Goal: Contribute content: Contribute content

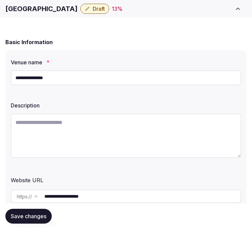
scroll to position [75, 0]
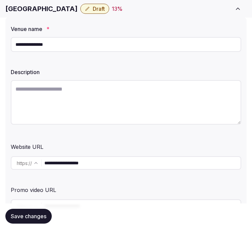
click at [143, 102] on textarea at bounding box center [126, 102] width 231 height 44
paste textarea "**********"
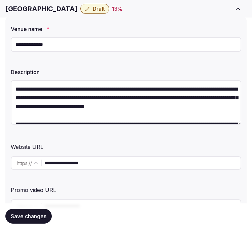
scroll to position [100, 0]
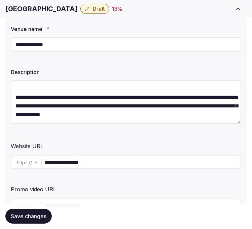
type textarea "**********"
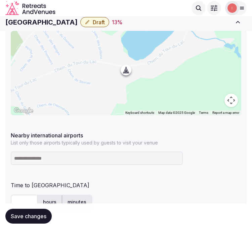
scroll to position [336, 0]
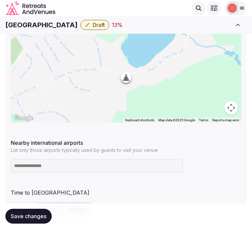
click at [51, 29] on h1 "Entourage Resort" at bounding box center [41, 24] width 72 height 9
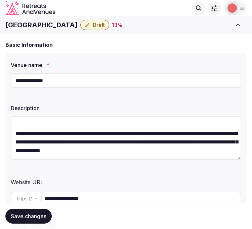
scroll to position [37, 0]
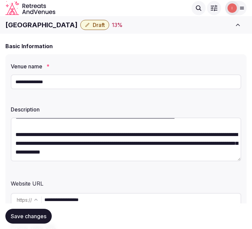
click at [88, 84] on input "**********" at bounding box center [126, 81] width 231 height 15
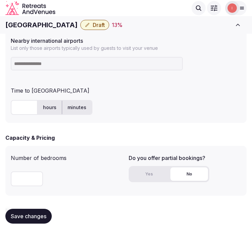
scroll to position [389, 0]
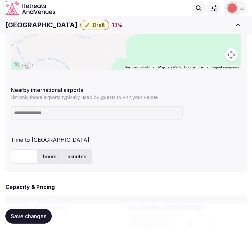
click at [89, 105] on div at bounding box center [126, 112] width 231 height 19
click at [94, 109] on input at bounding box center [97, 112] width 172 height 13
type input "***"
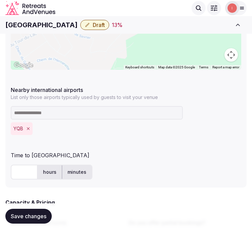
click at [22, 169] on input "text" at bounding box center [24, 171] width 27 height 15
type input "**"
click at [18, 213] on span "Save changes" at bounding box center [29, 215] width 36 height 7
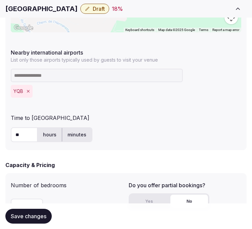
scroll to position [501, 0]
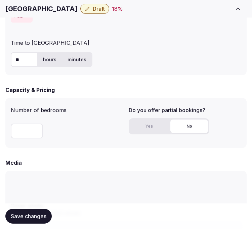
drag, startPoint x: 29, startPoint y: 56, endPoint x: 19, endPoint y: 57, distance: 10.2
click at [19, 57] on input "**" at bounding box center [24, 59] width 27 height 15
click at [30, 221] on button "Save changes" at bounding box center [28, 215] width 46 height 15
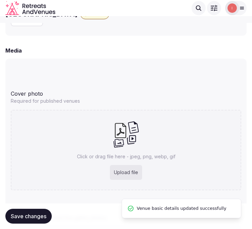
scroll to position [539, 0]
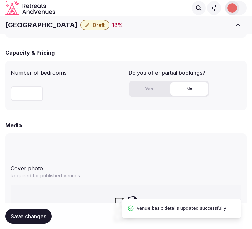
click at [148, 90] on button "Yes" at bounding box center [149, 88] width 38 height 13
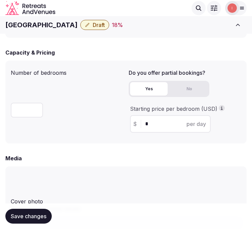
click at [192, 92] on button "No" at bounding box center [189, 88] width 38 height 13
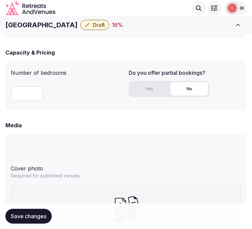
drag, startPoint x: 152, startPoint y: 91, endPoint x: 148, endPoint y: 102, distance: 11.2
click at [152, 92] on button "Yes" at bounding box center [149, 88] width 38 height 13
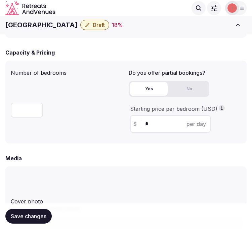
click at [145, 118] on div "$ * per day" at bounding box center [170, 123] width 81 height 17
drag, startPoint x: 150, startPoint y: 122, endPoint x: 155, endPoint y: 107, distance: 15.7
click at [143, 119] on div "$ * per day" at bounding box center [170, 123] width 81 height 17
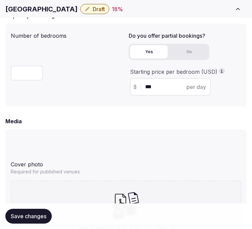
scroll to position [651, 0]
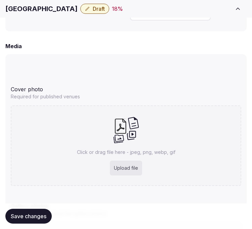
type input "***"
drag, startPoint x: 38, startPoint y: 214, endPoint x: 46, endPoint y: 200, distance: 16.6
click at [43, 206] on div "Save changes" at bounding box center [125, 216] width 241 height 26
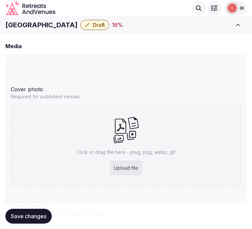
click at [45, 20] on h1 "Entourage Resort" at bounding box center [41, 24] width 72 height 9
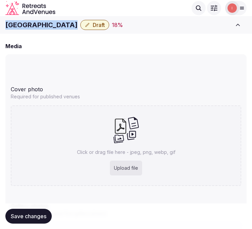
click at [45, 20] on h1 "Entourage Resort" at bounding box center [41, 24] width 72 height 9
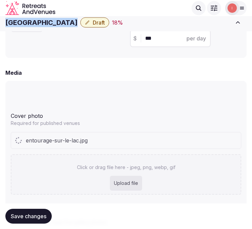
scroll to position [606, 0]
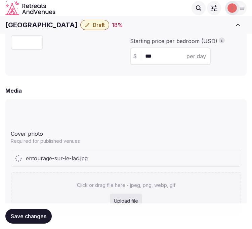
click at [153, 128] on div "Cover photo" at bounding box center [126, 132] width 231 height 11
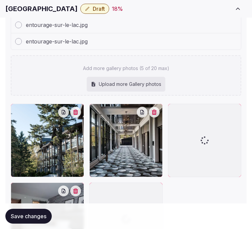
scroll to position [1015, 0]
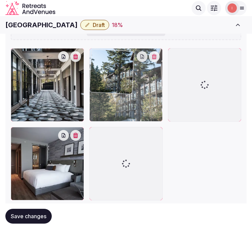
drag, startPoint x: 11, startPoint y: 36, endPoint x: 97, endPoint y: 40, distance: 86.2
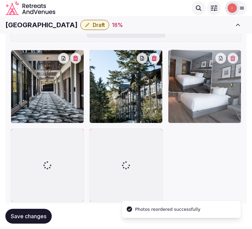
drag, startPoint x: 17, startPoint y: 130, endPoint x: 187, endPoint y: 80, distance: 177.4
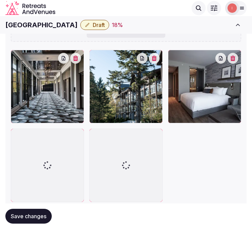
click at [21, 218] on span "Save changes" at bounding box center [29, 215] width 36 height 7
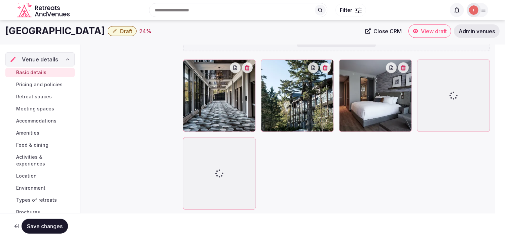
scroll to position [87, 0]
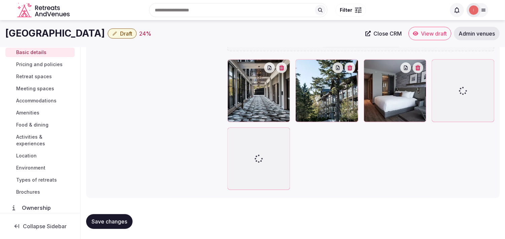
click at [99, 227] on button "Save changes" at bounding box center [109, 221] width 46 height 15
click at [36, 65] on span "Pricing and policies" at bounding box center [39, 64] width 46 height 7
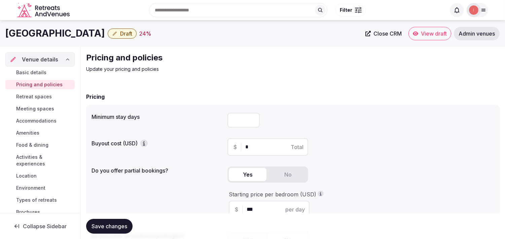
click at [36, 72] on span "Basic details" at bounding box center [31, 72] width 30 height 7
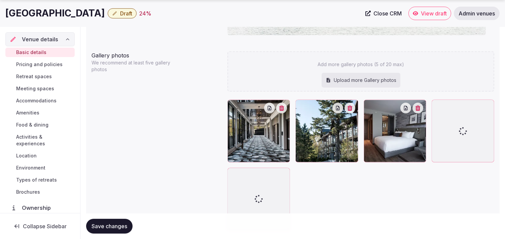
scroll to position [748, 0]
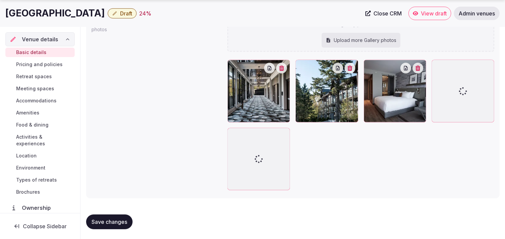
click at [118, 217] on button "Save changes" at bounding box center [109, 222] width 46 height 15
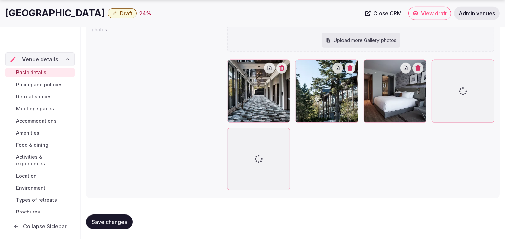
click at [41, 87] on span "Pricing and policies" at bounding box center [39, 84] width 46 height 7
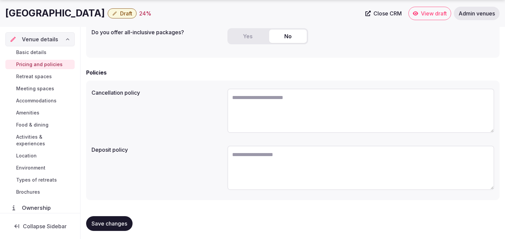
click at [42, 78] on span "Retreat spaces" at bounding box center [34, 76] width 36 height 7
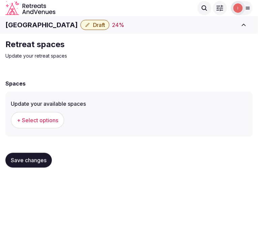
click at [26, 119] on span "+ Select options" at bounding box center [37, 119] width 41 height 7
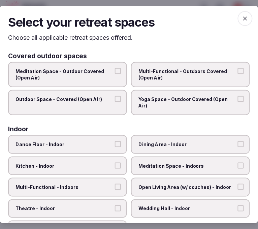
click at [199, 78] on span "Multi-Functional - Outdoors Covered (Open Air)" at bounding box center [186, 74] width 97 height 13
click at [237, 74] on button "Multi-Functional - Outdoors Covered (Open Air)" at bounding box center [240, 71] width 6 height 6
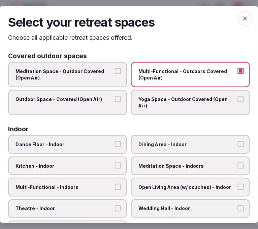
click at [117, 102] on label "Outdoor Space - Covered (Open Air)" at bounding box center [67, 102] width 119 height 25
click at [117, 102] on button "Outdoor Space - Covered (Open Air)" at bounding box center [118, 99] width 6 height 6
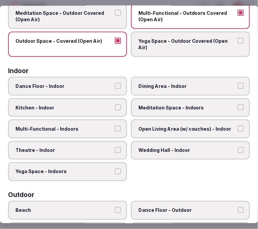
scroll to position [112, 0]
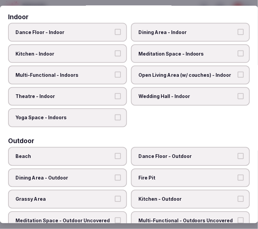
click at [171, 29] on span "Dining Area - Indoor" at bounding box center [186, 32] width 97 height 7
click at [237, 29] on button "Dining Area - Indoor" at bounding box center [240, 32] width 6 height 6
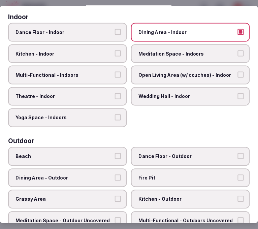
click at [177, 52] on span "Meditation Space - Indoors" at bounding box center [186, 53] width 97 height 7
click at [237, 52] on button "Meditation Space - Indoors" at bounding box center [240, 53] width 6 height 6
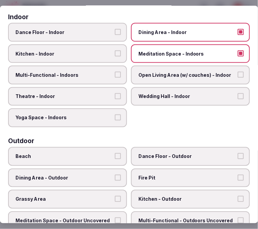
click at [115, 72] on button "Multi-Functional - Indoors" at bounding box center [118, 75] width 6 height 6
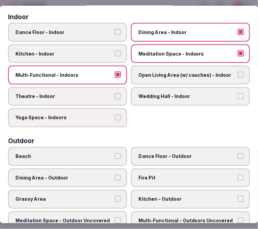
click at [110, 93] on span "Theatre - Indoor" at bounding box center [63, 96] width 97 height 7
click at [115, 93] on button "Theatre - Indoor" at bounding box center [118, 96] width 6 height 6
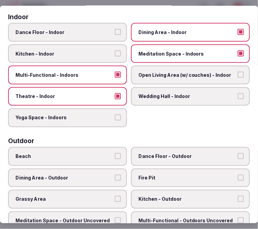
click at [115, 114] on button "Yoga Space - Indoors" at bounding box center [118, 117] width 6 height 6
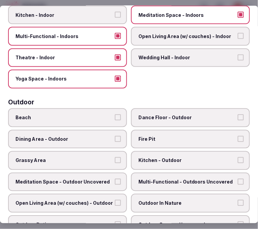
scroll to position [224, 0]
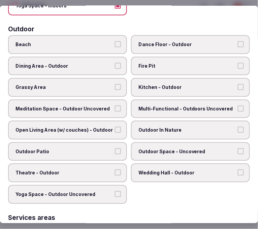
click at [98, 56] on label "Dining Area - Outdoor" at bounding box center [67, 65] width 119 height 19
click at [115, 63] on button "Dining Area - Outdoor" at bounding box center [118, 66] width 6 height 6
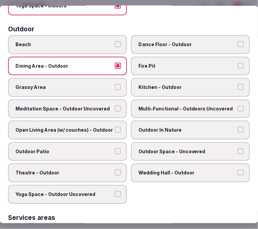
click at [101, 63] on span "Dining Area - Outdoor" at bounding box center [63, 66] width 97 height 7
click at [115, 63] on button "Dining Area - Outdoor" at bounding box center [118, 66] width 6 height 6
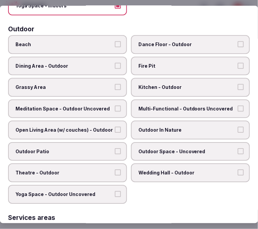
click at [105, 68] on label "Dining Area - Outdoor" at bounding box center [67, 65] width 119 height 19
click at [115, 68] on button "Dining Area - Outdoor" at bounding box center [118, 66] width 6 height 6
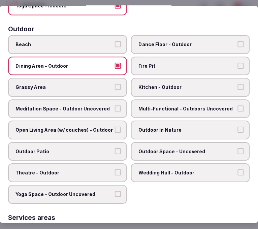
drag, startPoint x: 105, startPoint y: 68, endPoint x: 110, endPoint y: 78, distance: 11.6
click at [105, 68] on label "Dining Area - Outdoor" at bounding box center [67, 65] width 119 height 19
click at [115, 68] on button "Dining Area - Outdoor" at bounding box center [118, 66] width 6 height 6
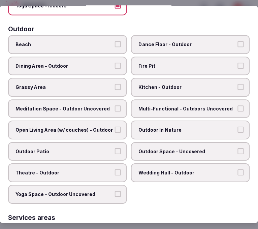
click at [111, 78] on label "Grassy Area" at bounding box center [67, 87] width 119 height 19
click at [115, 84] on button "Grassy Area" at bounding box center [118, 87] width 6 height 6
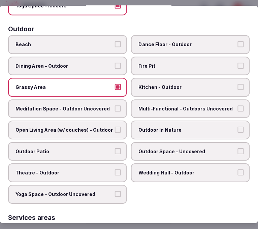
click at [159, 85] on label "Kitchen - Outdoor" at bounding box center [190, 87] width 119 height 19
click at [237, 85] on button "Kitchen - Outdoor" at bounding box center [240, 87] width 6 height 6
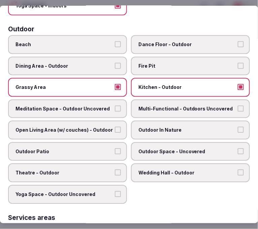
drag, startPoint x: 169, startPoint y: 108, endPoint x: 174, endPoint y: 115, distance: 8.5
click at [169, 109] on label "Multi-Functional - Outdoors Uncovered" at bounding box center [190, 108] width 119 height 19
click at [237, 109] on button "Multi-Functional - Outdoors Uncovered" at bounding box center [240, 108] width 6 height 6
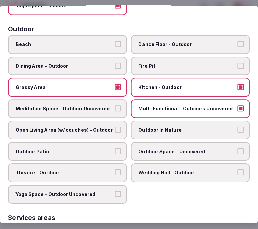
drag, startPoint x: 174, startPoint y: 122, endPoint x: 167, endPoint y: 120, distance: 7.3
click at [174, 126] on span "Outdoor In Nature" at bounding box center [186, 129] width 97 height 7
click at [237, 126] on button "Outdoor In Nature" at bounding box center [240, 129] width 6 height 6
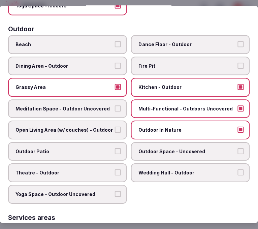
click at [91, 148] on span "Outdoor Patio" at bounding box center [63, 151] width 97 height 7
click at [115, 148] on button "Outdoor Patio" at bounding box center [118, 151] width 6 height 6
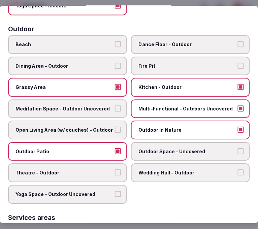
click at [98, 41] on span "Beach" at bounding box center [63, 44] width 97 height 7
click at [115, 41] on button "Beach" at bounding box center [118, 44] width 6 height 6
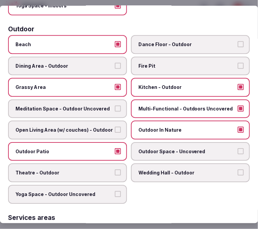
click at [100, 42] on span "Beach" at bounding box center [63, 44] width 97 height 7
click at [115, 42] on button "Beach" at bounding box center [118, 44] width 6 height 6
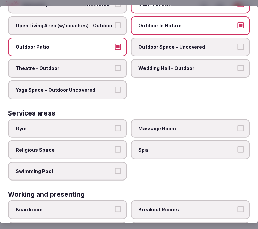
scroll to position [336, 0]
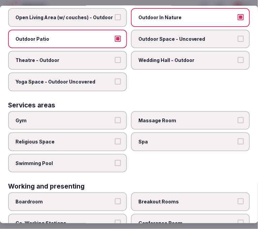
click at [110, 117] on span "Gym" at bounding box center [63, 120] width 97 height 7
click at [115, 117] on button "Gym" at bounding box center [118, 120] width 6 height 6
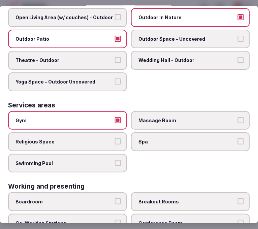
click at [106, 160] on span "Swimming Pool" at bounding box center [63, 163] width 97 height 7
click at [115, 160] on button "Swimming Pool" at bounding box center [118, 163] width 6 height 6
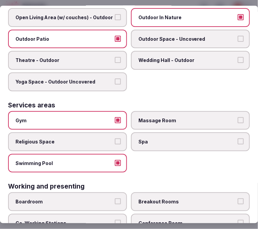
click at [161, 138] on span "Spa" at bounding box center [186, 141] width 97 height 7
click at [237, 138] on button "Spa" at bounding box center [240, 141] width 6 height 6
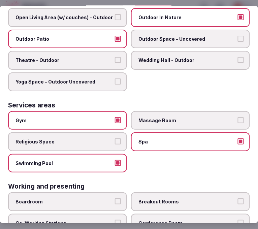
click at [178, 117] on span "Massage Room" at bounding box center [186, 120] width 97 height 7
click at [237, 117] on button "Massage Room" at bounding box center [240, 120] width 6 height 6
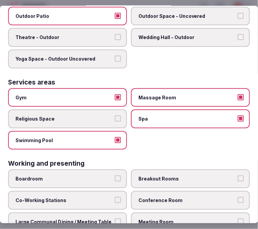
scroll to position [383, 0]
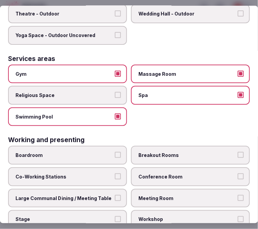
click at [102, 152] on span "Boardroom" at bounding box center [63, 155] width 97 height 7
click at [115, 152] on button "Boardroom" at bounding box center [118, 155] width 6 height 6
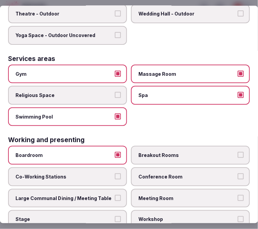
click at [186, 173] on span "Conference Room" at bounding box center [186, 176] width 97 height 7
click at [237, 173] on button "Conference Room" at bounding box center [240, 176] width 6 height 6
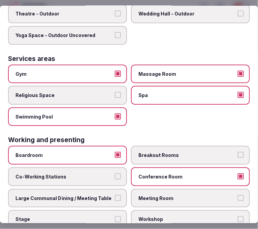
click at [115, 195] on button "Large Communal Dining / Meeting Table" at bounding box center [118, 198] width 6 height 6
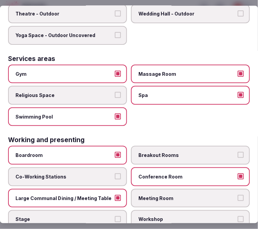
click at [150, 173] on span "Conference Room" at bounding box center [186, 176] width 97 height 7
click at [237, 173] on button "Conference Room" at bounding box center [240, 176] width 6 height 6
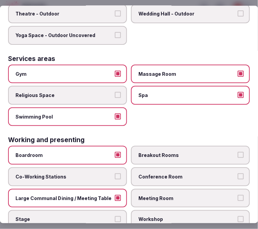
click at [150, 173] on span "Conference Room" at bounding box center [186, 176] width 97 height 7
click at [237, 173] on button "Conference Room" at bounding box center [240, 176] width 6 height 6
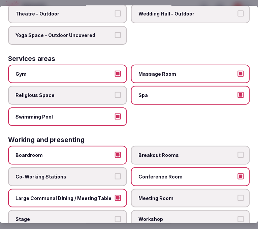
click at [150, 173] on span "Conference Room" at bounding box center [186, 176] width 97 height 7
click at [237, 173] on button "Conference Room" at bounding box center [240, 176] width 6 height 6
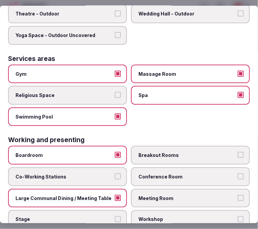
click at [164, 189] on label "Meeting Room" at bounding box center [190, 198] width 119 height 19
click at [237, 195] on button "Meeting Room" at bounding box center [240, 198] width 6 height 6
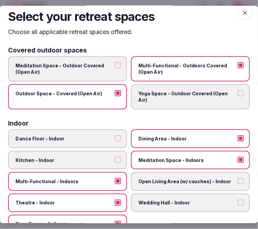
scroll to position [0, 0]
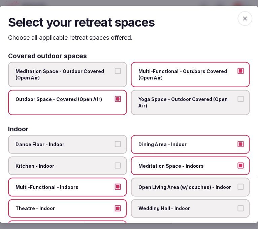
click at [237, 23] on span "button" at bounding box center [244, 18] width 15 height 15
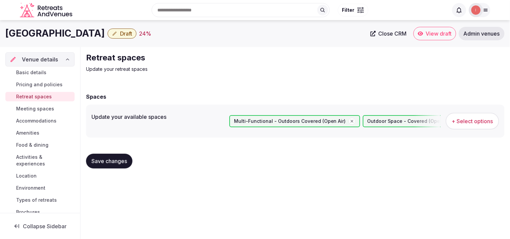
click at [115, 159] on span "Save changes" at bounding box center [109, 161] width 36 height 7
click at [46, 109] on span "Meeting spaces" at bounding box center [35, 109] width 38 height 7
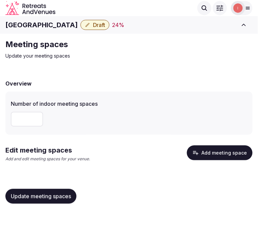
click at [212, 152] on button "Add meeting space" at bounding box center [220, 152] width 66 height 15
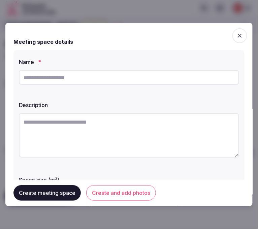
click at [192, 71] on input "text" at bounding box center [129, 77] width 220 height 15
paste input "********"
type input "********"
click at [183, 125] on textarea at bounding box center [129, 135] width 220 height 44
paste textarea "**********"
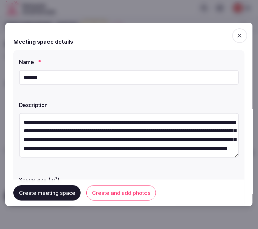
scroll to position [30, 0]
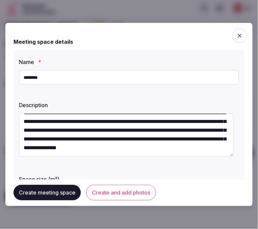
type textarea "**********"
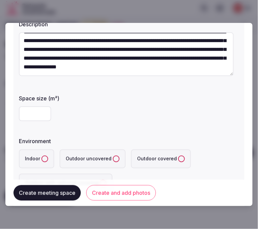
scroll to position [112, 0]
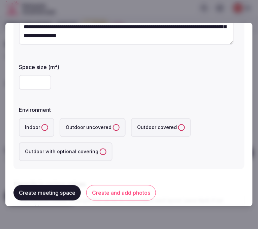
click at [28, 83] on input "number" at bounding box center [35, 82] width 32 height 15
type input "***"
click at [46, 128] on button "Indoor" at bounding box center [44, 127] width 7 height 7
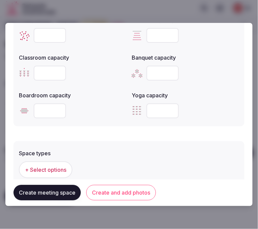
scroll to position [336, 0]
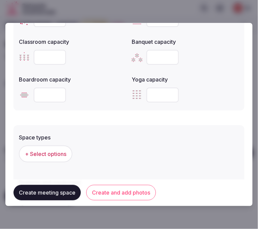
click at [39, 93] on input "number" at bounding box center [50, 94] width 32 height 15
type input "**"
click at [41, 52] on input "number" at bounding box center [50, 57] width 32 height 15
type input "***"
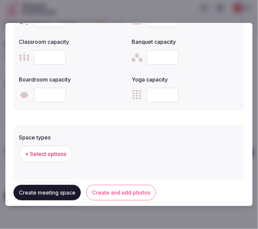
click at [149, 55] on input "number" at bounding box center [162, 57] width 32 height 15
click at [158, 58] on input "number" at bounding box center [162, 57] width 32 height 15
type input "***"
drag, startPoint x: 218, startPoint y: 74, endPoint x: 202, endPoint y: 78, distance: 16.3
click at [218, 74] on div "Yoga capacity" at bounding box center [184, 77] width 107 height 9
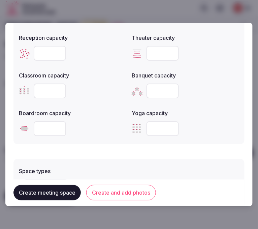
scroll to position [261, 0]
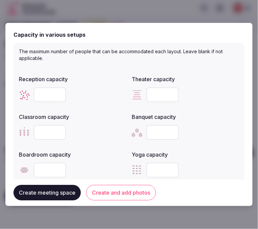
click at [39, 91] on input "number" at bounding box center [50, 94] width 32 height 15
type input "***"
click at [160, 89] on input "number" at bounding box center [162, 94] width 32 height 15
click at [160, 90] on input "number" at bounding box center [162, 94] width 32 height 15
type input "***"
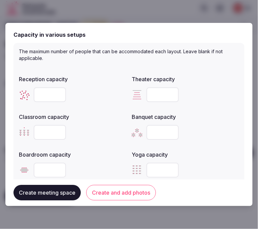
click at [119, 190] on button "Create and add photos" at bounding box center [121, 192] width 70 height 15
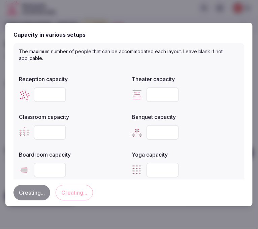
scroll to position [0, 0]
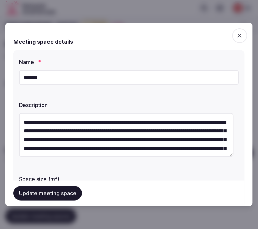
click at [68, 186] on button "Update meeting space" at bounding box center [47, 193] width 68 height 15
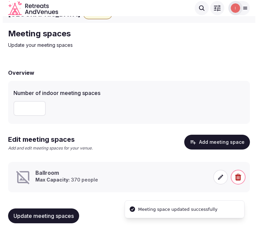
scroll to position [15, 0]
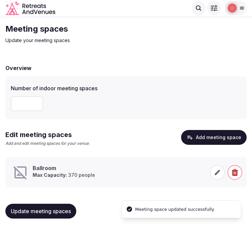
click at [216, 172] on icon at bounding box center [217, 171] width 5 height 5
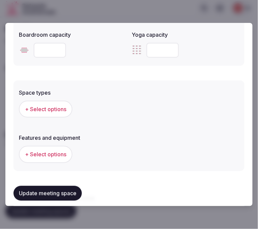
scroll to position [448, 0]
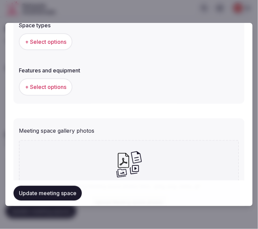
click at [57, 44] on button "+ Select options" at bounding box center [45, 41] width 53 height 17
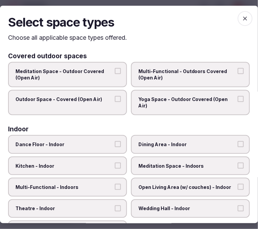
click at [146, 82] on label "Multi-Functional - Outdoors Covered (Open Air)" at bounding box center [190, 74] width 119 height 25
click at [237, 74] on button "Multi-Functional - Outdoors Covered (Open Air)" at bounding box center [240, 71] width 6 height 6
click at [146, 82] on label "Multi-Functional - Outdoors Covered (Open Air)" at bounding box center [190, 74] width 119 height 25
click at [237, 74] on button "Multi-Functional - Outdoors Covered (Open Air)" at bounding box center [240, 71] width 6 height 6
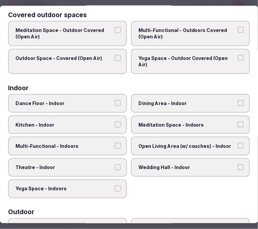
scroll to position [75, 0]
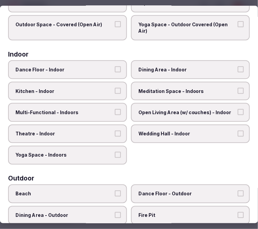
click at [181, 70] on span "Dining Area - Indoor" at bounding box center [186, 69] width 97 height 7
click at [237, 70] on button "Dining Area - Indoor" at bounding box center [240, 69] width 6 height 6
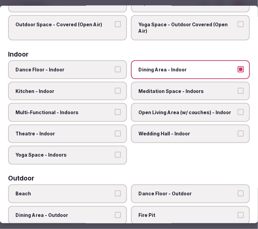
click at [109, 109] on span "Multi-Functional - Indoors" at bounding box center [63, 112] width 97 height 7
click at [115, 109] on button "Multi-Functional - Indoors" at bounding box center [118, 112] width 6 height 6
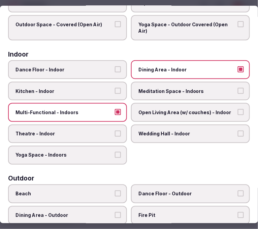
click at [102, 130] on span "Theatre - Indoor" at bounding box center [63, 133] width 97 height 7
click at [115, 130] on button "Theatre - Indoor" at bounding box center [118, 133] width 6 height 6
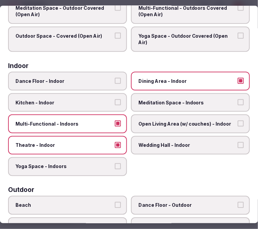
scroll to position [5, 0]
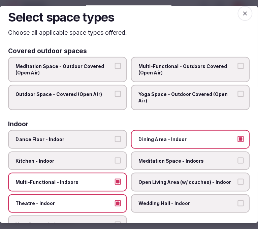
click at [241, 13] on icon "button" at bounding box center [244, 13] width 7 height 7
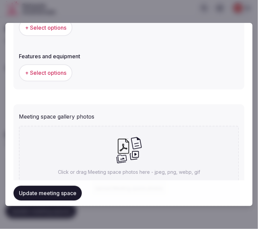
scroll to position [448, 0]
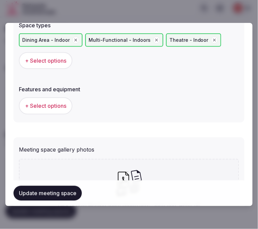
click at [59, 108] on button "+ Select options" at bounding box center [45, 105] width 53 height 17
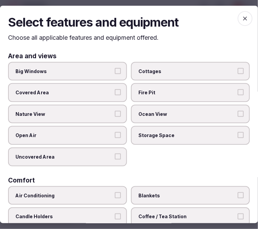
click at [79, 73] on span "Big Windows" at bounding box center [63, 71] width 97 height 7
click at [115, 73] on button "Big Windows" at bounding box center [118, 71] width 6 height 6
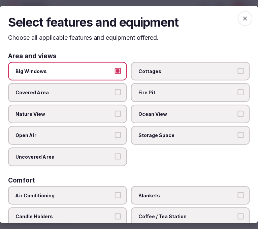
click at [115, 114] on button "Nature View" at bounding box center [118, 114] width 6 height 6
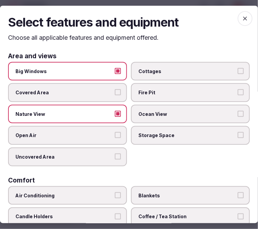
scroll to position [75, 0]
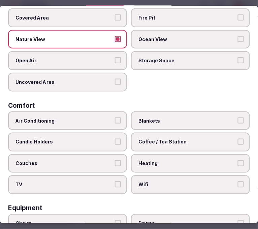
click at [110, 123] on label "Air Conditioning" at bounding box center [67, 120] width 119 height 19
click at [115, 123] on button "Air Conditioning" at bounding box center [118, 120] width 6 height 6
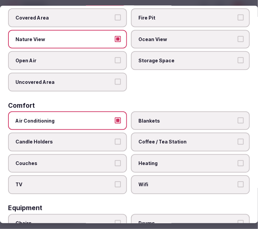
click at [152, 122] on label "Blankets" at bounding box center [190, 120] width 119 height 19
click at [237, 122] on button "Blankets" at bounding box center [240, 120] width 6 height 6
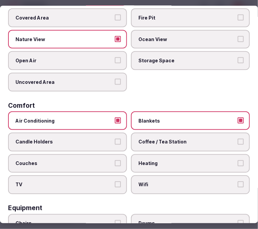
click at [155, 181] on span "Wifi" at bounding box center [186, 184] width 97 height 7
click at [237, 181] on button "Wifi" at bounding box center [240, 184] width 6 height 6
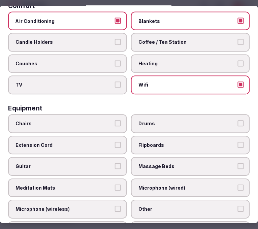
scroll to position [187, 0]
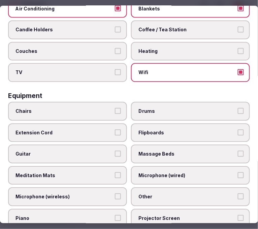
click at [115, 108] on button "Chairs" at bounding box center [118, 111] width 6 height 6
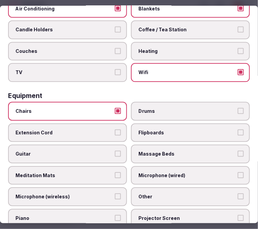
click at [95, 72] on label "TV" at bounding box center [67, 72] width 119 height 19
click at [115, 72] on button "TV" at bounding box center [118, 72] width 6 height 6
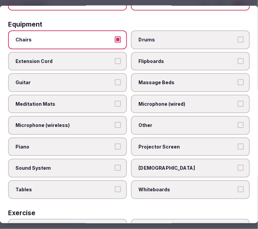
scroll to position [261, 0]
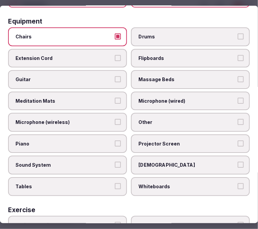
click at [202, 123] on div "Chairs Drums Extension Cord Flipboards Guitar Massage Beds Meditation Mats Micr…" at bounding box center [128, 111] width 241 height 168
click at [225, 117] on label "Other" at bounding box center [190, 122] width 119 height 19
click at [237, 119] on button "Other" at bounding box center [240, 122] width 6 height 6
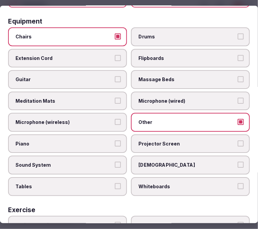
click at [239, 134] on label "Projector Screen" at bounding box center [190, 143] width 119 height 19
click at [239, 140] on button "Projector Screen" at bounding box center [240, 143] width 6 height 6
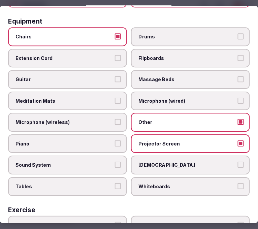
click at [110, 155] on label "Sound System" at bounding box center [67, 164] width 119 height 19
click at [115, 161] on button "Sound System" at bounding box center [118, 164] width 6 height 6
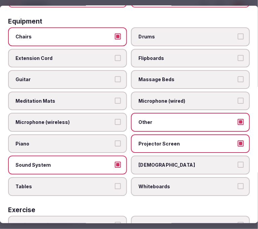
click at [105, 177] on label "Tables" at bounding box center [67, 186] width 119 height 19
click at [115, 183] on button "Tables" at bounding box center [118, 186] width 6 height 6
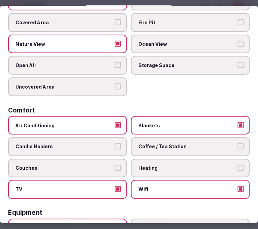
scroll to position [0, 0]
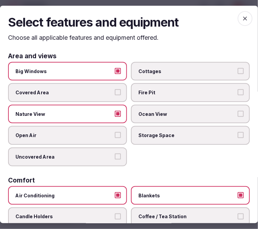
click at [243, 17] on icon "button" at bounding box center [245, 18] width 4 height 4
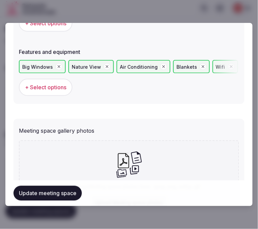
scroll to position [543, 0]
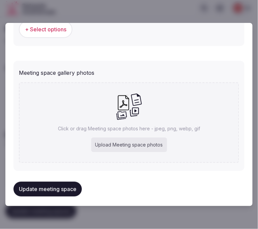
click at [180, 118] on div "Click or drag Meeting space photos here - jpeg, png, webp, gif Upload Meeting s…" at bounding box center [129, 122] width 220 height 80
type input "**********"
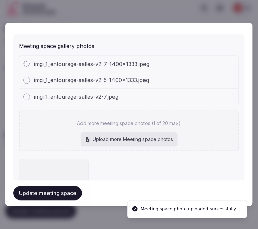
scroll to position [507, 0]
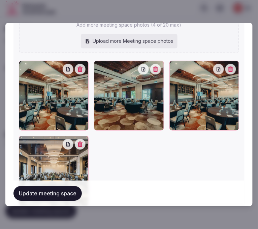
click at [61, 192] on button "Update meeting space" at bounding box center [47, 193] width 68 height 15
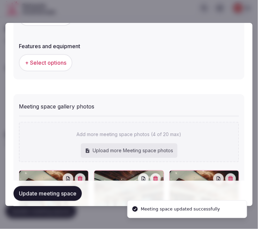
scroll to position [435, 0]
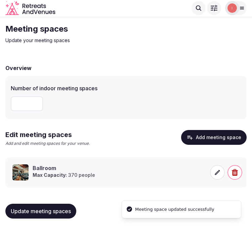
click at [220, 174] on icon at bounding box center [217, 172] width 7 height 7
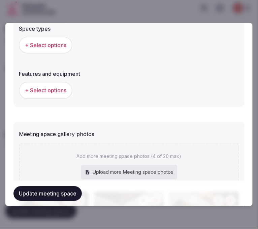
scroll to position [411, 0]
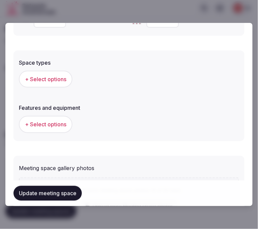
click at [52, 76] on span "+ Select options" at bounding box center [45, 78] width 41 height 7
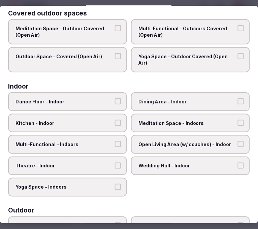
scroll to position [42, 0]
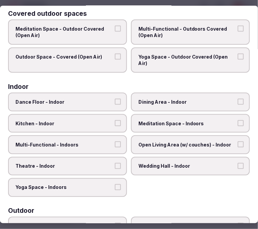
click at [123, 104] on label "Dance Floor - Indoor" at bounding box center [67, 101] width 119 height 19
click at [121, 104] on button "Dance Floor - Indoor" at bounding box center [118, 102] width 6 height 6
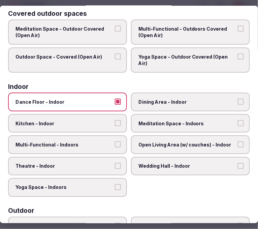
click at [157, 101] on span "Dining Area - Indoor" at bounding box center [186, 102] width 97 height 7
click at [237, 101] on button "Dining Area - Indoor" at bounding box center [240, 102] width 6 height 6
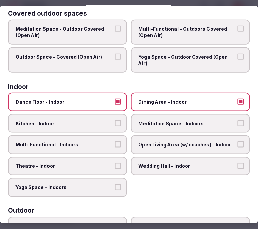
click at [115, 100] on button "Dance Floor - Indoor" at bounding box center [118, 102] width 6 height 6
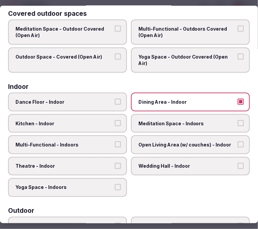
click at [109, 141] on span "Multi-Functional - Indoors" at bounding box center [63, 144] width 97 height 7
click at [115, 141] on button "Multi-Functional - Indoors" at bounding box center [118, 144] width 6 height 6
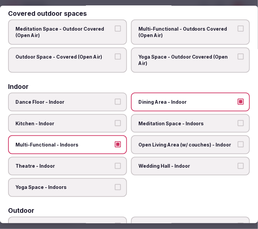
click at [112, 163] on label "Theatre - Indoor" at bounding box center [67, 166] width 119 height 19
click at [115, 163] on button "Theatre - Indoor" at bounding box center [118, 166] width 6 height 6
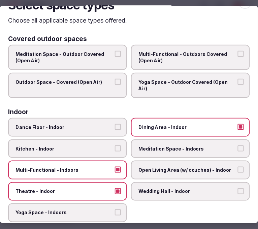
scroll to position [0, 0]
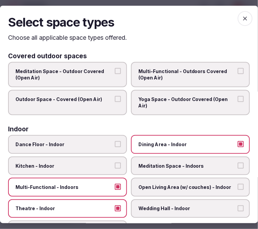
click at [241, 18] on icon "button" at bounding box center [244, 18] width 7 height 7
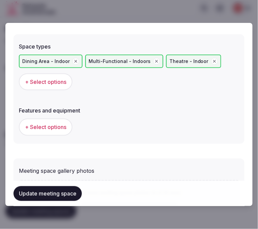
scroll to position [448, 0]
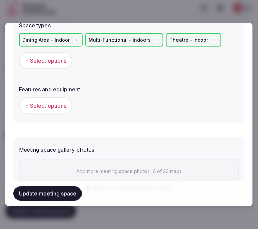
click at [66, 191] on button "Update meeting space" at bounding box center [47, 193] width 68 height 15
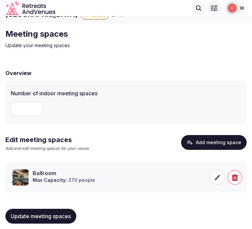
scroll to position [15, 0]
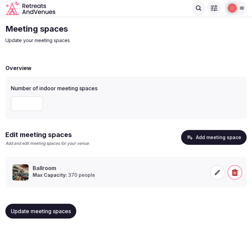
click at [46, 207] on span "Update meeting spaces" at bounding box center [41, 210] width 60 height 7
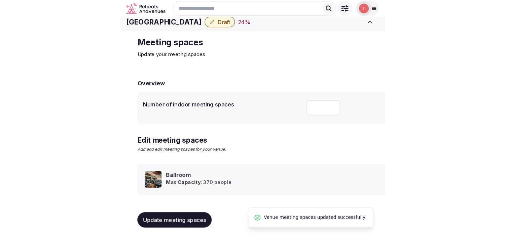
scroll to position [6, 0]
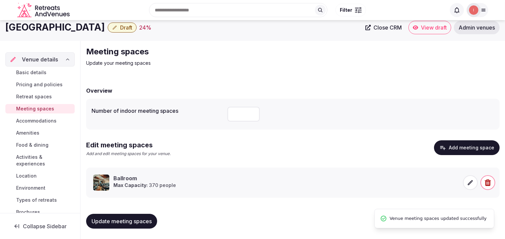
click at [21, 122] on span "Accommodations" at bounding box center [36, 121] width 40 height 7
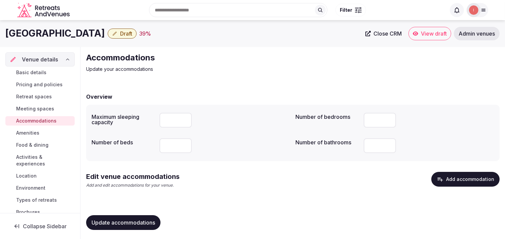
click at [98, 226] on span "Update accommodations" at bounding box center [123, 223] width 64 height 7
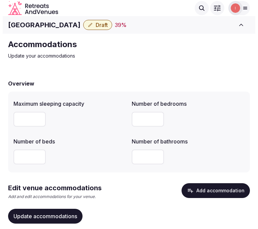
scroll to position [23, 0]
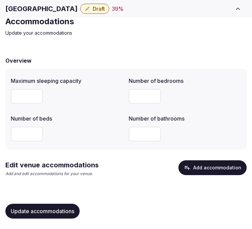
click at [63, 203] on div "Update accommodations" at bounding box center [125, 211] width 241 height 26
click at [188, 166] on icon "button" at bounding box center [187, 168] width 5 height 4
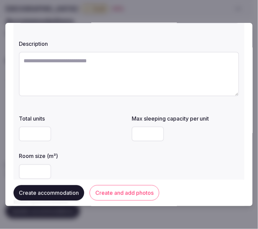
scroll to position [0, 0]
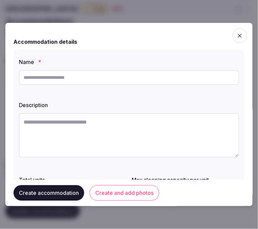
click at [114, 79] on input "text" at bounding box center [129, 77] width 220 height 15
paste input "**********"
type input "**********"
drag, startPoint x: 113, startPoint y: 79, endPoint x: 212, endPoint y: 162, distance: 129.1
click at [140, 156] on div at bounding box center [129, 136] width 220 height 46
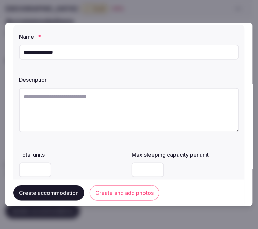
scroll to position [37, 0]
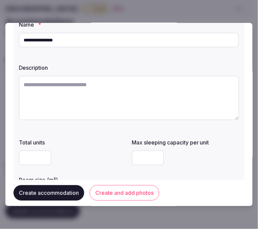
click at [150, 97] on textarea at bounding box center [129, 98] width 220 height 44
click at [144, 94] on textarea at bounding box center [129, 98] width 220 height 44
paste textarea "**********"
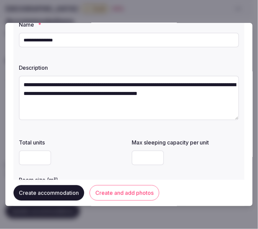
scroll to position [4, 0]
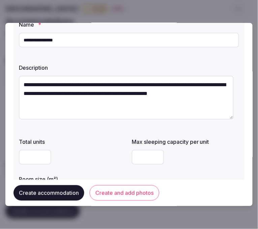
type textarea "**********"
click at [37, 162] on input "number" at bounding box center [35, 157] width 32 height 15
type input "**"
click at [92, 161] on div "**" at bounding box center [72, 157] width 107 height 15
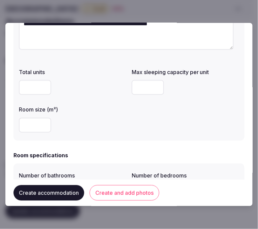
scroll to position [112, 0]
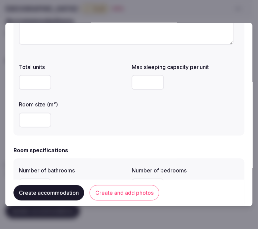
drag, startPoint x: 31, startPoint y: 79, endPoint x: 18, endPoint y: 80, distance: 12.4
click at [19, 80] on input "**" at bounding box center [35, 82] width 32 height 15
click at [17, 81] on div "**********" at bounding box center [128, 37] width 231 height 198
click at [30, 122] on input "number" at bounding box center [35, 120] width 32 height 15
type input "**"
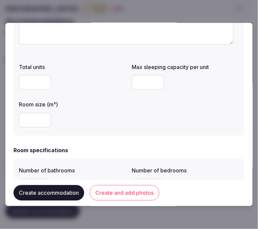
click at [93, 150] on div "Room specifications" at bounding box center [128, 150] width 231 height 8
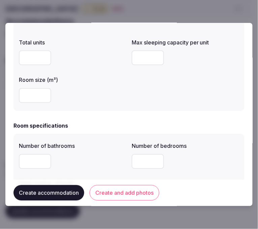
scroll to position [149, 0]
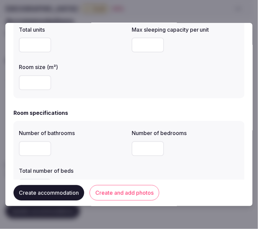
click at [134, 149] on input "number" at bounding box center [147, 148] width 32 height 15
type input "*"
click at [85, 156] on div at bounding box center [72, 148] width 107 height 15
click at [45, 179] on input "number" at bounding box center [35, 186] width 32 height 15
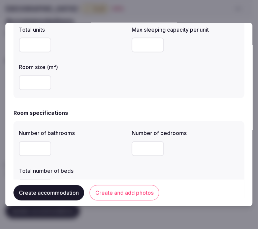
scroll to position [187, 0]
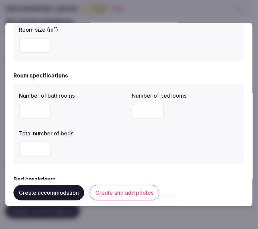
click at [26, 145] on input "number" at bounding box center [35, 149] width 32 height 15
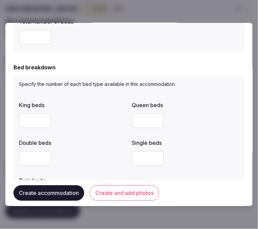
scroll to position [336, 0]
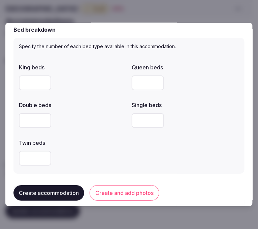
type input "*"
click at [26, 85] on input "number" at bounding box center [35, 82] width 32 height 15
type input "*"
click at [39, 119] on input "number" at bounding box center [35, 120] width 32 height 15
type input "*"
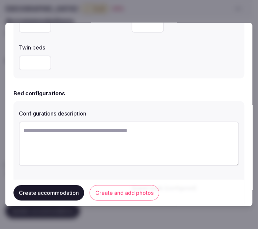
scroll to position [448, 0]
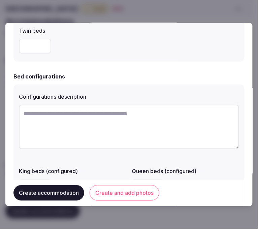
drag, startPoint x: 52, startPoint y: 115, endPoint x: 247, endPoint y: 113, distance: 194.7
click at [53, 115] on textarea at bounding box center [129, 127] width 220 height 44
click at [172, 131] on textarea at bounding box center [129, 127] width 220 height 44
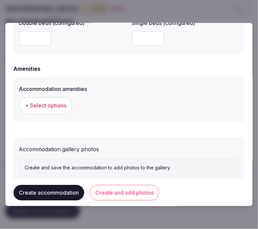
scroll to position [635, 0]
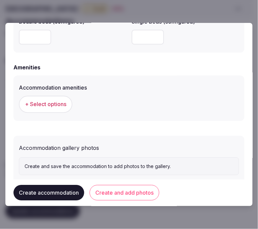
type textarea "**********"
click at [51, 110] on button "+ Select options" at bounding box center [45, 103] width 53 height 17
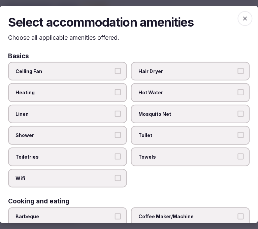
click at [153, 128] on label "Toilet" at bounding box center [190, 135] width 119 height 19
click at [237, 132] on button "Toilet" at bounding box center [240, 135] width 6 height 6
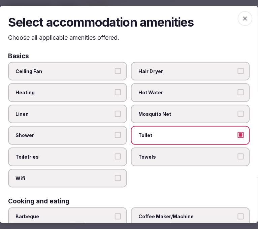
click at [164, 157] on span "Towels" at bounding box center [186, 156] width 97 height 7
click at [237, 157] on button "Towels" at bounding box center [240, 156] width 6 height 6
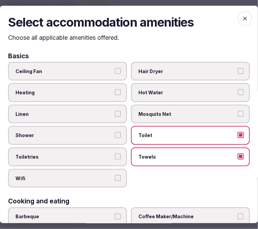
click at [98, 132] on span "Shower" at bounding box center [63, 135] width 97 height 7
click at [115, 132] on button "Shower" at bounding box center [118, 135] width 6 height 6
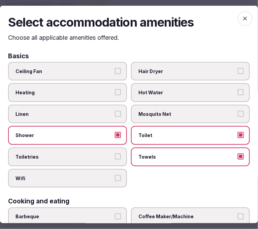
click at [118, 152] on label "Toiletries" at bounding box center [67, 156] width 119 height 19
click at [118, 153] on button "Toiletries" at bounding box center [118, 156] width 6 height 6
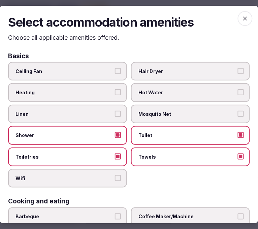
click at [115, 175] on button "Wifi" at bounding box center [118, 178] width 6 height 6
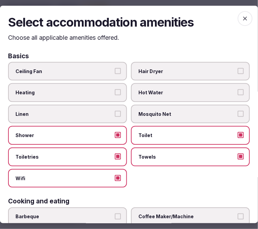
click at [118, 115] on button "Linen" at bounding box center [118, 114] width 6 height 6
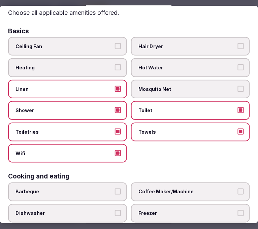
scroll to position [75, 0]
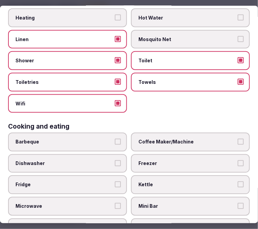
click at [149, 139] on span "Coffee Maker/Machine" at bounding box center [186, 142] width 97 height 7
click at [237, 139] on button "Coffee Maker/Machine" at bounding box center [240, 142] width 6 height 6
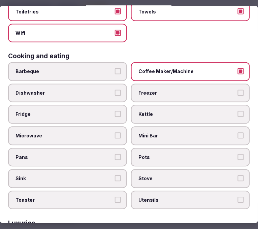
scroll to position [149, 0]
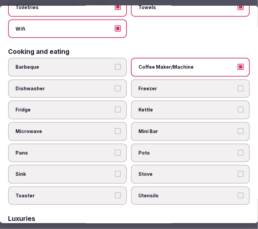
click at [180, 115] on div "Barbeque Coffee Maker/Machine Dishwasher Freezer Fridge Kettle Microwave Mini B…" at bounding box center [128, 131] width 241 height 147
click at [181, 128] on span "Mini Bar" at bounding box center [186, 131] width 97 height 7
click at [237, 128] on button "Mini Bar" at bounding box center [240, 131] width 6 height 6
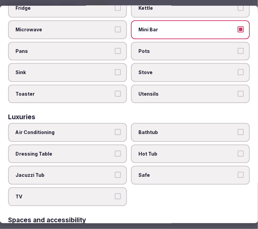
scroll to position [261, 0]
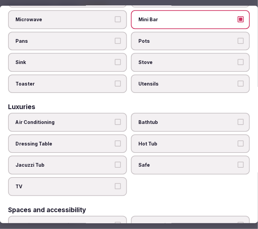
click at [99, 119] on span "Air Conditioning" at bounding box center [63, 122] width 97 height 7
click at [115, 119] on button "Air Conditioning" at bounding box center [118, 122] width 6 height 6
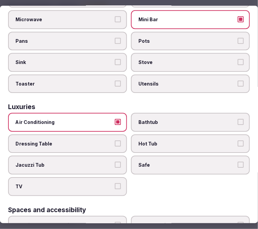
click at [148, 119] on span "Bathtub" at bounding box center [186, 122] width 97 height 7
click at [237, 119] on button "Bathtub" at bounding box center [240, 122] width 6 height 6
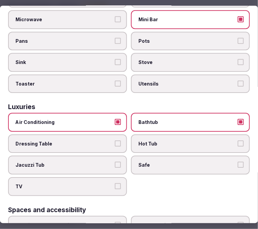
click at [155, 161] on span "Safe" at bounding box center [186, 164] width 97 height 7
click at [237, 161] on button "Safe" at bounding box center [240, 164] width 6 height 6
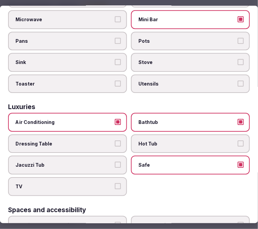
click at [88, 183] on span "TV" at bounding box center [63, 186] width 97 height 7
click at [115, 183] on button "TV" at bounding box center [118, 186] width 6 height 6
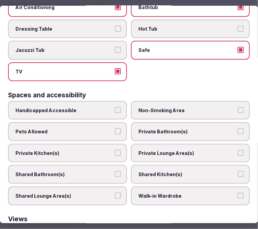
scroll to position [411, 0]
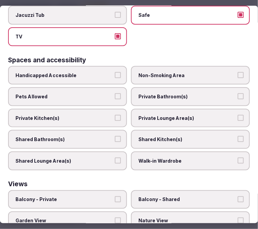
click at [191, 93] on span "Private Bathroom(s)" at bounding box center [186, 96] width 97 height 7
click at [237, 93] on button "Private Bathroom(s)" at bounding box center [240, 96] width 6 height 6
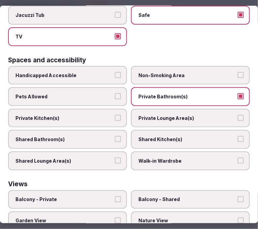
click at [191, 93] on span "Private Bathroom(s)" at bounding box center [186, 96] width 97 height 7
click at [237, 93] on button "Private Bathroom(s)" at bounding box center [240, 96] width 6 height 6
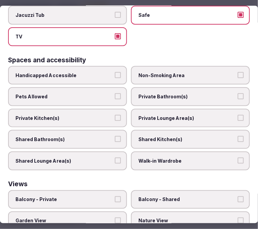
click at [191, 88] on label "Private Bathroom(s)" at bounding box center [190, 96] width 119 height 19
click at [237, 93] on button "Private Bathroom(s)" at bounding box center [240, 96] width 6 height 6
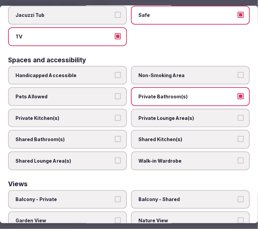
click at [187, 115] on span "Private Lounge Area(s)" at bounding box center [186, 118] width 97 height 7
click at [237, 115] on button "Private Lounge Area(s)" at bounding box center [240, 118] width 6 height 6
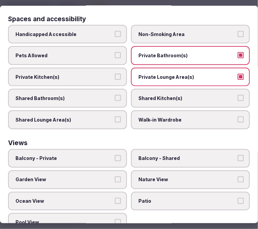
scroll to position [453, 0]
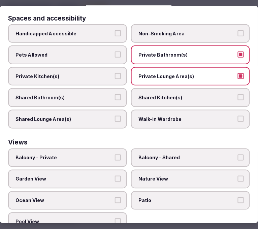
click at [88, 154] on span "Balcony - Private" at bounding box center [63, 157] width 97 height 7
click at [115, 154] on button "Balcony - Private" at bounding box center [118, 157] width 6 height 6
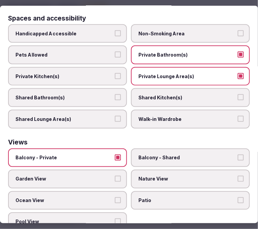
click at [95, 154] on span "Balcony - Private" at bounding box center [63, 157] width 97 height 7
click at [115, 154] on button "Balcony - Private" at bounding box center [118, 157] width 6 height 6
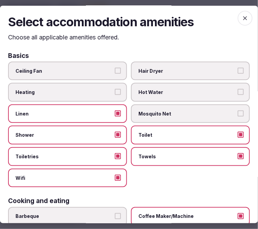
scroll to position [0, 0]
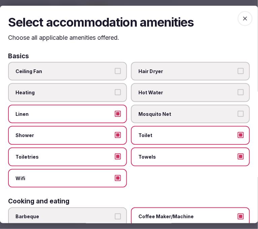
click at [241, 19] on icon "button" at bounding box center [244, 18] width 7 height 7
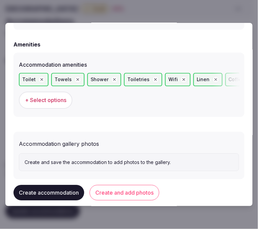
scroll to position [669, 0]
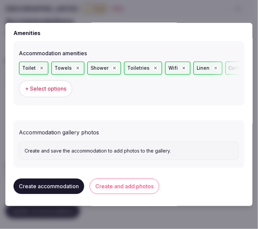
click at [147, 189] on button "Create and add photos" at bounding box center [124, 185] width 70 height 15
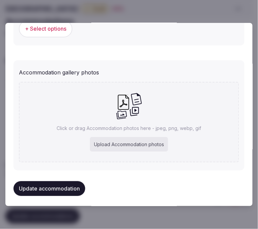
scroll to position [731, 0]
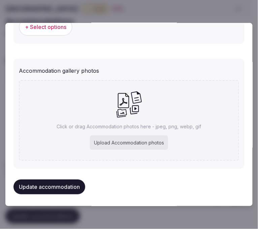
click at [101, 143] on div "Upload Accommodation photos" at bounding box center [129, 142] width 78 height 15
type input "**********"
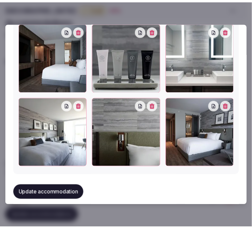
scroll to position [805, 0]
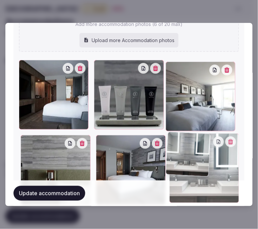
drag, startPoint x: 175, startPoint y: 65, endPoint x: 180, endPoint y: 137, distance: 72.5
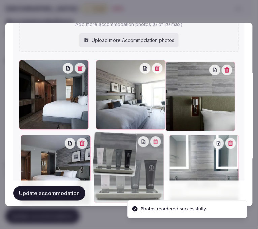
drag, startPoint x: 94, startPoint y: 65, endPoint x: 107, endPoint y: 146, distance: 82.7
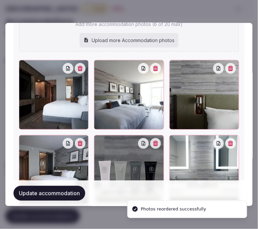
click at [72, 196] on button "Update accommodation" at bounding box center [49, 193] width 72 height 15
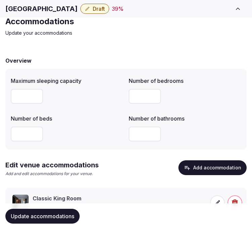
click at [57, 220] on button "Update accommodations" at bounding box center [42, 215] width 74 height 15
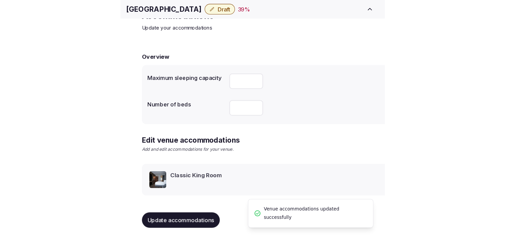
scroll to position [32, 0]
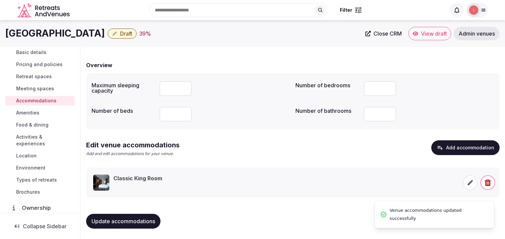
click at [36, 111] on span "Amenities" at bounding box center [27, 113] width 23 height 7
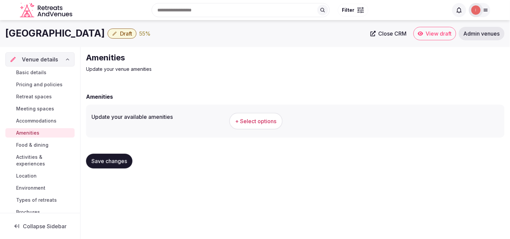
click at [251, 121] on span "+ Select options" at bounding box center [255, 121] width 41 height 7
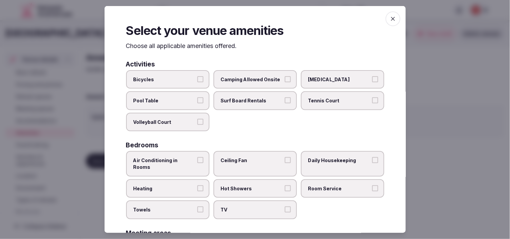
click at [195, 161] on label "Air Conditioning in Rooms" at bounding box center [167, 163] width 83 height 25
click at [197, 161] on button "Air Conditioning in Rooms" at bounding box center [200, 160] width 6 height 6
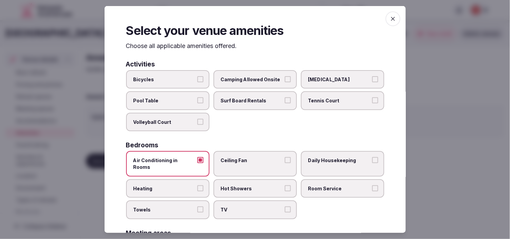
click at [206, 179] on label "Heating" at bounding box center [167, 188] width 83 height 19
click at [203, 185] on button "Heating" at bounding box center [200, 188] width 6 height 6
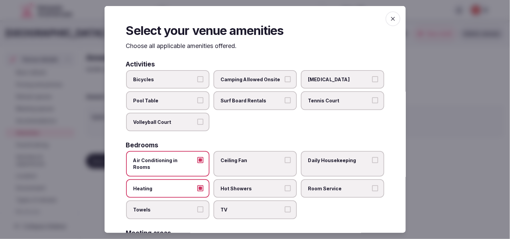
click at [204, 180] on label "Heating" at bounding box center [167, 188] width 83 height 19
click at [203, 185] on button "Heating" at bounding box center [200, 188] width 6 height 6
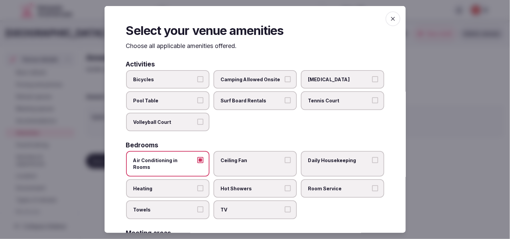
click at [218, 179] on label "Hot Showers" at bounding box center [254, 188] width 83 height 19
click at [252, 185] on button "Hot Showers" at bounding box center [288, 188] width 6 height 6
click at [252, 185] on span "Room Service" at bounding box center [339, 188] width 62 height 7
click at [252, 185] on button "Room Service" at bounding box center [375, 188] width 6 height 6
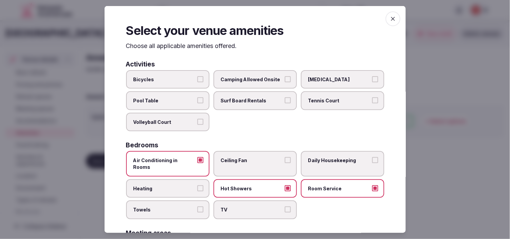
click at [252, 207] on span "TV" at bounding box center [252, 210] width 62 height 7
click at [252, 207] on button "TV" at bounding box center [288, 210] width 6 height 6
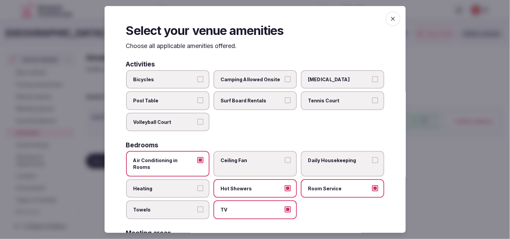
click at [197, 207] on button "Towels" at bounding box center [200, 210] width 6 height 6
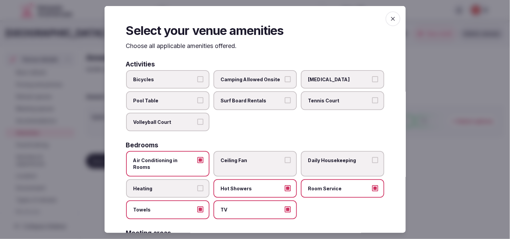
click at [192, 185] on span "Heating" at bounding box center [164, 188] width 62 height 7
click at [197, 185] on button "Heating" at bounding box center [200, 188] width 6 height 6
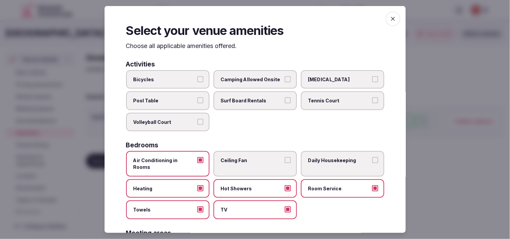
click at [192, 185] on span "Heating" at bounding box center [164, 188] width 62 height 7
click at [197, 185] on button "Heating" at bounding box center [200, 188] width 6 height 6
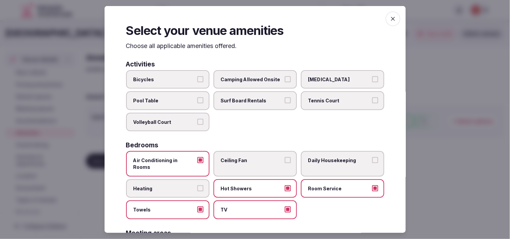
click at [252, 161] on span "Daily Housekeeping" at bounding box center [339, 160] width 62 height 7
click at [252, 161] on button "Daily Housekeeping" at bounding box center [375, 160] width 6 height 6
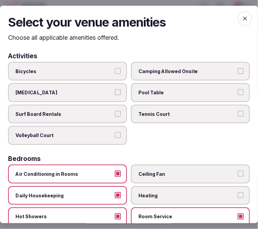
click at [115, 133] on button "Volleyball Court" at bounding box center [118, 135] width 6 height 6
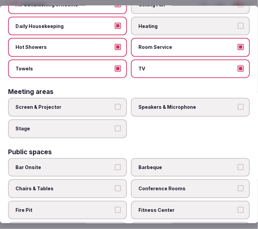
scroll to position [187, 0]
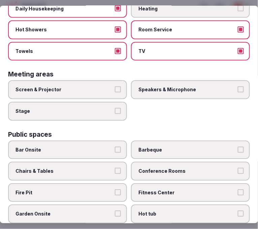
click at [115, 86] on button "Screen & Projector" at bounding box center [118, 89] width 6 height 6
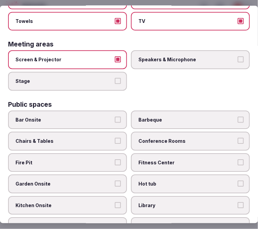
scroll to position [224, 0]
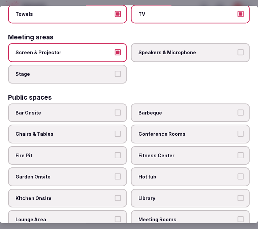
click at [121, 105] on label "Bar Onsite" at bounding box center [67, 112] width 119 height 19
click at [121, 109] on button "Bar Onsite" at bounding box center [118, 112] width 6 height 6
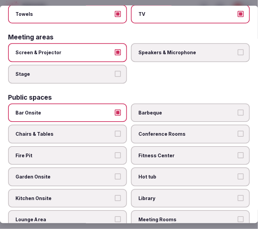
click at [138, 130] on span "Conference Rooms" at bounding box center [186, 133] width 97 height 7
click at [237, 130] on button "Conference Rooms" at bounding box center [240, 133] width 6 height 6
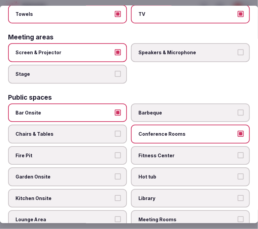
click at [115, 130] on button "Chairs & Tables" at bounding box center [118, 133] width 6 height 6
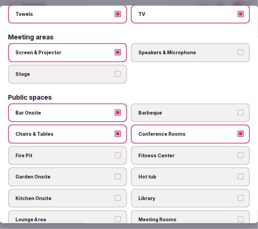
scroll to position [261, 0]
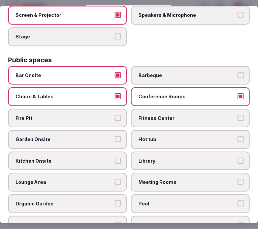
click at [147, 116] on label "Fitness Center" at bounding box center [190, 118] width 119 height 19
click at [237, 116] on button "Fitness Center" at bounding box center [240, 118] width 6 height 6
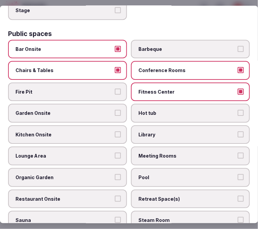
scroll to position [299, 0]
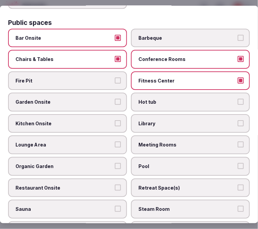
click at [117, 120] on label "Kitchen Onsite" at bounding box center [67, 123] width 119 height 19
click at [117, 120] on button "Kitchen Onsite" at bounding box center [118, 123] width 6 height 6
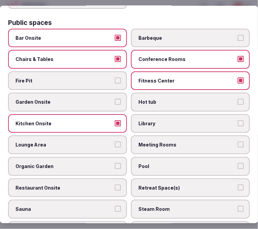
click at [117, 120] on button "Kitchen Onsite" at bounding box center [118, 123] width 6 height 6
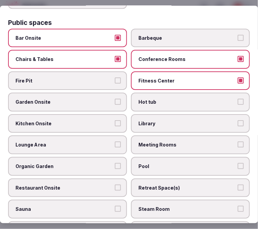
drag, startPoint x: 111, startPoint y: 132, endPoint x: 115, endPoint y: 133, distance: 4.4
click at [110, 135] on label "Lounge Area" at bounding box center [67, 144] width 119 height 19
click at [115, 141] on button "Lounge Area" at bounding box center [118, 144] width 6 height 6
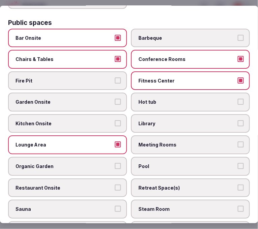
click at [140, 141] on span "Meeting Rooms" at bounding box center [186, 144] width 97 height 7
click at [237, 141] on button "Meeting Rooms" at bounding box center [240, 144] width 6 height 6
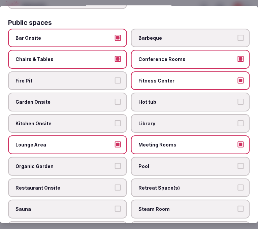
click at [149, 163] on span "Pool" at bounding box center [186, 166] width 97 height 7
click at [237, 163] on button "Pool" at bounding box center [240, 166] width 6 height 6
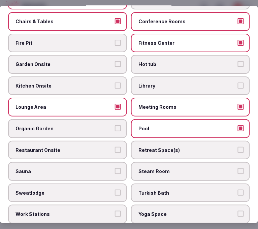
click at [110, 144] on label "Restaurant Onsite" at bounding box center [67, 150] width 119 height 19
click at [115, 147] on button "Restaurant Onsite" at bounding box center [118, 150] width 6 height 6
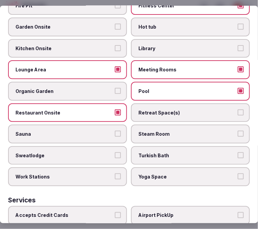
scroll to position [448, 0]
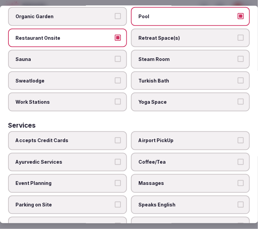
click at [142, 95] on label "Yoga Space" at bounding box center [190, 101] width 119 height 19
click at [237, 99] on button "Yoga Space" at bounding box center [240, 102] width 6 height 6
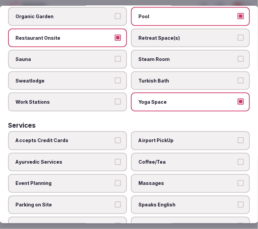
scroll to position [473, 0]
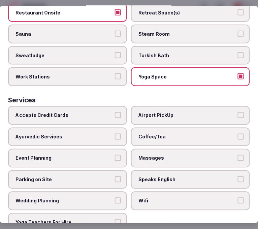
click at [175, 108] on label "Airport PickUp" at bounding box center [190, 115] width 119 height 19
click at [237, 112] on button "Airport PickUp" at bounding box center [240, 115] width 6 height 6
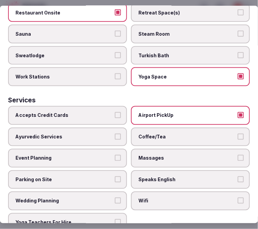
click at [184, 133] on span "Coffee/Tea" at bounding box center [186, 136] width 97 height 7
click at [237, 133] on button "Coffee/Tea" at bounding box center [240, 136] width 6 height 6
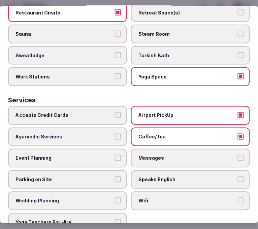
click at [210, 112] on span "Airport PickUp" at bounding box center [186, 115] width 97 height 7
click at [237, 112] on button "Airport PickUp" at bounding box center [240, 115] width 6 height 6
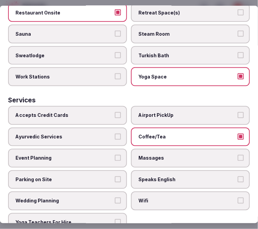
click at [220, 155] on span "Massages" at bounding box center [186, 158] width 97 height 7
click at [237, 155] on button "Massages" at bounding box center [240, 158] width 6 height 6
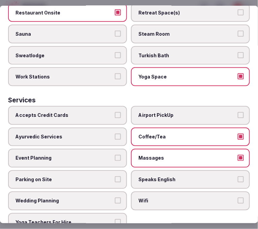
click at [217, 170] on label "Speaks English" at bounding box center [190, 179] width 119 height 19
click at [237, 176] on button "Speaks English" at bounding box center [240, 179] width 6 height 6
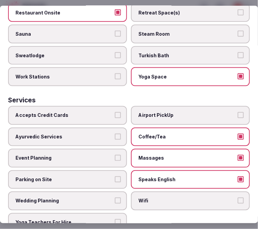
click at [203, 197] on span "Wifi" at bounding box center [186, 200] width 97 height 7
click at [237, 197] on button "Wifi" at bounding box center [240, 200] width 6 height 6
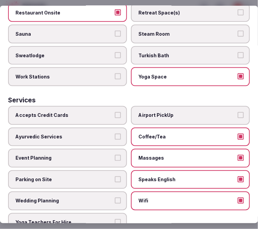
click at [90, 112] on span "Accepts Credit Cards" at bounding box center [63, 115] width 97 height 7
click at [115, 112] on button "Accepts Credit Cards" at bounding box center [118, 115] width 6 height 6
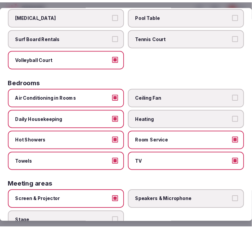
scroll to position [0, 0]
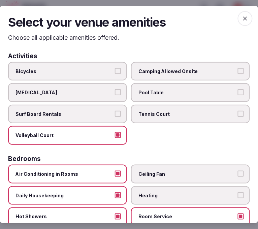
click at [243, 19] on icon "button" at bounding box center [245, 18] width 4 height 4
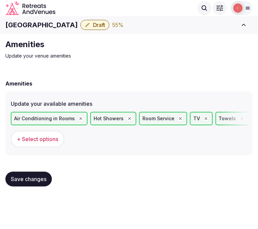
click at [23, 186] on div "Save changes" at bounding box center [128, 179] width 247 height 26
click at [24, 182] on button "Save changes" at bounding box center [28, 178] width 46 height 15
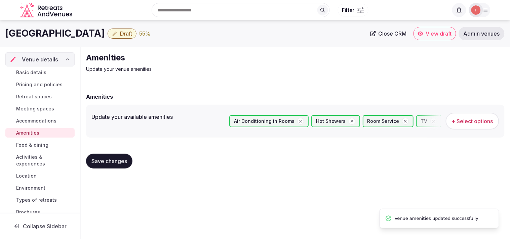
click at [37, 150] on div "Basic details Pricing and policies Retreat spaces Meeting spaces Accommodations…" at bounding box center [39, 143] width 69 height 152
click at [89, 162] on button "Save changes" at bounding box center [109, 161] width 46 height 15
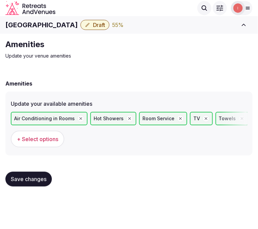
click at [26, 176] on span "Save changes" at bounding box center [29, 178] width 36 height 7
click at [39, 172] on button "Save changes" at bounding box center [28, 178] width 46 height 15
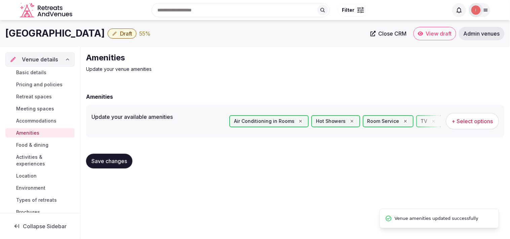
click at [24, 144] on span "Food & dining" at bounding box center [32, 145] width 32 height 7
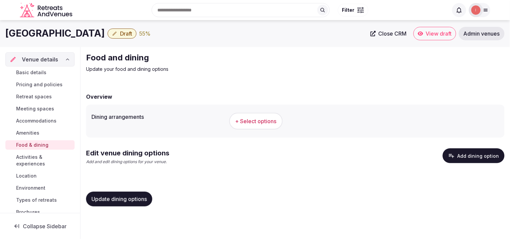
click at [252, 120] on span "+ Select options" at bounding box center [255, 121] width 41 height 7
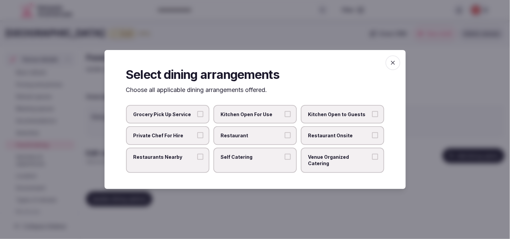
click at [252, 135] on span "Restaurant" at bounding box center [252, 135] width 62 height 7
click at [252, 135] on button "Restaurant" at bounding box center [288, 135] width 6 height 6
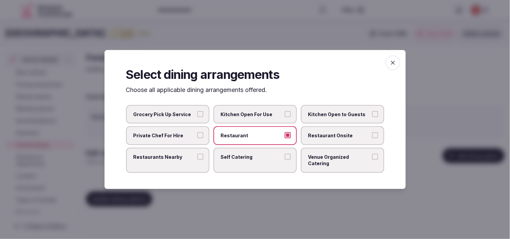
click at [252, 135] on span "Restaurant Onsite" at bounding box center [339, 135] width 62 height 7
click at [252, 135] on button "Restaurant Onsite" at bounding box center [375, 135] width 6 height 6
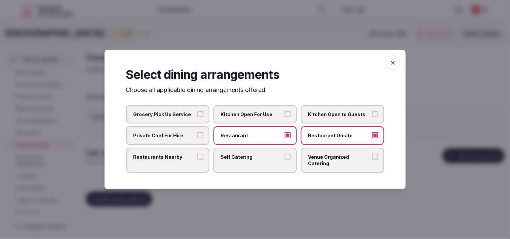
click at [252, 164] on label "Venue Organized Catering" at bounding box center [342, 160] width 83 height 25
click at [252, 160] on button "Venue Organized Catering" at bounding box center [375, 157] width 6 height 6
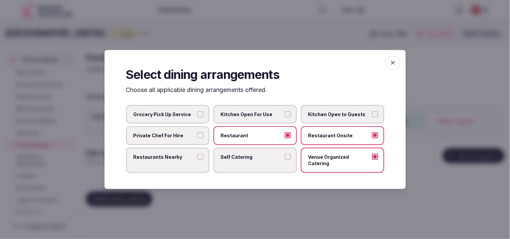
click at [206, 160] on label "Restaurants Nearby" at bounding box center [167, 160] width 83 height 25
click at [203, 160] on button "Restaurants Nearby" at bounding box center [200, 157] width 6 height 6
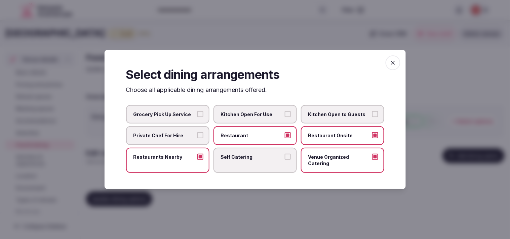
click at [252, 66] on icon "button" at bounding box center [393, 63] width 7 height 7
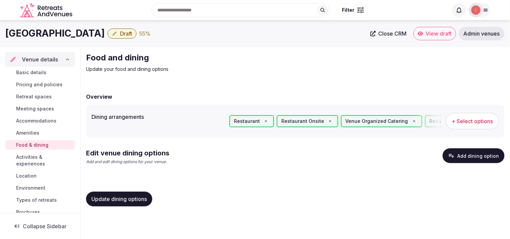
click at [136, 198] on span "Update dining options" at bounding box center [118, 199] width 55 height 7
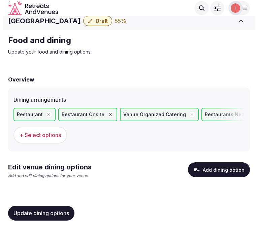
scroll to position [5, 0]
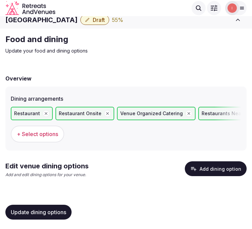
click at [212, 165] on button "Add dining option" at bounding box center [216, 168] width 62 height 15
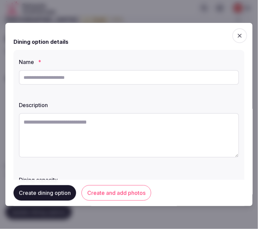
click at [170, 83] on input "text" at bounding box center [129, 77] width 220 height 15
paste input "**********"
type input "**********"
click at [125, 119] on textarea at bounding box center [129, 135] width 220 height 44
paste textarea "**********"
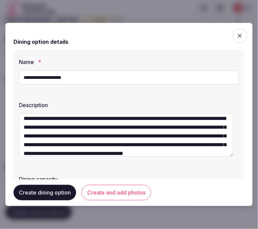
scroll to position [0, 0]
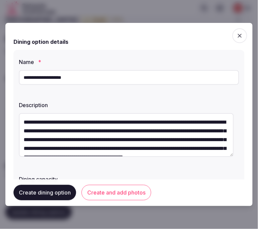
drag, startPoint x: 48, startPoint y: 122, endPoint x: 10, endPoint y: 117, distance: 38.7
click at [10, 117] on div "**********" at bounding box center [128, 114] width 247 height 183
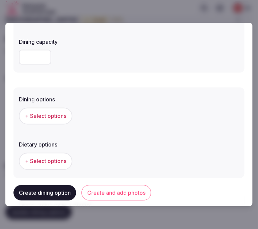
scroll to position [149, 0]
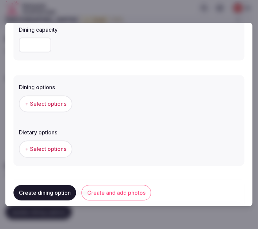
type textarea "**********"
click at [61, 105] on span "+ Select options" at bounding box center [45, 103] width 41 height 7
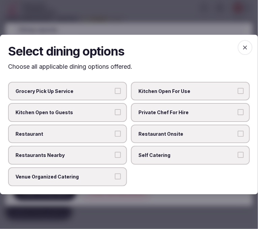
click at [140, 133] on span "Restaurant Onsite" at bounding box center [186, 133] width 97 height 7
click at [237, 133] on button "Restaurant Onsite" at bounding box center [240, 133] width 6 height 6
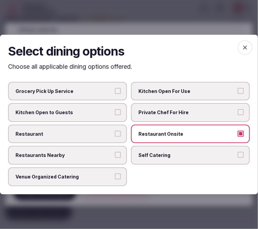
click at [109, 177] on span "Venue Organized Catering" at bounding box center [63, 176] width 97 height 7
click at [115, 177] on button "Venue Organized Catering" at bounding box center [118, 176] width 6 height 6
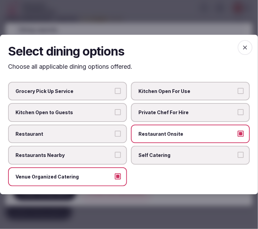
click at [245, 46] on icon "button" at bounding box center [244, 47] width 7 height 7
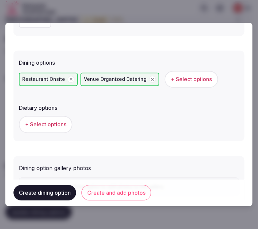
scroll to position [210, 0]
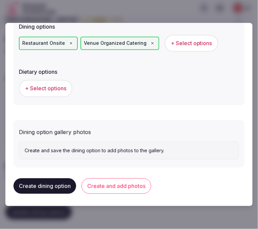
click at [93, 182] on button "Create and add photos" at bounding box center [116, 185] width 70 height 15
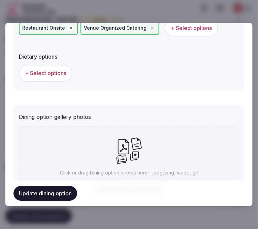
scroll to position [261, 0]
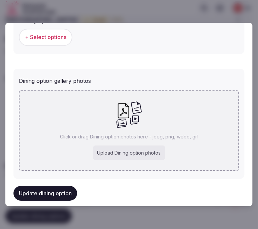
drag, startPoint x: 249, startPoint y: 122, endPoint x: 173, endPoint y: 125, distance: 76.4
click at [173, 125] on div "Click or drag Dining option photos here - jpeg, png, webp, gif Upload Dining op…" at bounding box center [129, 130] width 220 height 80
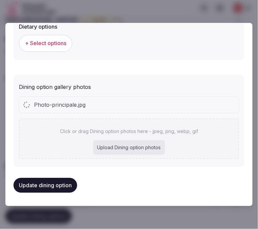
scroll to position [253, 0]
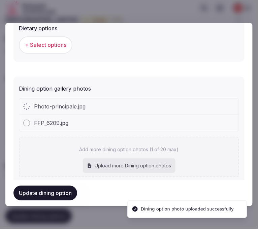
click at [162, 123] on div "FFP_6209.jpg" at bounding box center [128, 123] width 219 height 16
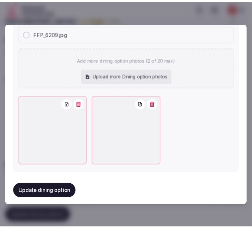
scroll to position [328, 0]
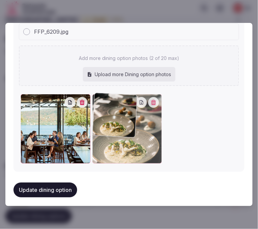
drag, startPoint x: 27, startPoint y: 100, endPoint x: 103, endPoint y: 92, distance: 75.6
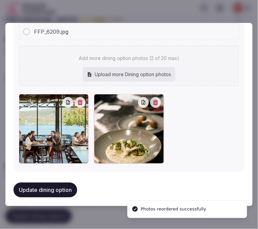
click at [38, 189] on button "Update dining option" at bounding box center [45, 189] width 64 height 15
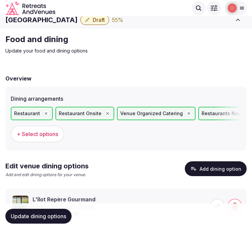
click at [37, 212] on span "Update dining options" at bounding box center [38, 215] width 55 height 7
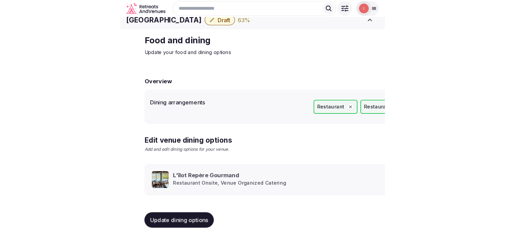
scroll to position [8, 0]
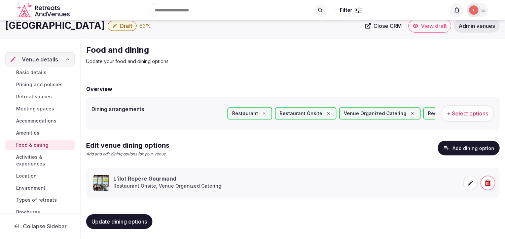
click at [39, 156] on span "Activities & experiences" at bounding box center [44, 160] width 56 height 13
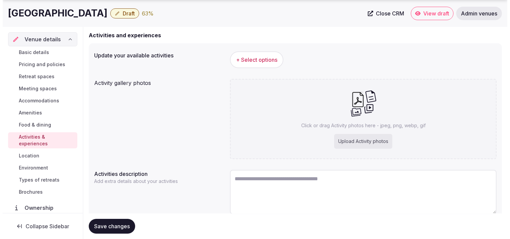
scroll to position [75, 0]
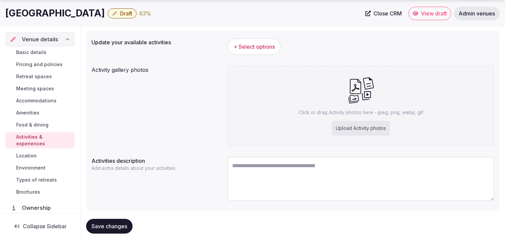
click at [252, 43] on span "+ Select options" at bounding box center [253, 46] width 41 height 7
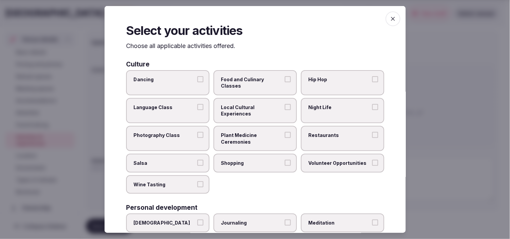
click at [252, 108] on span "Local Cultural Experiences" at bounding box center [252, 110] width 62 height 13
click at [252, 108] on button "Local Cultural Experiences" at bounding box center [288, 107] width 6 height 6
click at [252, 108] on span "Local Cultural Experiences" at bounding box center [252, 110] width 62 height 13
click at [252, 108] on button "Local Cultural Experiences" at bounding box center [288, 107] width 6 height 6
click at [252, 78] on span "Food and Culinary Classes" at bounding box center [252, 82] width 62 height 13
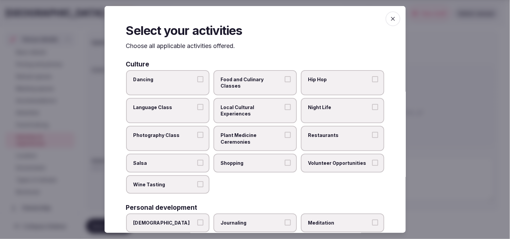
click at [252, 78] on button "Food and Culinary Classes" at bounding box center [288, 79] width 6 height 6
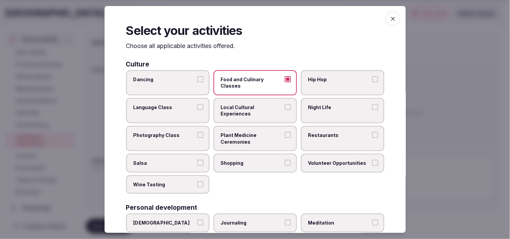
click at [252, 83] on span "Food and Culinary Classes" at bounding box center [252, 82] width 62 height 13
click at [252, 82] on button "Food and Culinary Classes" at bounding box center [288, 79] width 6 height 6
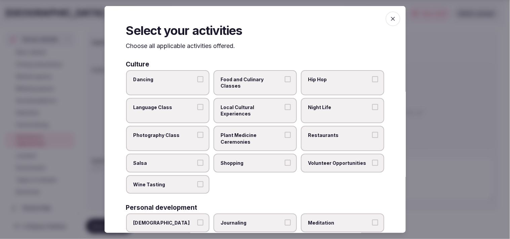
click at [252, 104] on span "Night Life" at bounding box center [339, 107] width 62 height 7
click at [252, 104] on button "Night Life" at bounding box center [375, 107] width 6 height 6
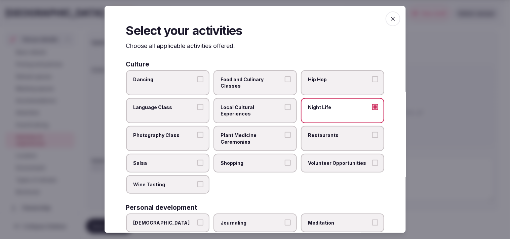
click at [252, 133] on span "Restaurants" at bounding box center [339, 135] width 62 height 7
click at [252, 133] on button "Restaurants" at bounding box center [375, 135] width 6 height 6
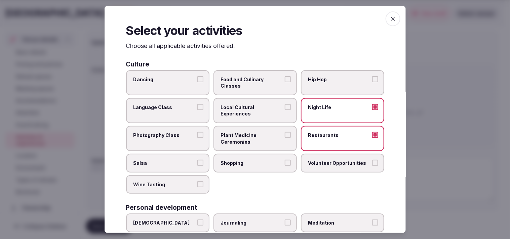
click at [252, 108] on span "Local Cultural Experiences" at bounding box center [252, 110] width 62 height 13
click at [252, 108] on button "Local Cultural Experiences" at bounding box center [288, 107] width 6 height 6
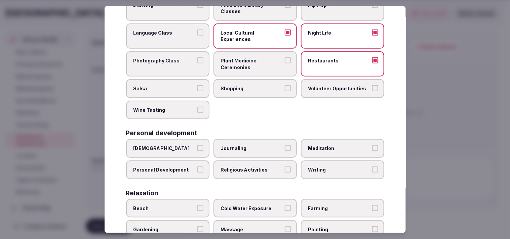
scroll to position [112, 0]
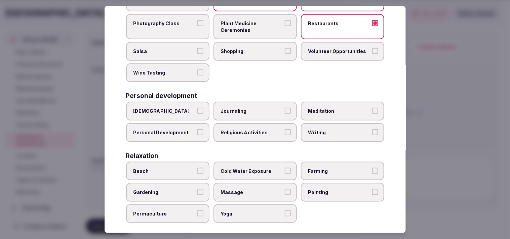
click at [192, 129] on span "Personal Development" at bounding box center [164, 132] width 62 height 7
click at [197, 129] on button "Personal Development" at bounding box center [200, 132] width 6 height 6
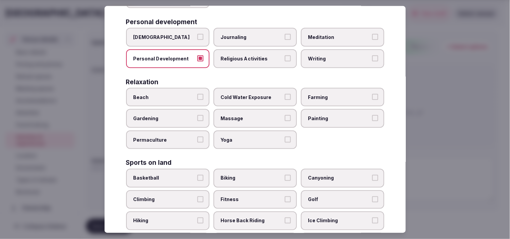
scroll to position [187, 0]
click at [252, 115] on span "Massage" at bounding box center [252, 118] width 62 height 7
click at [252, 115] on button "Massage" at bounding box center [288, 118] width 6 height 6
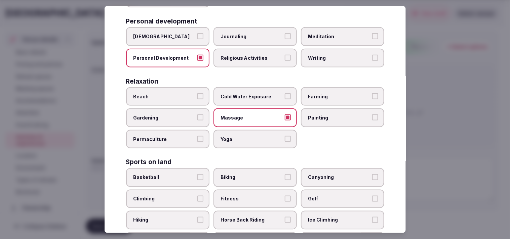
click at [252, 136] on span "Yoga" at bounding box center [252, 139] width 62 height 7
click at [252, 136] on button "Yoga" at bounding box center [288, 139] width 6 height 6
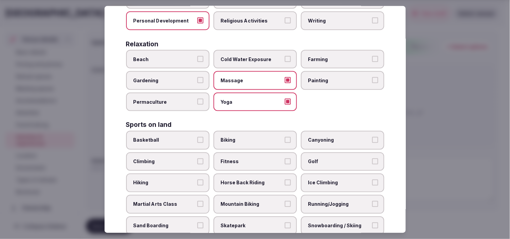
scroll to position [261, 0]
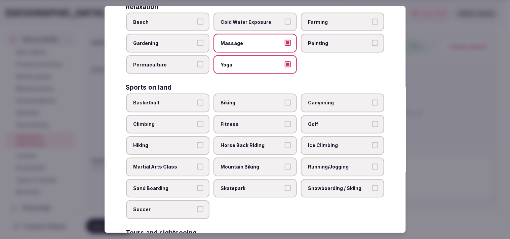
click at [252, 121] on span "Fitness" at bounding box center [252, 124] width 62 height 7
click at [252, 121] on button "Fitness" at bounding box center [288, 124] width 6 height 6
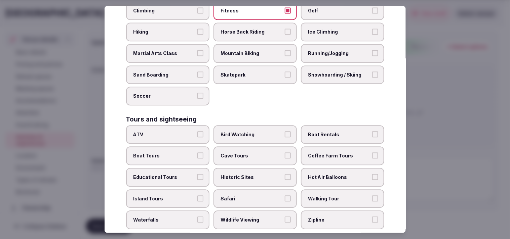
scroll to position [411, 0]
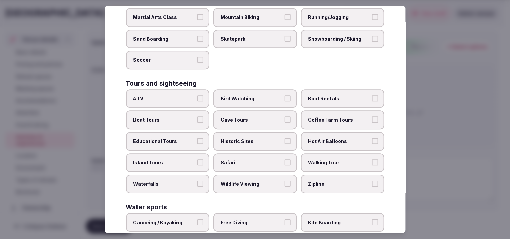
click at [252, 160] on span "Walking Tour" at bounding box center [339, 163] width 62 height 7
click at [252, 160] on button "Walking Tour" at bounding box center [375, 163] width 6 height 6
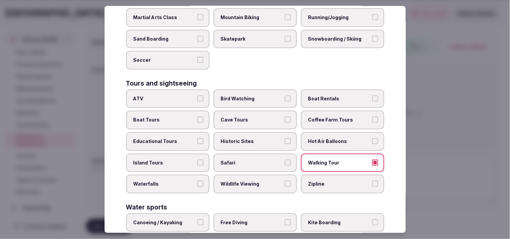
click at [252, 139] on span "Historic Sites" at bounding box center [252, 142] width 62 height 7
click at [252, 139] on button "Historic Sites" at bounding box center [288, 142] width 6 height 6
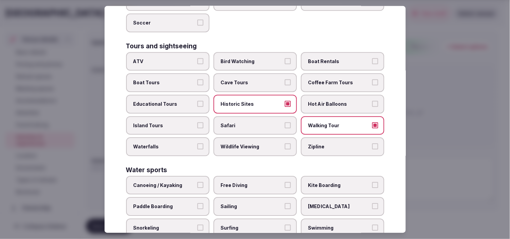
scroll to position [481, 0]
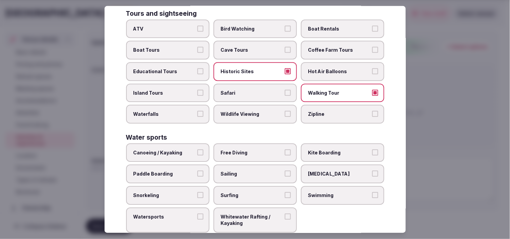
click at [192, 150] on span "Canoeing / Kayaking" at bounding box center [164, 153] width 62 height 7
click at [197, 150] on button "Canoeing / Kayaking" at bounding box center [200, 153] width 6 height 6
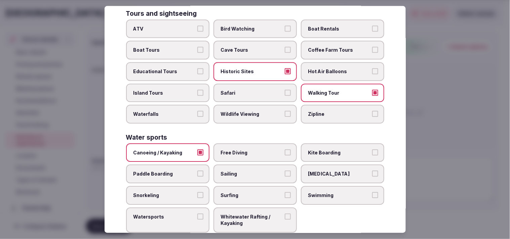
click at [192, 150] on span "Canoeing / Kayaking" at bounding box center [164, 153] width 62 height 7
click at [197, 150] on button "Canoeing / Kayaking" at bounding box center [200, 153] width 6 height 6
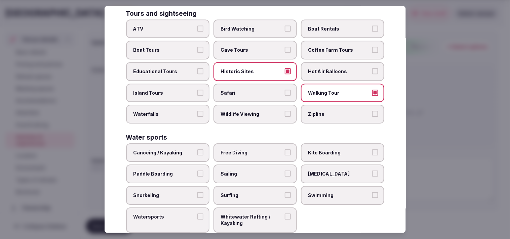
click at [252, 192] on span "Swimming" at bounding box center [339, 195] width 62 height 7
click at [252, 192] on button "Swimming" at bounding box center [375, 195] width 6 height 6
click at [252, 189] on label "Swimming" at bounding box center [342, 195] width 83 height 19
click at [252, 192] on button "Swimming" at bounding box center [375, 195] width 6 height 6
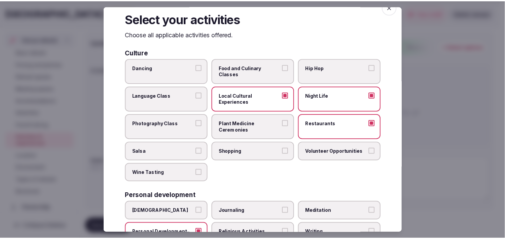
scroll to position [0, 0]
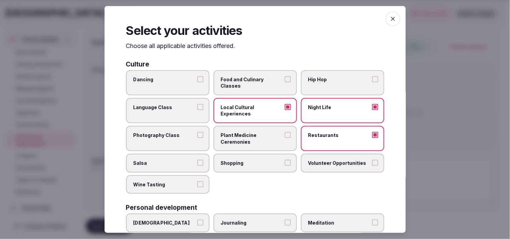
click at [252, 18] on icon "button" at bounding box center [393, 18] width 7 height 7
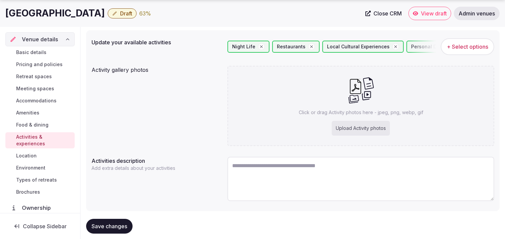
click at [99, 228] on button "Save changes" at bounding box center [109, 226] width 46 height 15
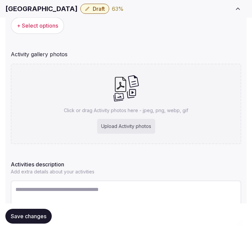
scroll to position [159, 0]
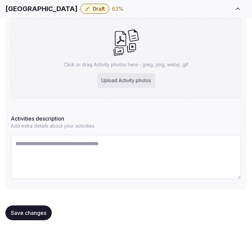
click at [57, 156] on textarea at bounding box center [126, 156] width 231 height 44
paste textarea "**********"
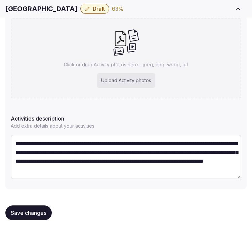
scroll to position [12, 0]
type textarea "**********"
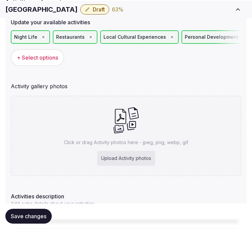
scroll to position [122, 0]
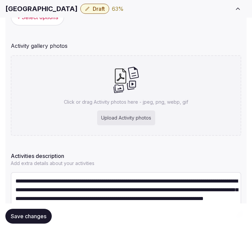
click at [96, 103] on p "Click or drag Activity photos here - jpeg, png, webp, gif" at bounding box center [126, 102] width 124 height 7
type input "**********"
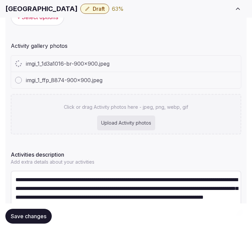
click at [124, 127] on div "Upload Activity photos" at bounding box center [126, 122] width 58 height 15
type input "**********"
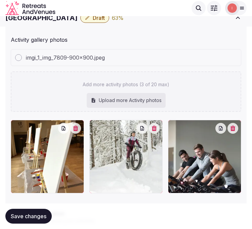
scroll to position [111, 0]
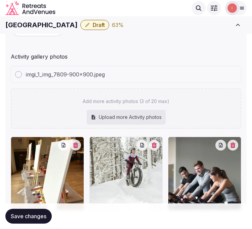
click at [119, 114] on div "Upload more Activity photos" at bounding box center [126, 117] width 79 height 15
type input "**********"
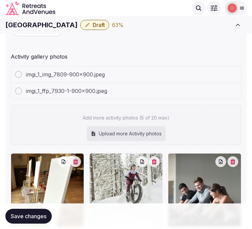
click at [49, 114] on div "Add more activity photos (5 of 20 max) Upload more Activity photos" at bounding box center [126, 125] width 231 height 40
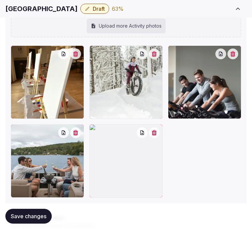
scroll to position [223, 0]
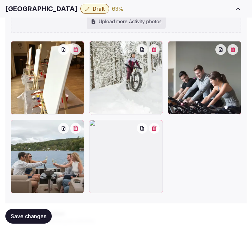
click at [152, 127] on button "button" at bounding box center [154, 128] width 11 height 11
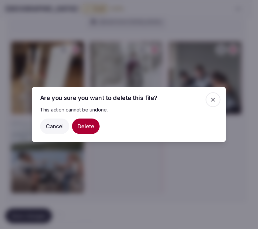
click at [95, 126] on button "Delete" at bounding box center [86, 125] width 28 height 15
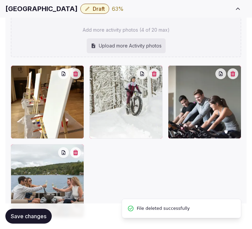
scroll to position [186, 0]
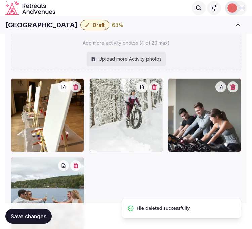
click at [132, 60] on div "Upload more Activity photos" at bounding box center [126, 58] width 79 height 15
click at [137, 52] on div "Upload more Activity photos" at bounding box center [126, 58] width 79 height 15
type input "**********"
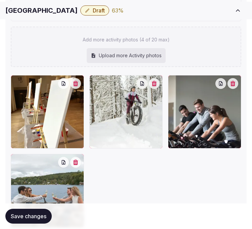
scroll to position [260, 0]
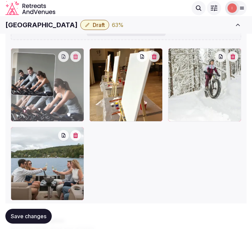
drag, startPoint x: 172, startPoint y: 43, endPoint x: 30, endPoint y: 39, distance: 142.3
click at [30, 39] on body "Search Popular Destinations Toscana, Italy Riviera Maya, Mexico Indonesia, Bali…" at bounding box center [126, 41] width 252 height 581
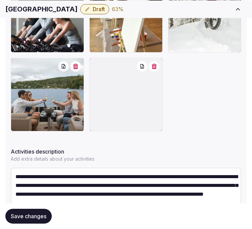
scroll to position [302, 0]
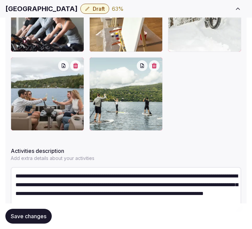
click at [25, 216] on span "Save changes" at bounding box center [29, 215] width 36 height 7
drag, startPoint x: 33, startPoint y: 212, endPoint x: 156, endPoint y: 129, distance: 148.6
click at [34, 211] on button "Save changes" at bounding box center [28, 215] width 46 height 15
click at [36, 212] on span "Save changes" at bounding box center [29, 215] width 36 height 7
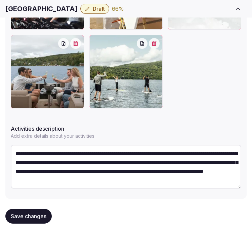
scroll to position [335, 0]
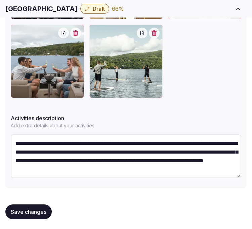
click at [28, 205] on button "Save changes" at bounding box center [28, 211] width 46 height 15
click at [32, 209] on span "Save changes" at bounding box center [29, 211] width 36 height 7
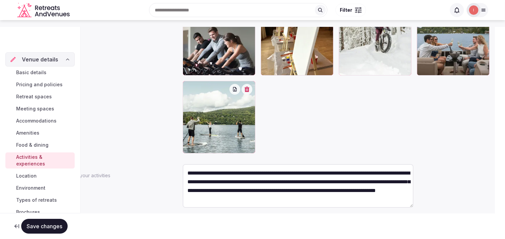
scroll to position [12, 0]
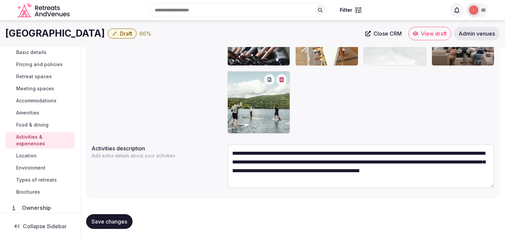
click at [32, 154] on span "Location" at bounding box center [26, 156] width 21 height 7
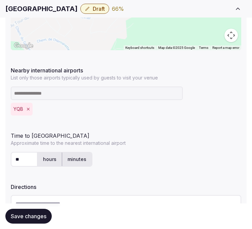
scroll to position [244, 0]
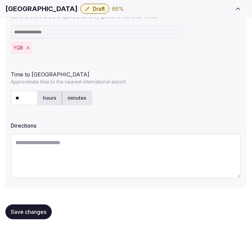
click at [32, 214] on button "Save changes" at bounding box center [28, 211] width 46 height 15
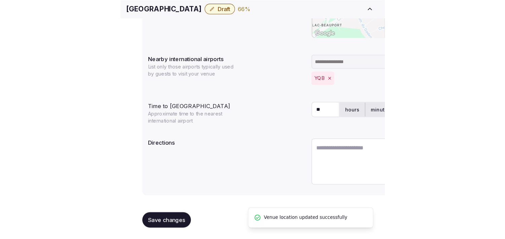
scroll to position [167, 0]
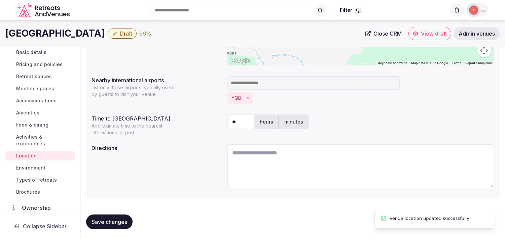
click at [19, 166] on span "Environment" at bounding box center [30, 168] width 29 height 7
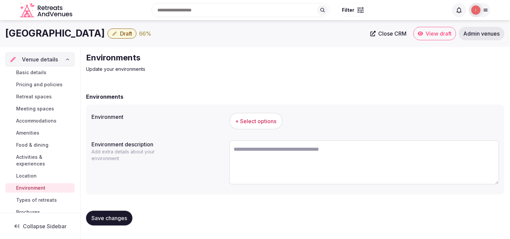
click at [252, 112] on div "+ Select options" at bounding box center [364, 121] width 270 height 22
click at [252, 113] on button "+ Select options" at bounding box center [255, 121] width 53 height 17
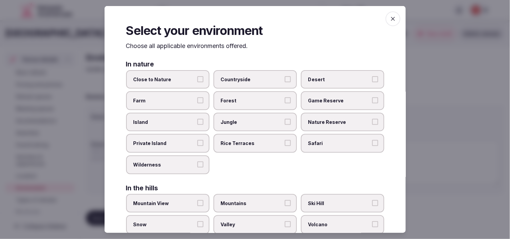
click at [184, 84] on label "Close to Nature" at bounding box center [167, 79] width 83 height 19
click at [197, 82] on button "Close to Nature" at bounding box center [200, 79] width 6 height 6
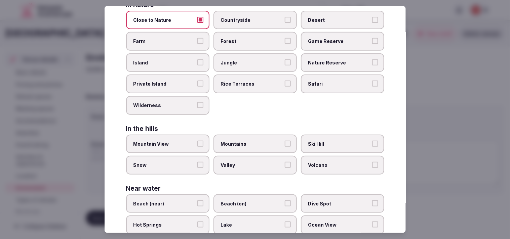
scroll to position [112, 0]
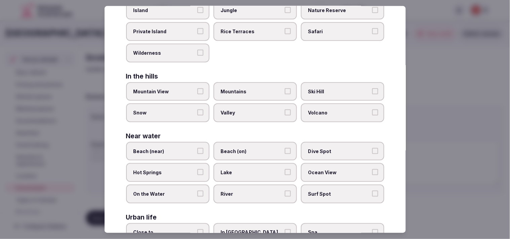
click at [202, 92] on label "Mountain View" at bounding box center [167, 91] width 83 height 19
click at [202, 92] on button "Mountain View" at bounding box center [200, 91] width 6 height 6
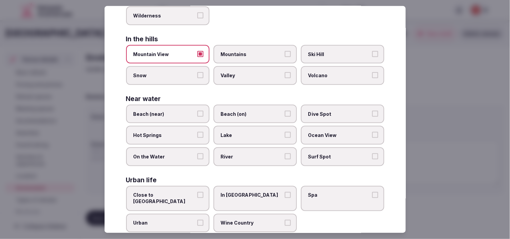
scroll to position [150, 0]
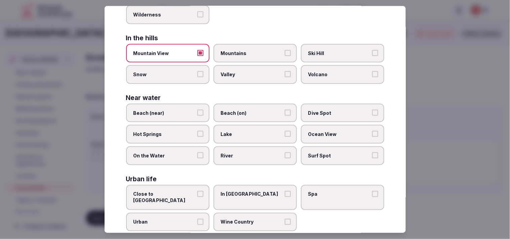
click at [252, 125] on label "Lake" at bounding box center [254, 134] width 83 height 19
click at [252, 131] on button "Lake" at bounding box center [288, 134] width 6 height 6
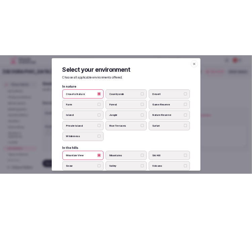
scroll to position [0, 0]
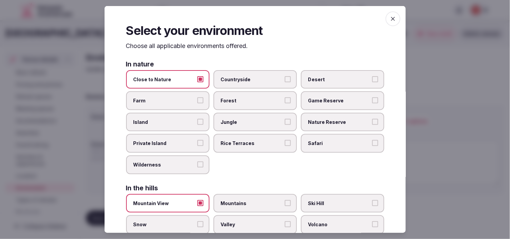
click at [252, 17] on span "button" at bounding box center [393, 18] width 15 height 15
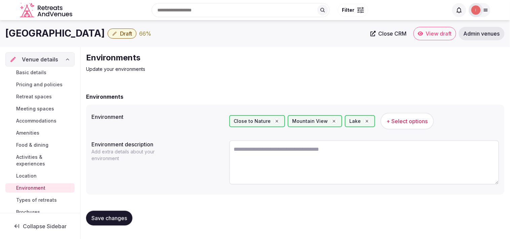
click at [120, 216] on span "Save changes" at bounding box center [109, 218] width 36 height 7
click at [119, 224] on button "Save changes" at bounding box center [109, 218] width 46 height 15
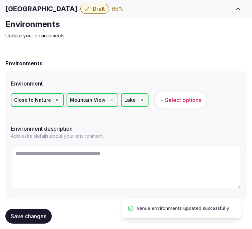
scroll to position [31, 0]
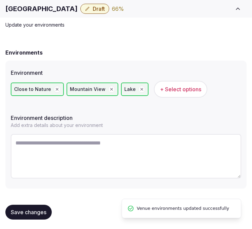
click at [42, 211] on span "Save changes" at bounding box center [29, 211] width 36 height 7
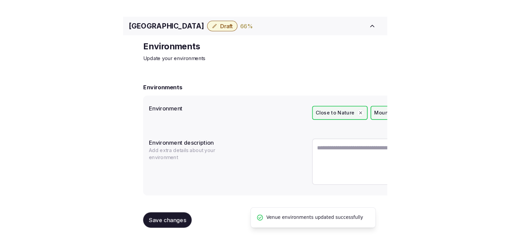
scroll to position [0, 0]
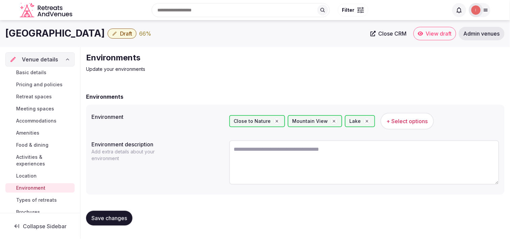
click at [34, 198] on span "Types of retreats" at bounding box center [36, 200] width 41 height 7
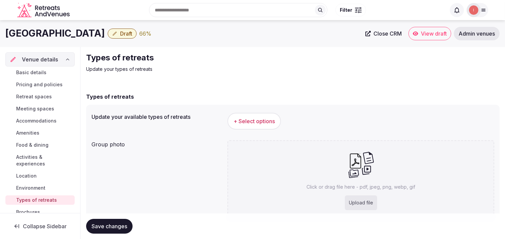
click at [252, 119] on span "+ Select options" at bounding box center [253, 121] width 41 height 7
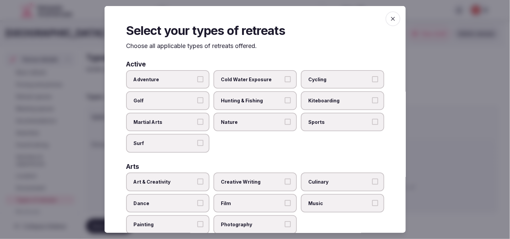
click at [192, 83] on label "Adventure" at bounding box center [167, 79] width 83 height 19
click at [197, 82] on button "Adventure" at bounding box center [200, 79] width 6 height 6
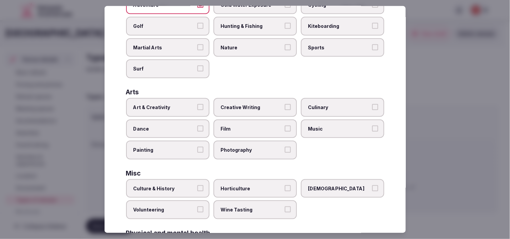
click at [189, 104] on span "Art & Creativity" at bounding box center [164, 107] width 62 height 7
click at [197, 104] on button "Art & Creativity" at bounding box center [200, 107] width 6 height 6
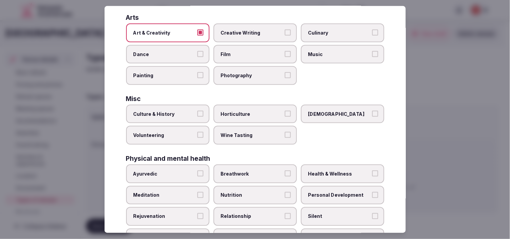
scroll to position [187, 0]
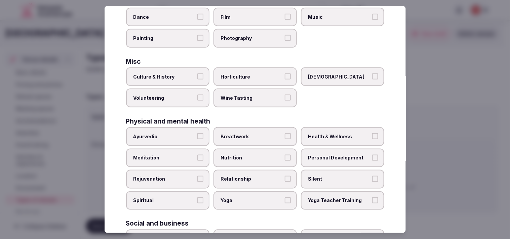
click at [252, 127] on label "Health & Wellness" at bounding box center [342, 136] width 83 height 19
click at [252, 133] on button "Health & Wellness" at bounding box center [375, 136] width 6 height 6
drag, startPoint x: 335, startPoint y: 156, endPoint x: 310, endPoint y: 162, distance: 25.0
click at [252, 156] on label "Personal Development" at bounding box center [342, 158] width 83 height 19
click at [252, 156] on button "Personal Development" at bounding box center [375, 158] width 6 height 6
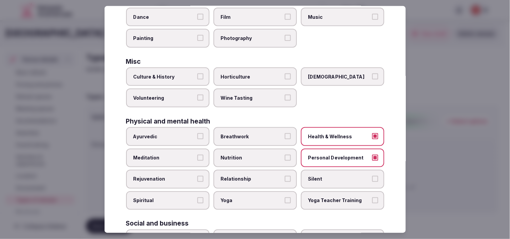
drag, startPoint x: 268, startPoint y: 175, endPoint x: 269, endPoint y: 179, distance: 3.5
click at [252, 176] on label "Relationship" at bounding box center [254, 179] width 83 height 19
click at [252, 176] on button "Relationship" at bounding box center [288, 179] width 6 height 6
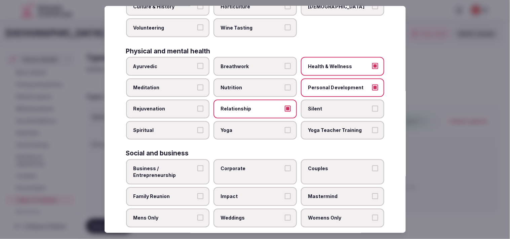
scroll to position [257, 0]
click at [186, 165] on span "Business / Entrepreneurship" at bounding box center [164, 171] width 62 height 13
click at [197, 165] on button "Business / Entrepreneurship" at bounding box center [200, 168] width 6 height 6
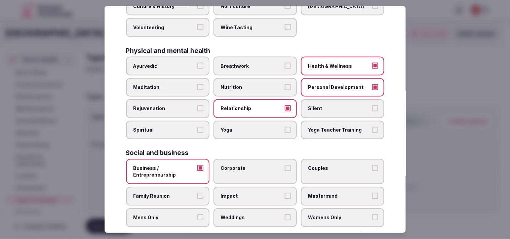
click at [252, 163] on label "Corporate" at bounding box center [254, 171] width 83 height 25
click at [252, 165] on button "Corporate" at bounding box center [288, 168] width 6 height 6
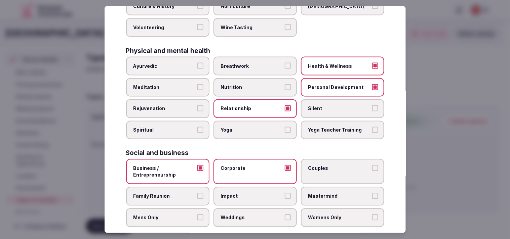
click at [252, 169] on label "Couples" at bounding box center [342, 171] width 83 height 25
click at [252, 169] on button "Couples" at bounding box center [375, 168] width 6 height 6
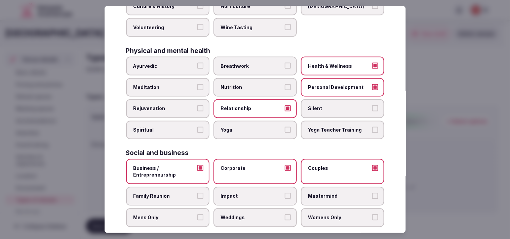
click at [202, 187] on label "Family Reunion" at bounding box center [167, 196] width 83 height 19
click at [202, 193] on button "Family Reunion" at bounding box center [200, 196] width 6 height 6
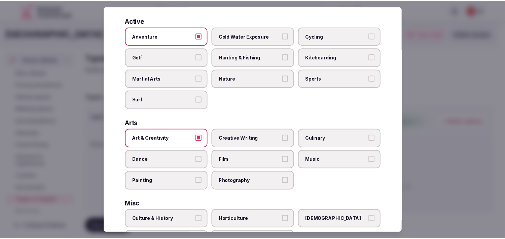
scroll to position [0, 0]
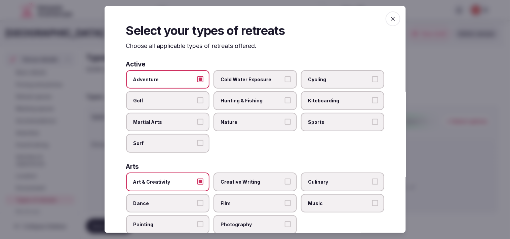
click at [252, 15] on span "button" at bounding box center [393, 18] width 15 height 15
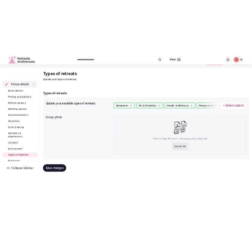
scroll to position [31, 0]
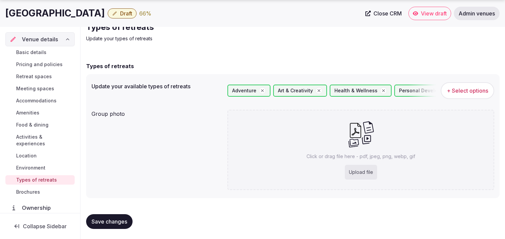
click at [252, 146] on icon at bounding box center [361, 134] width 26 height 27
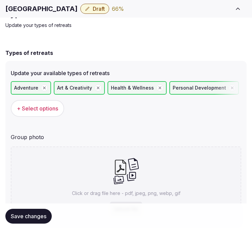
click at [135, 175] on icon at bounding box center [126, 170] width 26 height 27
type input "**********"
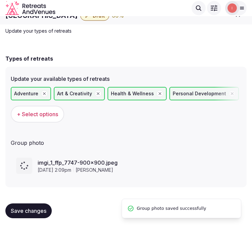
scroll to position [24, 0]
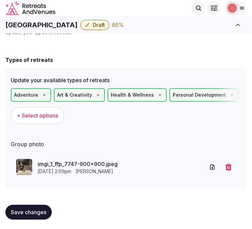
click at [47, 212] on button "Save changes" at bounding box center [28, 211] width 46 height 15
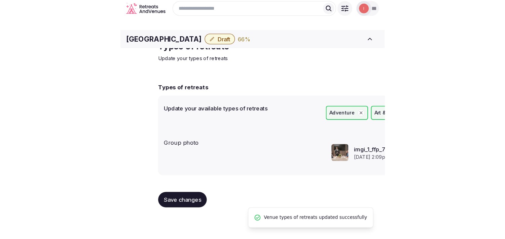
scroll to position [0, 0]
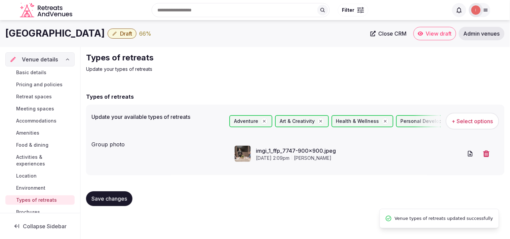
click at [113, 197] on span "Save changes" at bounding box center [109, 199] width 36 height 7
click at [44, 73] on span "Basic details" at bounding box center [31, 72] width 30 height 7
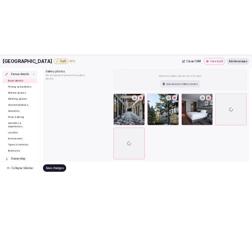
scroll to position [748, 0]
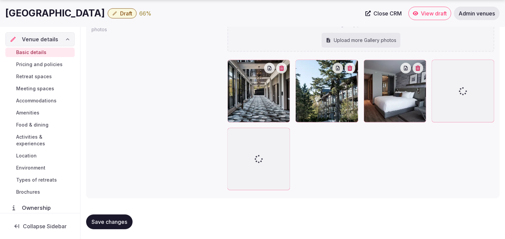
click at [110, 220] on span "Save changes" at bounding box center [109, 222] width 36 height 7
drag, startPoint x: 433, startPoint y: 18, endPoint x: 105, endPoint y: 9, distance: 328.2
click at [108, 9] on button "Draft" at bounding box center [122, 13] width 29 height 10
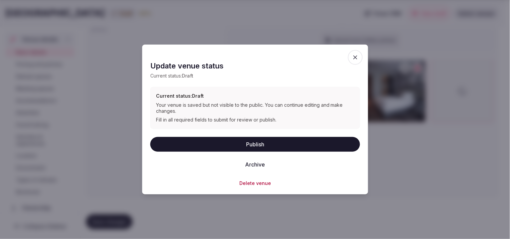
click at [252, 143] on button "Publish" at bounding box center [255, 144] width 210 height 15
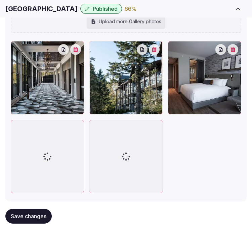
scroll to position [935, 0]
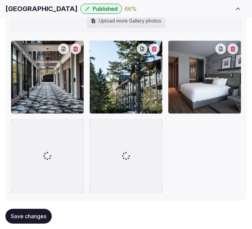
drag, startPoint x: 34, startPoint y: 210, endPoint x: 83, endPoint y: 195, distance: 51.6
click at [35, 209] on button "Save changes" at bounding box center [28, 215] width 46 height 15
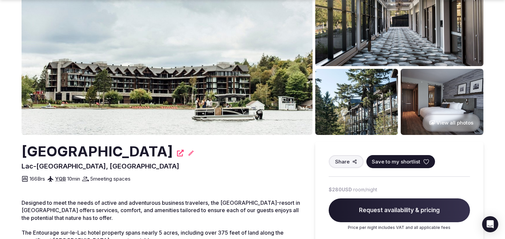
scroll to position [75, 0]
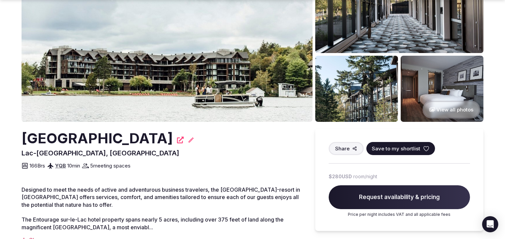
click at [428, 110] on button "View all photos" at bounding box center [450, 110] width 57 height 18
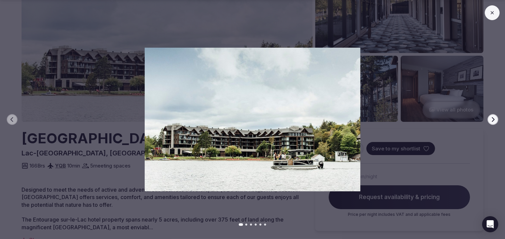
click at [493, 116] on button "Next slide" at bounding box center [492, 119] width 11 height 11
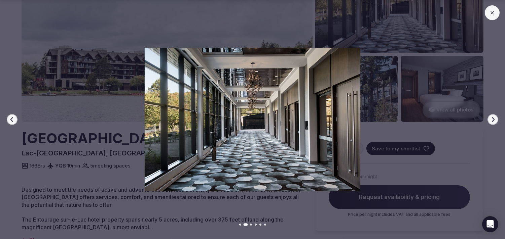
click at [493, 116] on button "Next slide" at bounding box center [492, 119] width 11 height 11
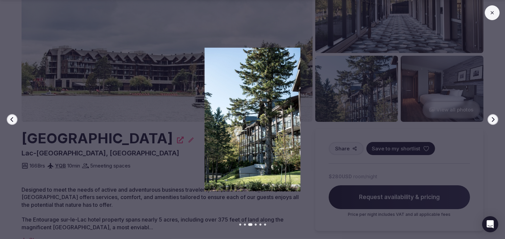
click at [493, 116] on button "Next slide" at bounding box center [492, 119] width 11 height 11
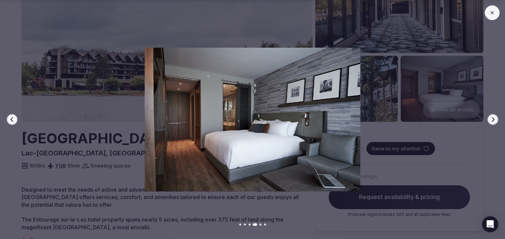
click at [493, 116] on button "Next slide" at bounding box center [492, 119] width 11 height 11
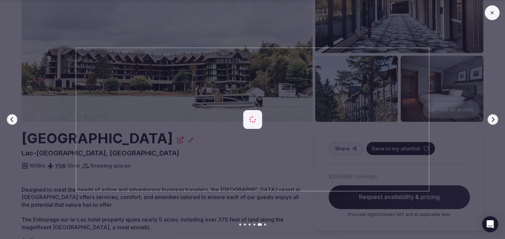
click at [493, 116] on button "Next slide" at bounding box center [492, 119] width 11 height 11
click at [489, 15] on icon at bounding box center [491, 12] width 5 height 5
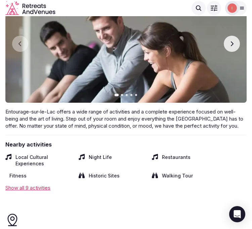
scroll to position [1457, 0]
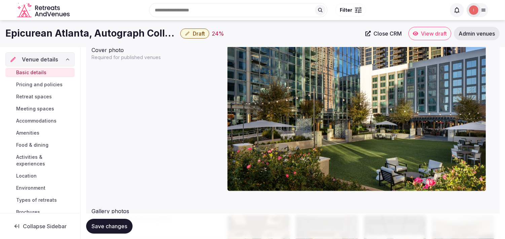
scroll to position [523, 0]
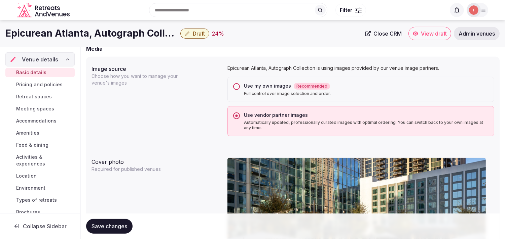
click at [236, 85] on button "Use my own images Recommended Full control over image selection and order." at bounding box center [236, 86] width 7 height 7
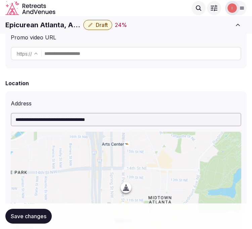
scroll to position [172, 0]
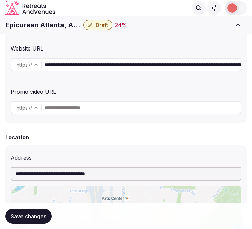
click at [92, 63] on input "**********" at bounding box center [142, 64] width 196 height 13
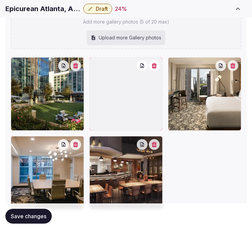
scroll to position [1128, 0]
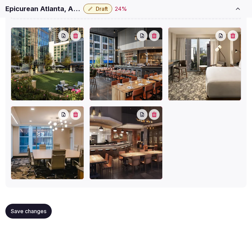
click at [156, 116] on button "button" at bounding box center [154, 114] width 11 height 11
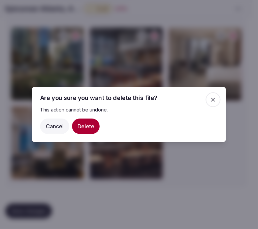
click at [91, 122] on button "Delete" at bounding box center [86, 125] width 28 height 15
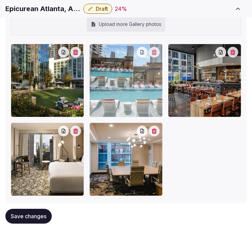
drag, startPoint x: 97, startPoint y: 128, endPoint x: 109, endPoint y: 81, distance: 49.0
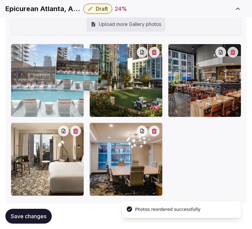
drag, startPoint x: 92, startPoint y: 48, endPoint x: 52, endPoint y: 52, distance: 40.5
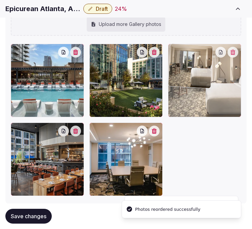
drag, startPoint x: 15, startPoint y: 129, endPoint x: 208, endPoint y: 63, distance: 204.4
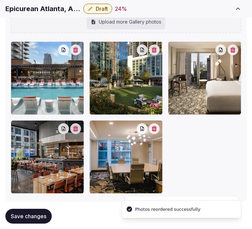
scroll to position [1144, 0]
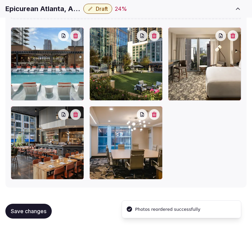
click at [44, 208] on span "Save changes" at bounding box center [29, 210] width 36 height 7
click at [40, 212] on span "Save changes" at bounding box center [29, 210] width 36 height 7
click at [39, 213] on span "Save changes" at bounding box center [29, 210] width 36 height 7
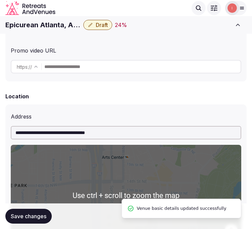
scroll to position [210, 0]
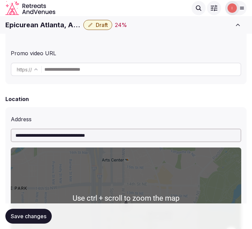
click at [107, 22] on span "Draft" at bounding box center [102, 25] width 12 height 7
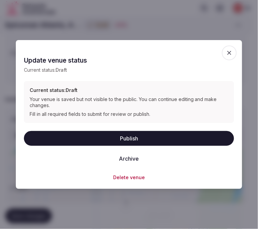
click at [160, 133] on button "Publish" at bounding box center [129, 138] width 210 height 15
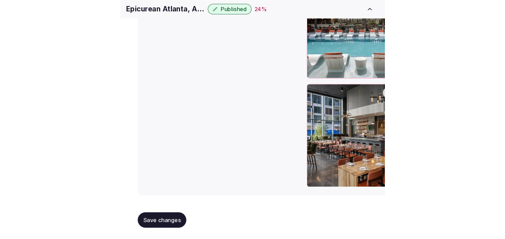
scroll to position [917, 0]
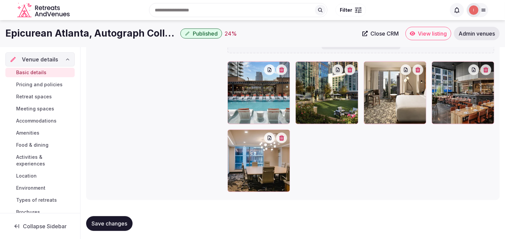
click at [46, 81] on link "Pricing and policies" at bounding box center [39, 84] width 69 height 9
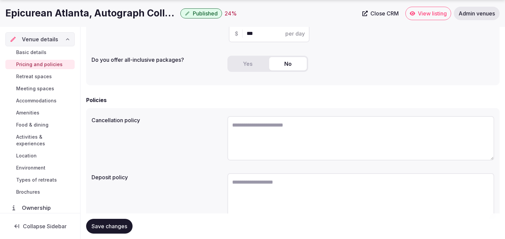
scroll to position [204, 0]
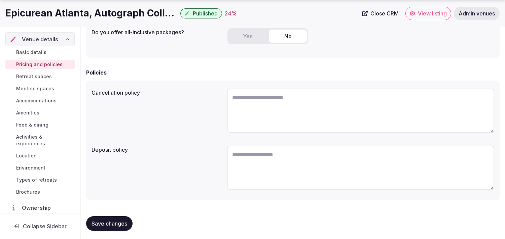
click at [41, 75] on span "Retreat spaces" at bounding box center [34, 76] width 36 height 7
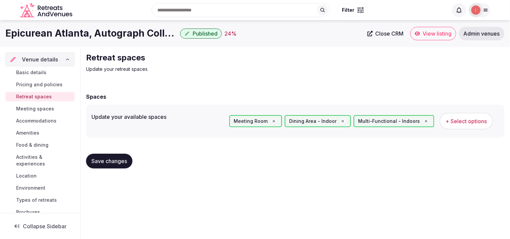
click at [22, 110] on span "Meeting spaces" at bounding box center [35, 109] width 38 height 7
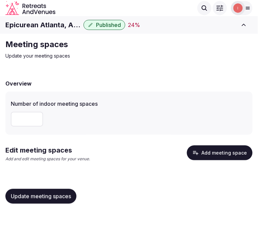
click at [19, 121] on input "number" at bounding box center [27, 119] width 32 height 15
type input "*"
click at [61, 197] on span "Update meeting spaces" at bounding box center [41, 196] width 60 height 7
click at [199, 156] on button "Add meeting space" at bounding box center [220, 152] width 66 height 15
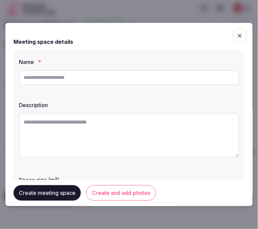
click at [110, 75] on input "text" at bounding box center [129, 77] width 220 height 15
paste input "**********"
click at [151, 81] on input "**********" at bounding box center [129, 77] width 220 height 15
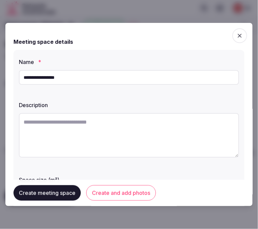
type input "**********"
paste textarea "**********"
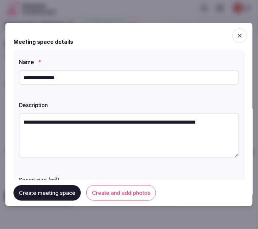
click at [104, 135] on textarea "**********" at bounding box center [129, 135] width 220 height 44
click at [26, 121] on textarea "**********" at bounding box center [126, 135] width 214 height 44
click at [25, 121] on textarea "**********" at bounding box center [126, 135] width 214 height 44
click at [108, 120] on textarea "**********" at bounding box center [126, 135] width 214 height 44
click at [63, 130] on textarea "**********" at bounding box center [126, 135] width 214 height 44
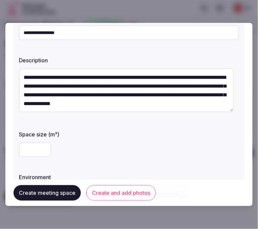
scroll to position [75, 0]
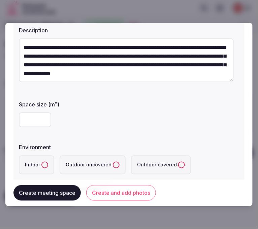
type textarea "**********"
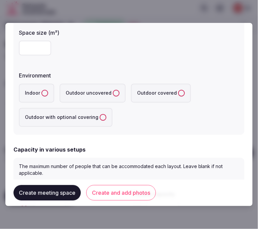
scroll to position [149, 0]
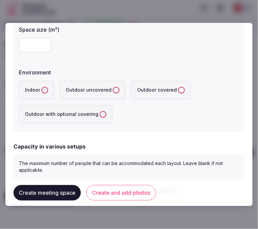
click at [44, 90] on button "Indoor" at bounding box center [44, 90] width 7 height 7
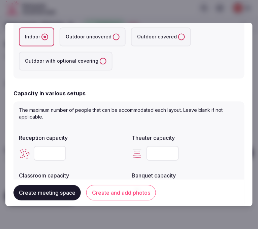
scroll to position [112, 0]
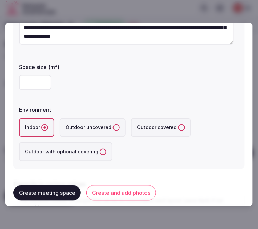
click at [24, 85] on input "number" at bounding box center [35, 82] width 32 height 15
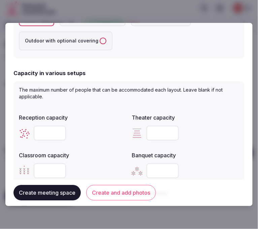
scroll to position [261, 0]
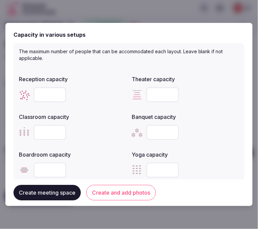
type input "***"
click at [48, 89] on input "number" at bounding box center [50, 94] width 32 height 15
type input "***"
click at [149, 95] on input "number" at bounding box center [162, 94] width 32 height 15
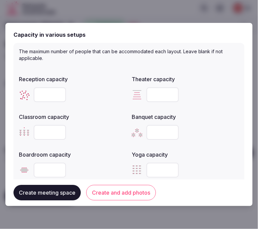
click at [161, 88] on input "number" at bounding box center [162, 94] width 32 height 15
type input "***"
click at [41, 133] on input "number" at bounding box center [50, 132] width 32 height 15
type input "***"
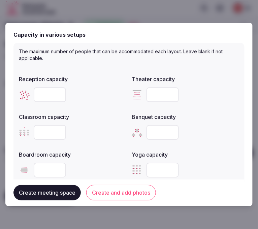
click at [156, 135] on input "number" at bounding box center [162, 132] width 32 height 15
type input "***"
click at [47, 170] on input "number" at bounding box center [50, 169] width 32 height 15
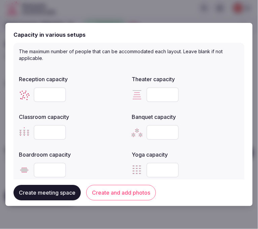
type input "*"
type input "**"
click at [116, 189] on button "Create and add photos" at bounding box center [121, 192] width 70 height 15
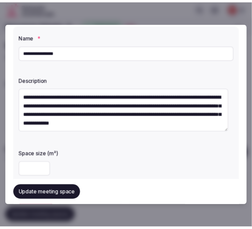
scroll to position [37, 0]
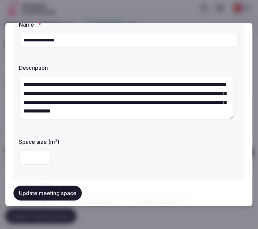
click at [36, 190] on button "Update meeting space" at bounding box center [47, 193] width 68 height 15
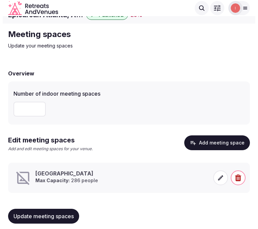
scroll to position [15, 0]
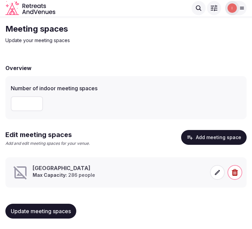
click at [220, 172] on icon at bounding box center [217, 172] width 7 height 7
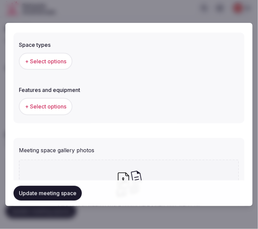
scroll to position [411, 0]
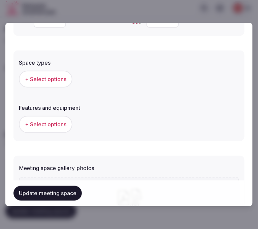
click at [52, 79] on span "+ Select options" at bounding box center [45, 78] width 41 height 7
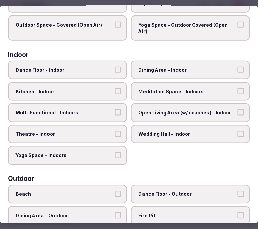
scroll to position [75, 0]
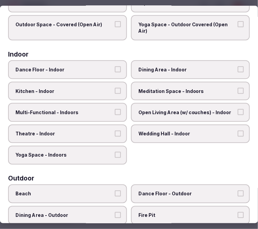
click at [149, 77] on div "Dance Floor - Indoor Dining Area - Indoor Kitchen - Indoor Meditation Space - I…" at bounding box center [128, 112] width 241 height 104
click at [182, 71] on span "Dining Area - Indoor" at bounding box center [186, 69] width 97 height 7
click at [237, 71] on button "Dining Area - Indoor" at bounding box center [240, 69] width 6 height 6
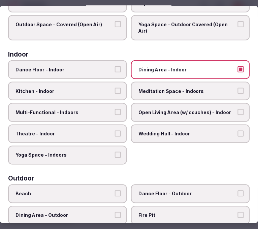
click at [202, 88] on span "Meditation Space - Indoors" at bounding box center [186, 91] width 97 height 7
click at [237, 88] on button "Meditation Space - Indoors" at bounding box center [240, 91] width 6 height 6
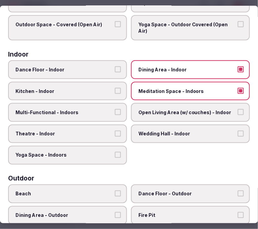
click at [99, 112] on span "Multi-Functional - Indoors" at bounding box center [63, 112] width 97 height 7
click at [115, 112] on button "Multi-Functional - Indoors" at bounding box center [118, 112] width 6 height 6
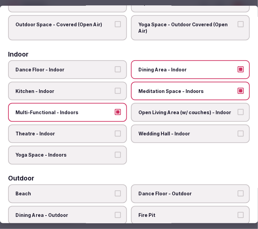
click at [97, 124] on label "Theatre - Indoor" at bounding box center [67, 133] width 119 height 19
click at [115, 130] on button "Theatre - Indoor" at bounding box center [118, 133] width 6 height 6
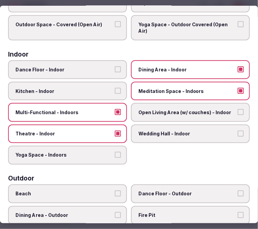
click at [167, 95] on label "Meditation Space - Indoors" at bounding box center [190, 91] width 119 height 19
click at [237, 94] on button "Meditation Space - Indoors" at bounding box center [240, 91] width 6 height 6
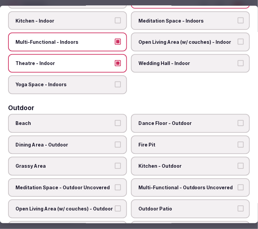
scroll to position [149, 0]
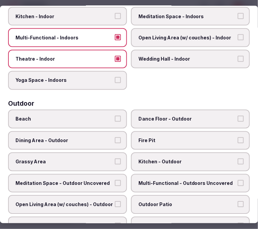
click at [44, 116] on span "Beach" at bounding box center [63, 119] width 97 height 7
click at [115, 116] on button "Beach" at bounding box center [118, 119] width 6 height 6
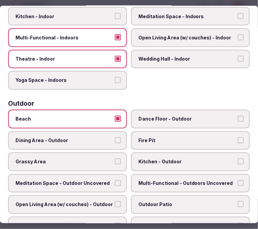
click at [88, 110] on label "Beach" at bounding box center [67, 119] width 119 height 19
click at [115, 116] on button "Beach" at bounding box center [118, 119] width 6 height 6
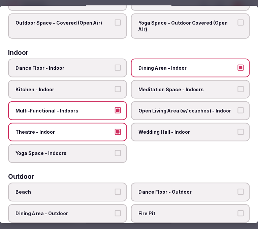
scroll to position [5, 0]
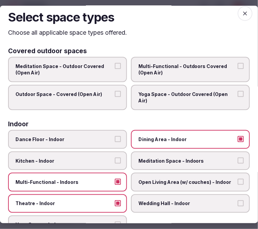
click at [241, 16] on icon "button" at bounding box center [244, 13] width 7 height 7
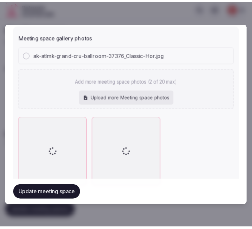
scroll to position [563, 0]
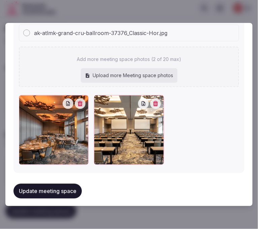
click at [45, 189] on button "Update meeting space" at bounding box center [47, 191] width 68 height 15
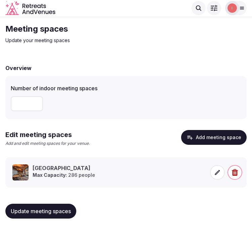
click at [55, 212] on span "Update meeting spaces" at bounding box center [41, 210] width 60 height 7
click at [51, 207] on span "Update meeting spaces" at bounding box center [41, 210] width 60 height 7
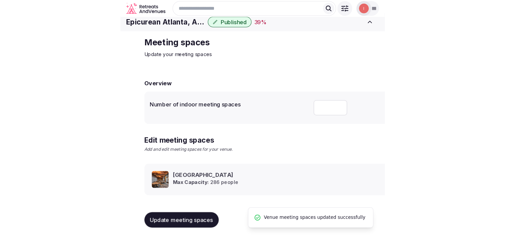
scroll to position [6, 0]
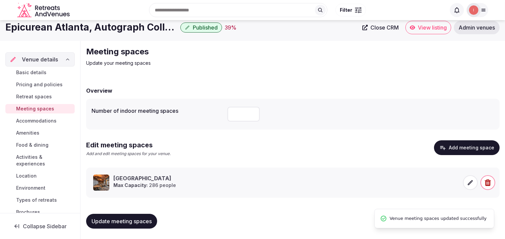
click at [38, 120] on span "Accommodations" at bounding box center [36, 121] width 40 height 7
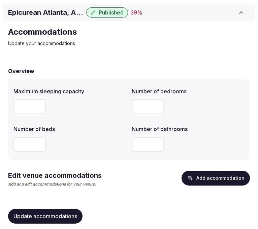
scroll to position [23, 0]
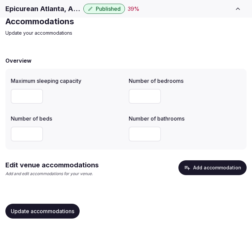
click at [200, 168] on button "Add accommodation" at bounding box center [213, 167] width 68 height 15
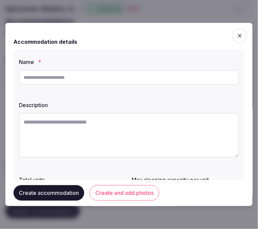
click at [51, 73] on input "text" at bounding box center [129, 77] width 220 height 15
paste input "**********"
type input "**********"
click at [123, 133] on textarea at bounding box center [129, 135] width 220 height 44
paste textarea "**********"
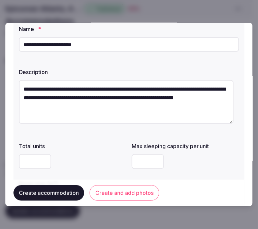
scroll to position [75, 0]
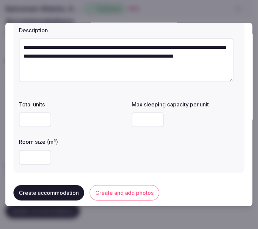
type textarea "**********"
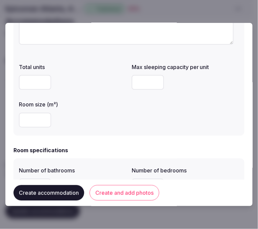
click at [27, 83] on input "number" at bounding box center [35, 82] width 32 height 15
click at [19, 120] on input "number" at bounding box center [35, 120] width 32 height 15
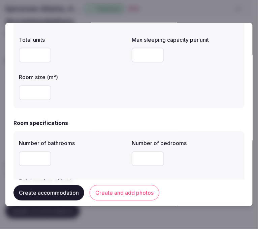
scroll to position [149, 0]
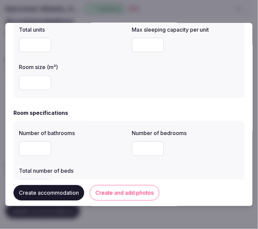
type input "***"
click at [36, 149] on input "number" at bounding box center [35, 148] width 32 height 15
type input "*"
click at [139, 147] on input "number" at bounding box center [147, 148] width 32 height 15
type input "*"
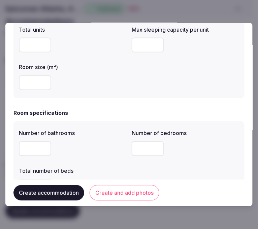
click at [28, 147] on input "*" at bounding box center [35, 148] width 32 height 15
type input "*"
click at [104, 166] on div "Total number of beds" at bounding box center [72, 168] width 107 height 9
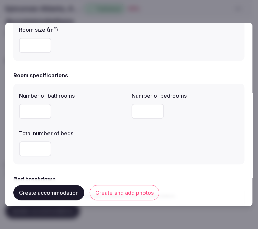
click at [31, 150] on input "number" at bounding box center [35, 149] width 32 height 15
type input "*"
click at [226, 149] on div "Number of bathrooms * Number of bedrooms * Total number of beds *" at bounding box center [129, 124] width 220 height 70
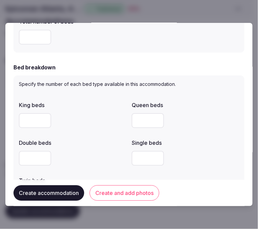
click at [34, 122] on input "number" at bounding box center [35, 120] width 32 height 15
type input "*"
click at [199, 142] on label "Single beds" at bounding box center [184, 142] width 107 height 5
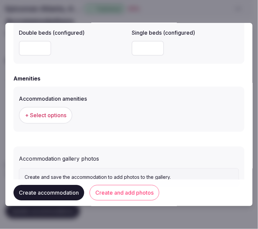
scroll to position [635, 0]
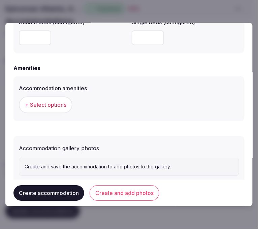
click at [53, 101] on span "+ Select options" at bounding box center [45, 104] width 41 height 7
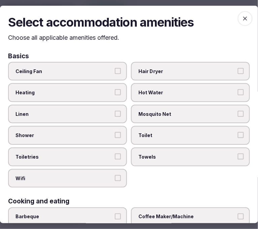
click at [120, 116] on label "Linen" at bounding box center [67, 114] width 119 height 19
click at [120, 116] on button "Linen" at bounding box center [118, 114] width 6 height 6
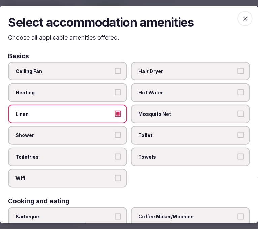
click at [115, 132] on button "Shower" at bounding box center [118, 135] width 6 height 6
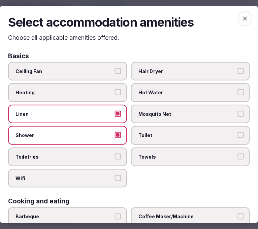
click at [120, 153] on label "Toiletries" at bounding box center [67, 156] width 119 height 19
click at [120, 153] on button "Toiletries" at bounding box center [118, 156] width 6 height 6
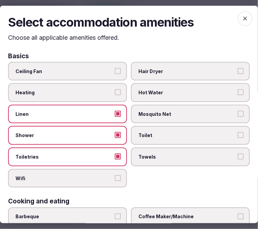
click at [120, 176] on label "Wifi" at bounding box center [67, 178] width 119 height 19
click at [120, 176] on button "Wifi" at bounding box center [118, 178] width 6 height 6
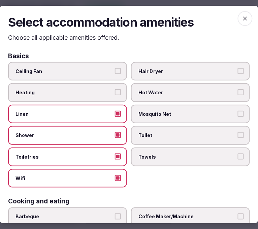
click at [174, 165] on div "Ceiling Fan Hair Dryer Heating Hot Water Linen Mosquito Net Shower Toilet Toile…" at bounding box center [128, 125] width 241 height 126
click at [182, 156] on span "Towels" at bounding box center [186, 156] width 97 height 7
click at [237, 156] on button "Towels" at bounding box center [240, 156] width 6 height 6
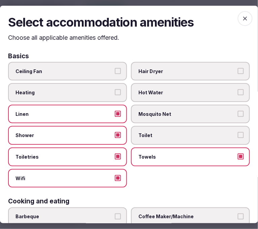
click at [206, 136] on label "Toilet" at bounding box center [190, 135] width 119 height 19
click at [237, 136] on button "Toilet" at bounding box center [240, 135] width 6 height 6
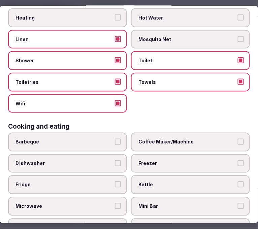
scroll to position [112, 0]
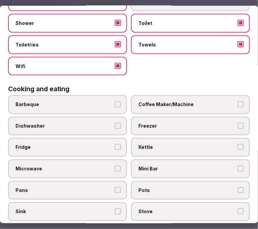
click at [172, 165] on span "Mini Bar" at bounding box center [186, 168] width 97 height 7
click at [237, 165] on button "Mini Bar" at bounding box center [240, 168] width 6 height 6
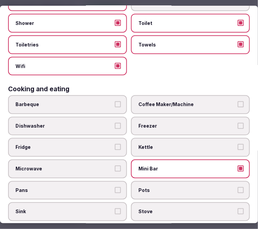
click at [159, 101] on span "Coffee Maker/Machine" at bounding box center [186, 104] width 97 height 7
click at [237, 101] on button "Coffee Maker/Machine" at bounding box center [240, 104] width 6 height 6
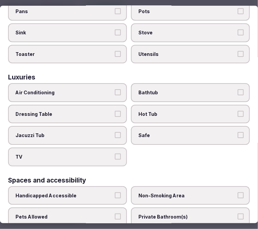
scroll to position [336, 0]
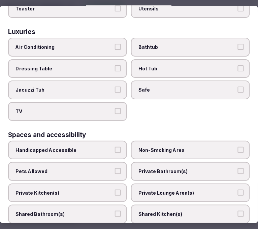
click at [92, 44] on span "Air Conditioning" at bounding box center [63, 47] width 97 height 7
click at [115, 44] on button "Air Conditioning" at bounding box center [118, 47] width 6 height 6
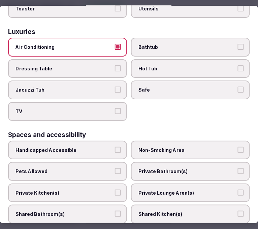
click at [195, 44] on span "Bathtub" at bounding box center [186, 47] width 97 height 7
click at [237, 44] on button "Bathtub" at bounding box center [240, 47] width 6 height 6
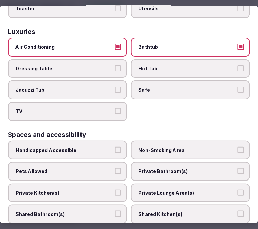
click at [218, 86] on span "Safe" at bounding box center [186, 89] width 97 height 7
click at [237, 86] on button "Safe" at bounding box center [240, 89] width 6 height 6
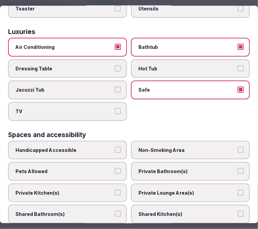
click at [110, 108] on label "TV" at bounding box center [67, 111] width 119 height 19
click at [115, 108] on button "TV" at bounding box center [118, 111] width 6 height 6
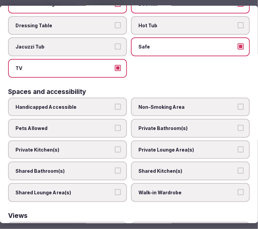
scroll to position [411, 0]
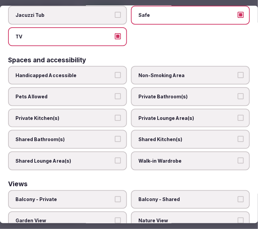
click at [175, 93] on span "Private Bathroom(s)" at bounding box center [186, 96] width 97 height 7
click at [237, 93] on button "Private Bathroom(s)" at bounding box center [240, 96] width 6 height 6
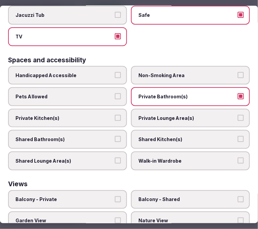
click at [183, 109] on label "Private Lounge Area(s)" at bounding box center [190, 118] width 119 height 19
click at [237, 115] on button "Private Lounge Area(s)" at bounding box center [240, 118] width 6 height 6
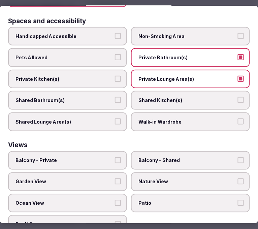
scroll to position [453, 0]
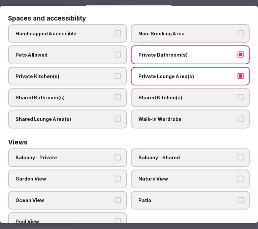
click at [86, 154] on span "Balcony - Private" at bounding box center [63, 157] width 97 height 7
click at [115, 154] on button "Balcony - Private" at bounding box center [118, 157] width 6 height 6
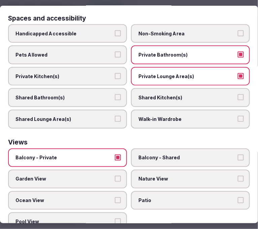
click at [182, 197] on span "Patio" at bounding box center [186, 200] width 97 height 7
click at [237, 197] on button "Patio" at bounding box center [240, 200] width 6 height 6
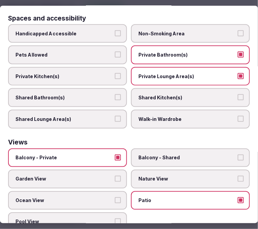
drag, startPoint x: 163, startPoint y: 180, endPoint x: 144, endPoint y: 171, distance: 21.4
click at [163, 191] on label "Patio" at bounding box center [190, 200] width 119 height 19
click at [237, 197] on button "Patio" at bounding box center [240, 200] width 6 height 6
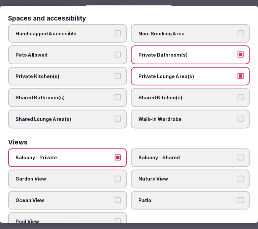
click at [92, 154] on span "Balcony - Private" at bounding box center [63, 157] width 97 height 7
click at [115, 154] on button "Balcony - Private" at bounding box center [118, 157] width 6 height 6
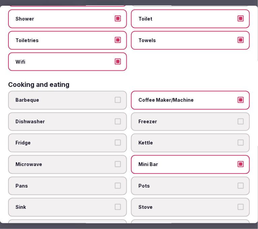
scroll to position [4, 0]
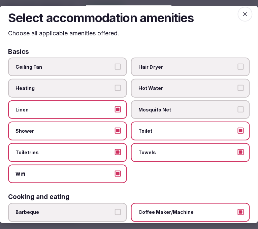
click at [237, 18] on span "button" at bounding box center [244, 14] width 15 height 15
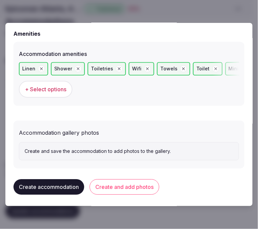
scroll to position [631, 0]
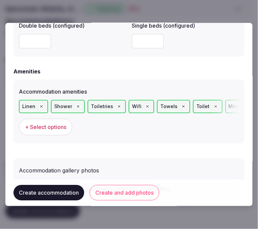
drag, startPoint x: 150, startPoint y: 186, endPoint x: 152, endPoint y: 179, distance: 7.0
click at [152, 180] on div "Create accommodation Create and add photos" at bounding box center [128, 193] width 231 height 26
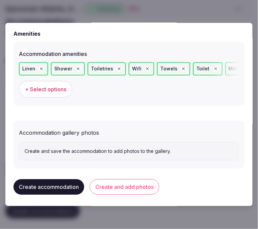
click at [121, 181] on button "Create and add photos" at bounding box center [124, 186] width 70 height 15
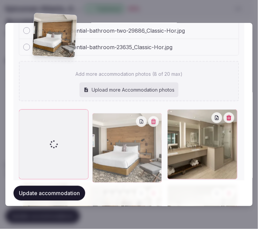
scroll to position [824, 0]
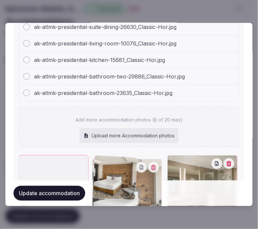
drag, startPoint x: 26, startPoint y: 139, endPoint x: 40, endPoint y: 24, distance: 115.5
click at [40, 24] on div "ak-atlmk-presidential-bedroom-one-36588_Classic-Hor.jpg ak-atlmk-presidential-b…" at bounding box center [129, 180] width 220 height 389
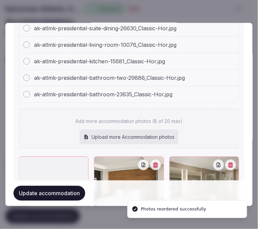
scroll to position [1034, 0]
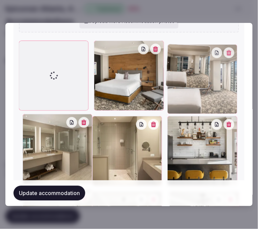
drag, startPoint x: 100, startPoint y: 93, endPoint x: 154, endPoint y: 57, distance: 64.5
click at [154, 57] on div at bounding box center [129, 151] width 220 height 220
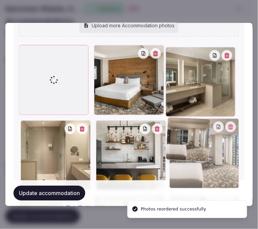
drag, startPoint x: 28, startPoint y: 47, endPoint x: 174, endPoint y: 140, distance: 173.1
click at [174, 140] on div at bounding box center [129, 155] width 220 height 220
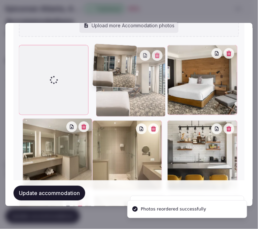
drag, startPoint x: 166, startPoint y: 119, endPoint x: 136, endPoint y: 77, distance: 52.1
click at [136, 77] on div at bounding box center [129, 155] width 220 height 220
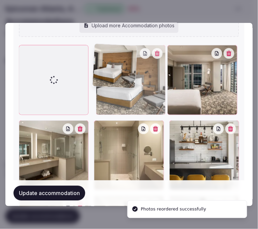
drag, startPoint x: 170, startPoint y: 45, endPoint x: 119, endPoint y: 52, distance: 51.6
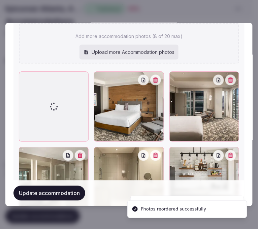
scroll to position [898, 0]
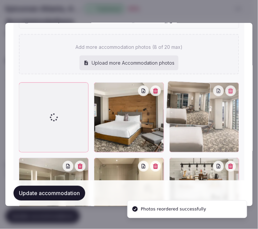
drag, startPoint x: 26, startPoint y: 87, endPoint x: 21, endPoint y: 83, distance: 6.0
click at [21, 84] on icon at bounding box center [24, 88] width 8 height 8
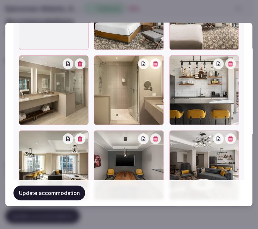
scroll to position [1010, 0]
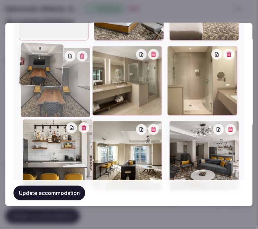
drag, startPoint x: 96, startPoint y: 123, endPoint x: 45, endPoint y: 73, distance: 71.3
click at [45, 73] on div at bounding box center [56, 82] width 70 height 70
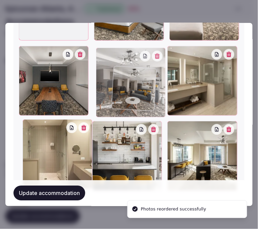
drag, startPoint x: 171, startPoint y: 121, endPoint x: 118, endPoint y: 72, distance: 71.8
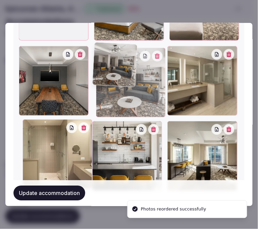
click at [118, 72] on div at bounding box center [131, 82] width 70 height 70
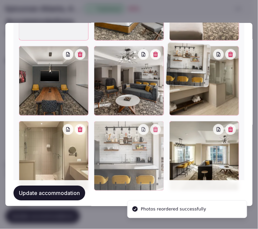
drag, startPoint x: 94, startPoint y: 121, endPoint x: 162, endPoint y: 78, distance: 80.4
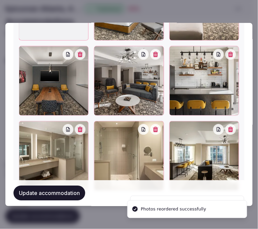
click at [177, 61] on div at bounding box center [204, 81] width 70 height 70
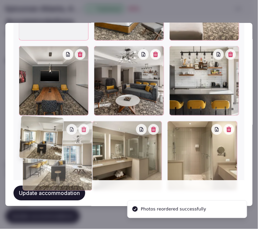
drag, startPoint x: 170, startPoint y: 121, endPoint x: 68, endPoint y: 131, distance: 102.7
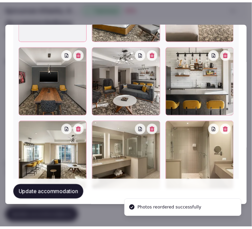
scroll to position [1034, 0]
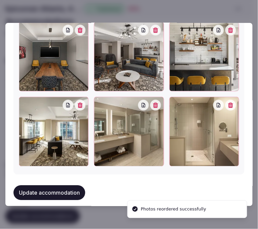
click at [77, 189] on button "Update accommodation" at bounding box center [49, 192] width 72 height 15
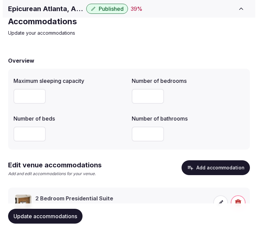
scroll to position [53, 0]
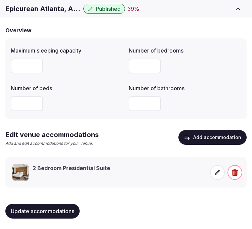
click at [218, 174] on icon at bounding box center [217, 172] width 7 height 7
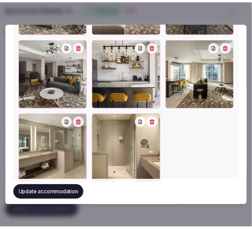
scroll to position [913, 0]
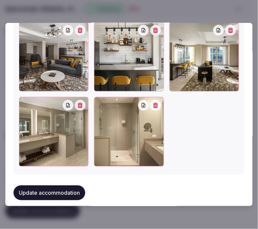
click at [49, 187] on button "Update accommodation" at bounding box center [49, 192] width 72 height 15
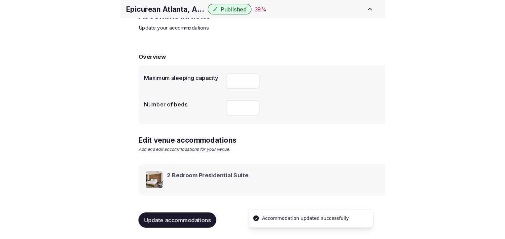
scroll to position [32, 0]
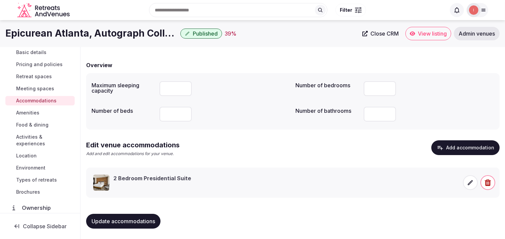
click at [33, 110] on span "Amenities" at bounding box center [27, 113] width 23 height 7
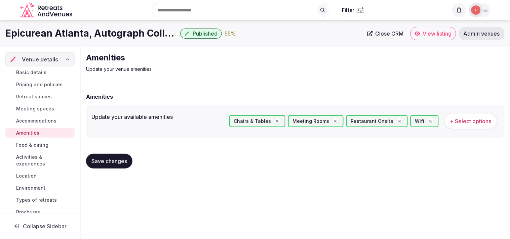
click at [105, 160] on span "Save changes" at bounding box center [109, 161] width 36 height 7
click at [28, 144] on span "Food & dining" at bounding box center [32, 145] width 32 height 7
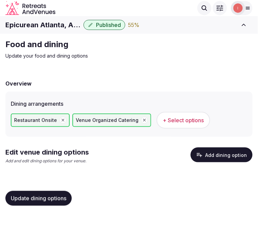
click at [210, 152] on button "Add dining option" at bounding box center [221, 154] width 62 height 15
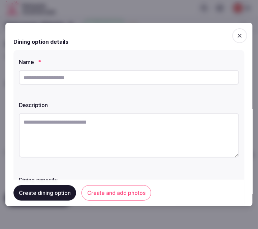
click at [200, 78] on input "text" at bounding box center [129, 77] width 220 height 15
drag, startPoint x: 200, startPoint y: 78, endPoint x: 103, endPoint y: 73, distance: 97.3
paste input "**********"
type input "**********"
click at [113, 129] on textarea at bounding box center [129, 135] width 220 height 44
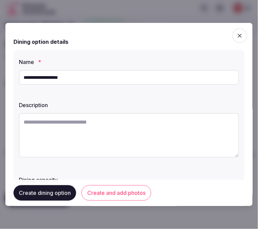
drag, startPoint x: 113, startPoint y: 129, endPoint x: 118, endPoint y: 135, distance: 7.1
paste textarea "**********"
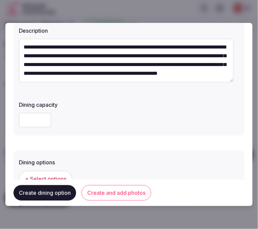
scroll to position [75, 0]
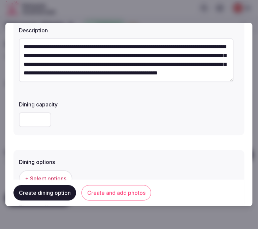
type textarea "**********"
click at [111, 194] on button "Create and add photos" at bounding box center [116, 192] width 70 height 15
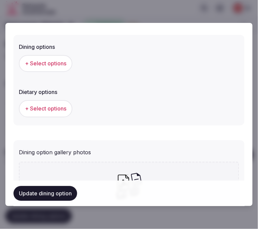
scroll to position [112, 0]
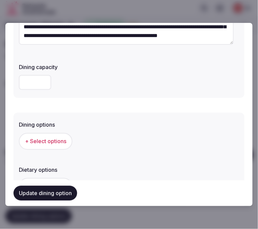
click at [41, 141] on span "+ Select options" at bounding box center [45, 141] width 41 height 7
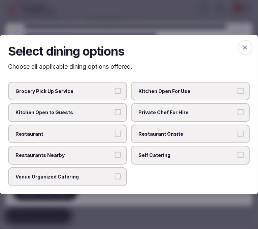
click at [157, 130] on label "Restaurant Onsite" at bounding box center [190, 133] width 119 height 19
click at [237, 130] on button "Restaurant Onsite" at bounding box center [240, 133] width 6 height 6
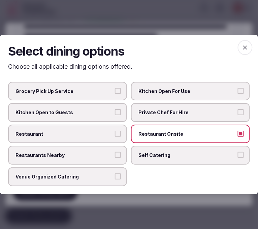
click at [83, 131] on span "Restaurant" at bounding box center [63, 133] width 97 height 7
click at [115, 131] on button "Restaurant" at bounding box center [118, 133] width 6 height 6
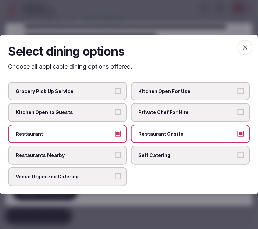
click at [235, 48] on h2 "Select dining options" at bounding box center [128, 51] width 241 height 17
click at [244, 48] on icon "button" at bounding box center [244, 47] width 7 height 7
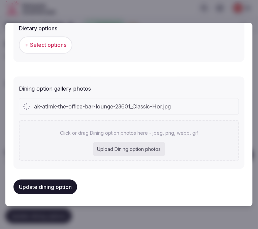
scroll to position [271, 0]
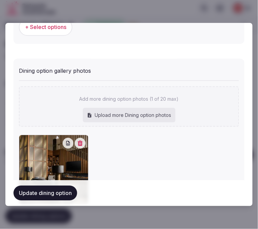
click at [46, 190] on button "Update dining option" at bounding box center [45, 193] width 64 height 15
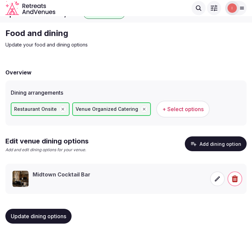
scroll to position [17, 0]
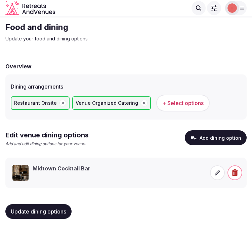
click at [61, 205] on button "Update dining options" at bounding box center [38, 211] width 66 height 15
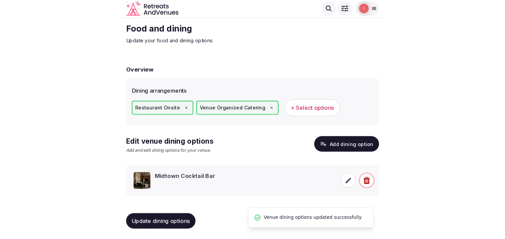
scroll to position [8, 0]
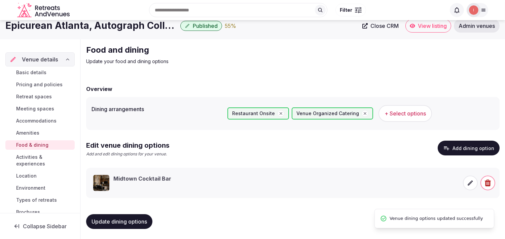
click at [41, 161] on span "Activities & experiences" at bounding box center [44, 160] width 56 height 13
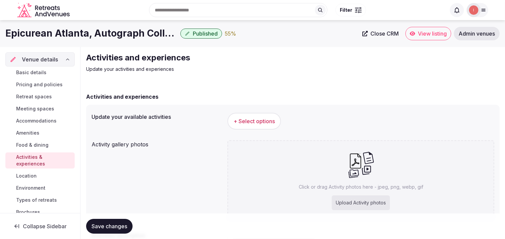
click at [242, 122] on span "+ Select options" at bounding box center [253, 121] width 41 height 7
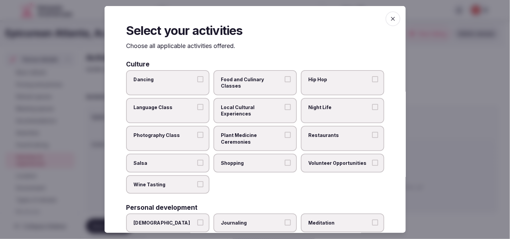
click at [277, 108] on span "Local Cultural Experiences" at bounding box center [252, 110] width 62 height 13
click at [285, 108] on button "Local Cultural Experiences" at bounding box center [288, 107] width 6 height 6
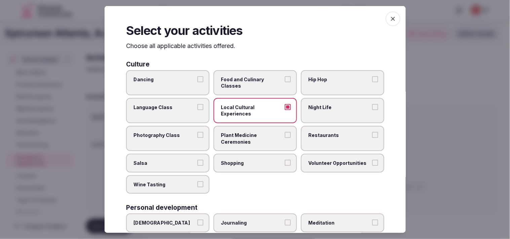
click at [316, 109] on span "Night Life" at bounding box center [339, 107] width 62 height 7
click at [372, 109] on button "Night Life" at bounding box center [375, 107] width 6 height 6
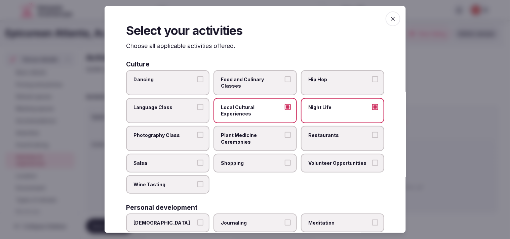
click at [314, 138] on label "Restaurants" at bounding box center [342, 138] width 83 height 25
click at [372, 138] on button "Restaurants" at bounding box center [375, 135] width 6 height 6
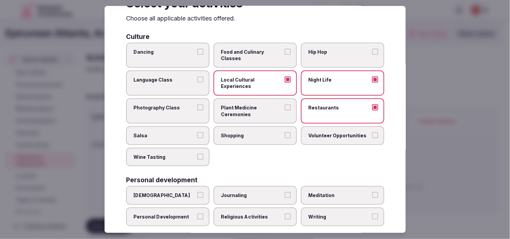
scroll to position [37, 0]
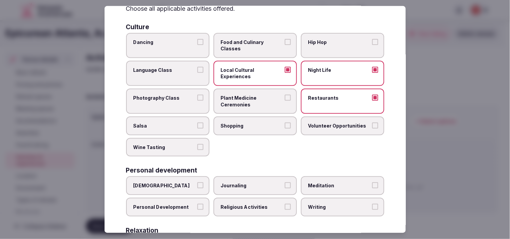
click at [266, 119] on label "Shopping" at bounding box center [254, 126] width 83 height 19
click at [285, 123] on button "Shopping" at bounding box center [288, 126] width 6 height 6
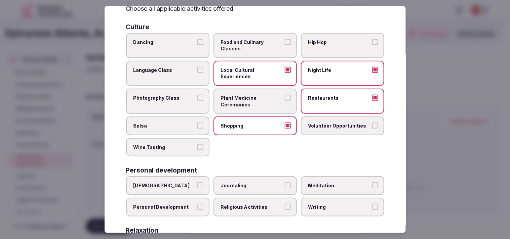
click at [266, 119] on label "Shopping" at bounding box center [254, 126] width 83 height 19
click at [285, 123] on button "Shopping" at bounding box center [288, 126] width 6 height 6
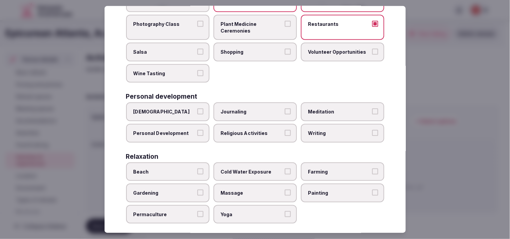
scroll to position [112, 0]
click at [174, 129] on span "Personal Development" at bounding box center [164, 132] width 62 height 7
click at [197, 129] on button "Personal Development" at bounding box center [200, 132] width 6 height 6
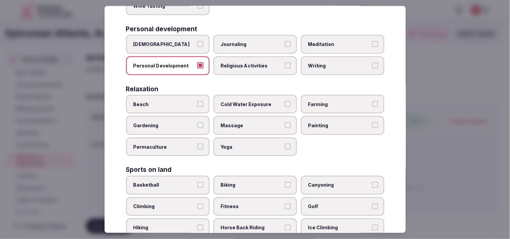
scroll to position [187, 0]
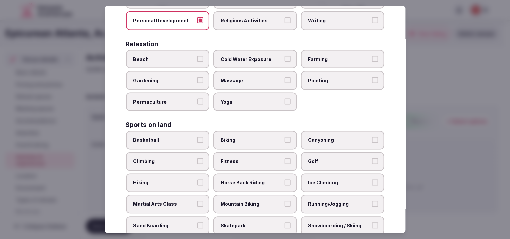
click at [263, 159] on span "Fitness" at bounding box center [252, 162] width 62 height 7
click at [285, 159] on button "Fitness" at bounding box center [288, 162] width 6 height 6
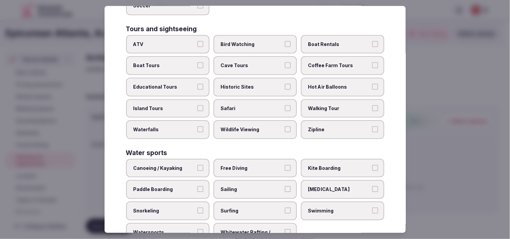
scroll to position [481, 0]
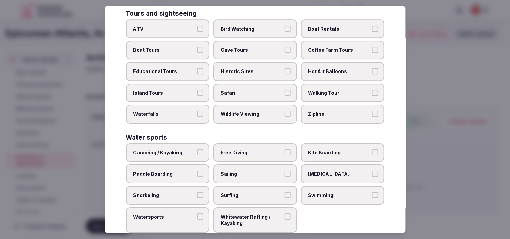
click at [337, 192] on span "Swimming" at bounding box center [339, 195] width 62 height 7
click at [372, 192] on button "Swimming" at bounding box center [375, 195] width 6 height 6
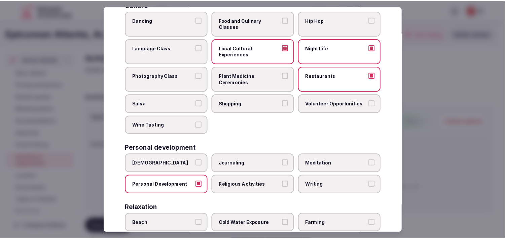
scroll to position [0, 0]
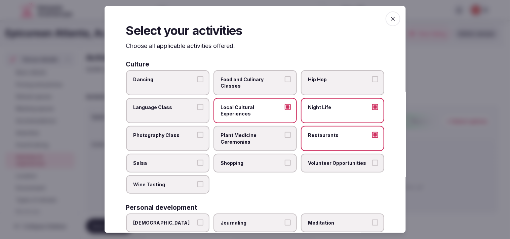
click at [386, 16] on span "button" at bounding box center [393, 18] width 15 height 15
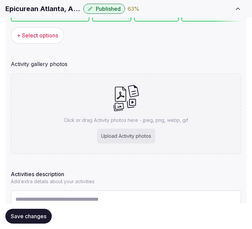
scroll to position [159, 0]
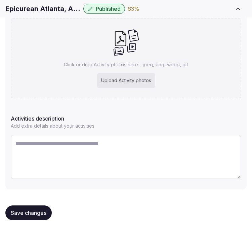
click at [88, 155] on textarea at bounding box center [126, 156] width 231 height 44
paste textarea "**********"
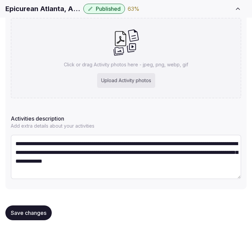
scroll to position [4, 0]
type textarea "**********"
drag, startPoint x: 35, startPoint y: 207, endPoint x: 72, endPoint y: 181, distance: 45.5
click at [37, 206] on button "Save changes" at bounding box center [28, 211] width 46 height 15
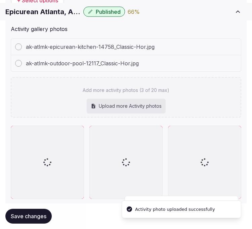
scroll to position [159, 0]
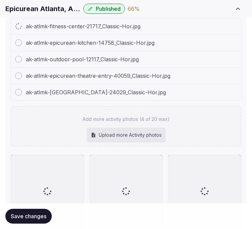
click at [192, 89] on div "ak-atlmk-piedmont-park-24029_Classic-Hor.jpg" at bounding box center [126, 92] width 230 height 16
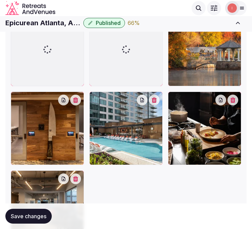
scroll to position [271, 0]
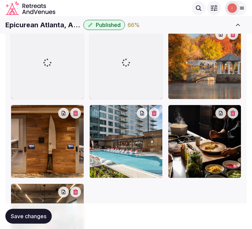
click at [35, 213] on span "Save changes" at bounding box center [29, 215] width 36 height 7
click at [38, 26] on h1 "Epicurean Atlanta, Autograph Collection" at bounding box center [42, 24] width 75 height 9
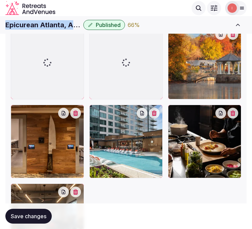
click at [38, 26] on h1 "Epicurean Atlanta, Autograph Collection" at bounding box center [42, 24] width 75 height 9
copy div "Epicurean Atlanta, Autograph Collection"
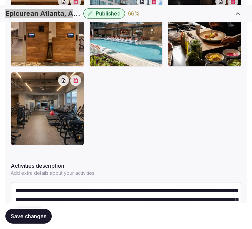
scroll to position [383, 0]
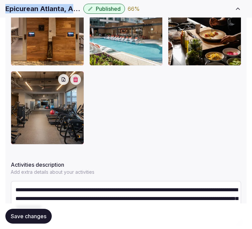
click at [41, 217] on span "Save changes" at bounding box center [29, 215] width 36 height 7
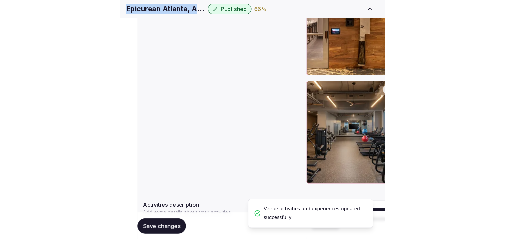
scroll to position [258, 0]
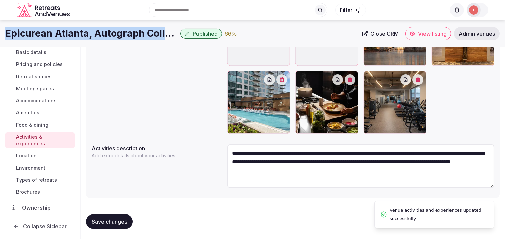
click at [34, 153] on span "Location" at bounding box center [26, 156] width 21 height 7
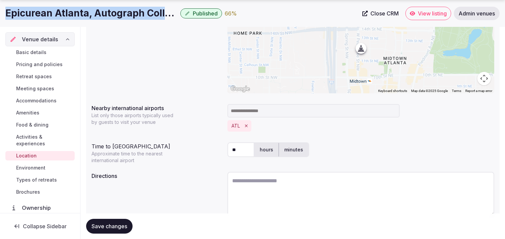
scroll to position [167, 0]
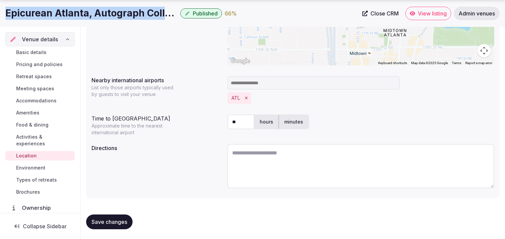
click at [119, 223] on span "Save changes" at bounding box center [109, 222] width 36 height 7
click at [35, 166] on span "Environment" at bounding box center [30, 168] width 29 height 7
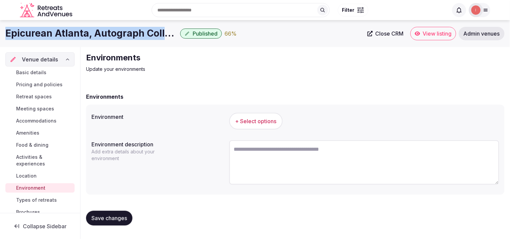
click at [264, 121] on span "+ Select options" at bounding box center [255, 121] width 41 height 7
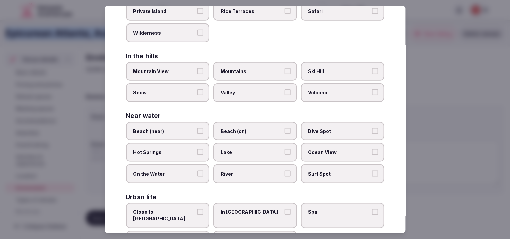
scroll to position [150, 0]
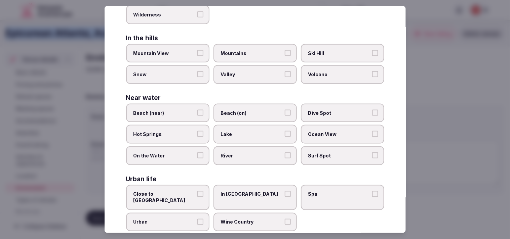
click at [201, 219] on button "Urban" at bounding box center [200, 222] width 6 height 6
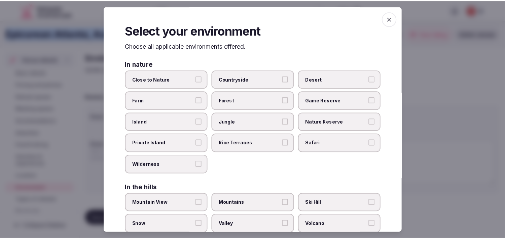
scroll to position [0, 0]
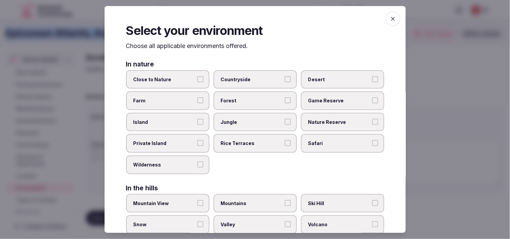
click at [390, 22] on icon "button" at bounding box center [393, 18] width 7 height 7
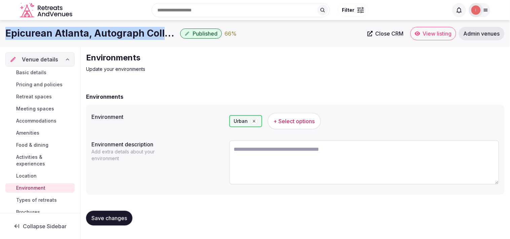
click at [117, 217] on span "Save changes" at bounding box center [109, 218] width 36 height 7
click at [113, 219] on span "Save changes" at bounding box center [109, 218] width 36 height 7
click at [24, 201] on span "Types of retreats" at bounding box center [36, 200] width 41 height 7
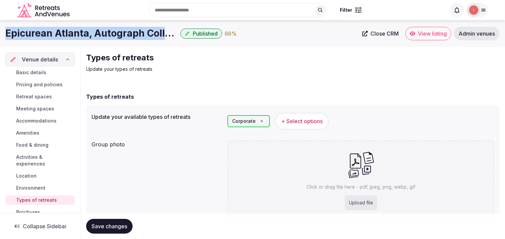
click at [47, 200] on span "Types of retreats" at bounding box center [36, 200] width 41 height 7
click at [40, 204] on link "Types of retreats" at bounding box center [39, 200] width 69 height 9
click at [44, 198] on span "Types of retreats" at bounding box center [36, 200] width 41 height 7
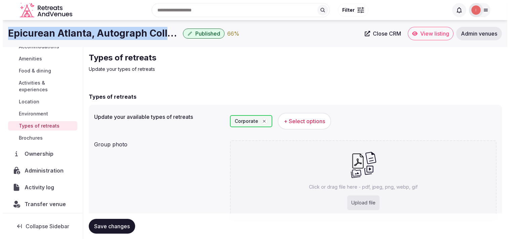
scroll to position [78, 0]
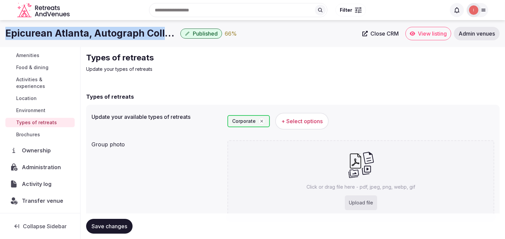
drag, startPoint x: 41, startPoint y: 121, endPoint x: 73, endPoint y: 120, distance: 32.0
click at [41, 121] on span "Types of retreats" at bounding box center [36, 122] width 41 height 7
click at [286, 124] on span "+ Select options" at bounding box center [301, 121] width 41 height 7
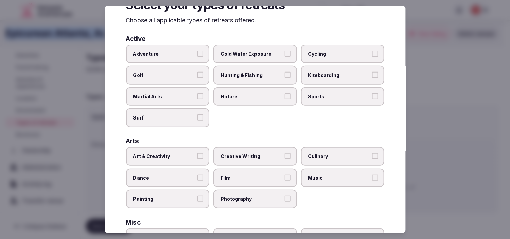
scroll to position [37, 0]
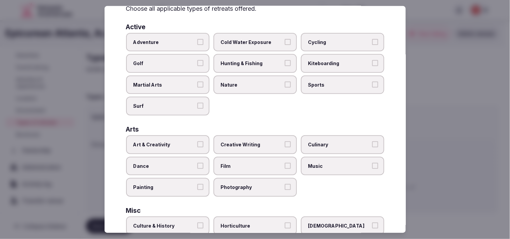
click at [205, 143] on label "Art & Creativity" at bounding box center [167, 144] width 83 height 19
click at [203, 143] on button "Art & Creativity" at bounding box center [200, 145] width 6 height 6
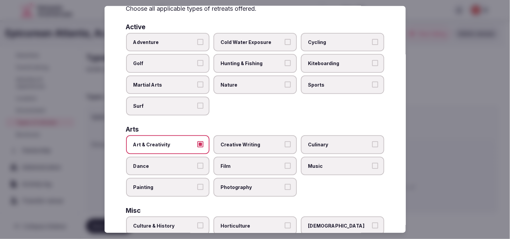
click at [172, 224] on span "Culture & History" at bounding box center [164, 226] width 62 height 7
click at [197, 224] on button "Culture & History" at bounding box center [200, 226] width 6 height 6
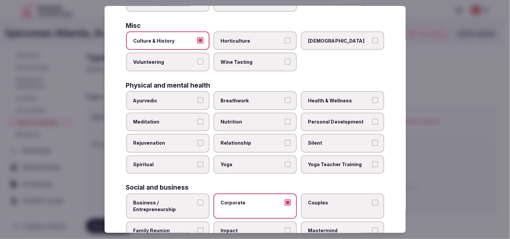
scroll to position [224, 0]
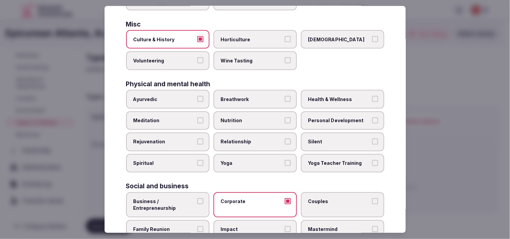
click at [281, 133] on label "Relationship" at bounding box center [254, 142] width 83 height 19
click at [285, 139] on button "Relationship" at bounding box center [288, 142] width 6 height 6
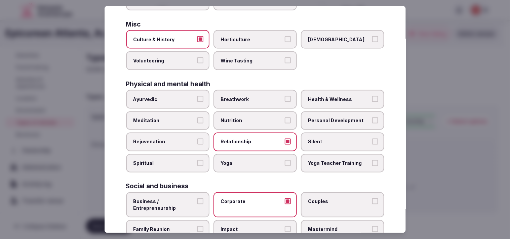
click at [308, 117] on span "Personal Development" at bounding box center [339, 120] width 62 height 7
click at [372, 117] on button "Personal Development" at bounding box center [375, 120] width 6 height 6
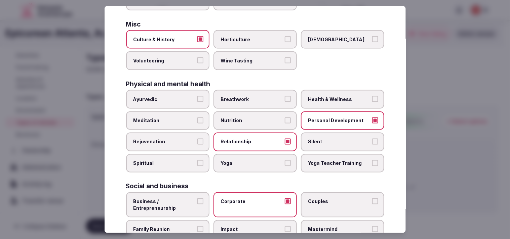
click at [344, 96] on span "Health & Wellness" at bounding box center [339, 99] width 62 height 7
click at [372, 96] on button "Health & Wellness" at bounding box center [375, 99] width 6 height 6
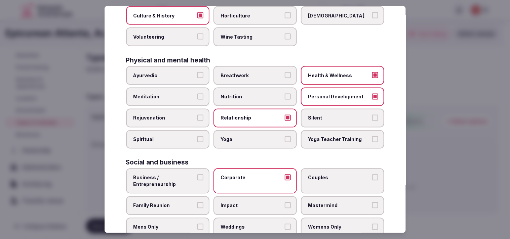
scroll to position [257, 0]
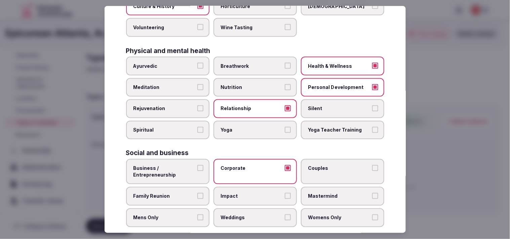
click at [194, 161] on label "Business / Entrepreneurship" at bounding box center [167, 171] width 83 height 25
click at [197, 165] on button "Business / Entrepreneurship" at bounding box center [200, 168] width 6 height 6
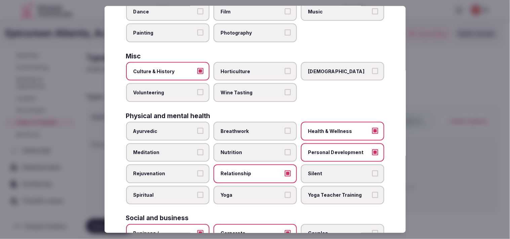
scroll to position [220, 0]
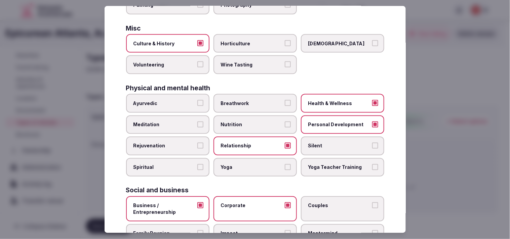
click at [202, 225] on label "Family Reunion" at bounding box center [167, 234] width 83 height 19
click at [202, 231] on button "Family Reunion" at bounding box center [200, 234] width 6 height 6
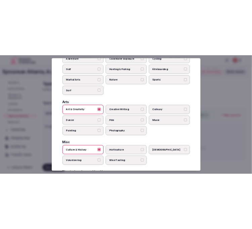
scroll to position [0, 0]
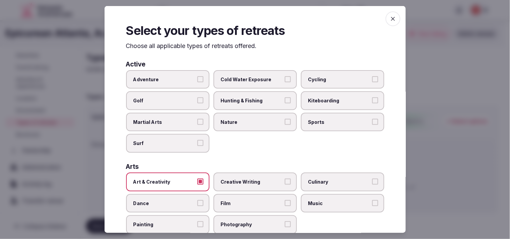
click at [386, 21] on span "button" at bounding box center [393, 18] width 15 height 15
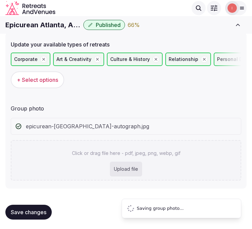
scroll to position [24, 0]
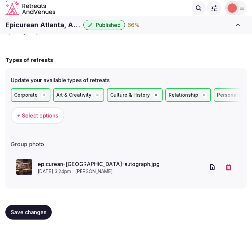
click at [39, 208] on span "Save changes" at bounding box center [29, 211] width 36 height 7
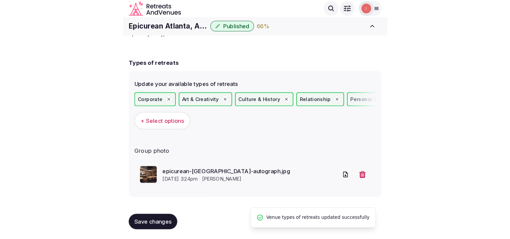
scroll to position [0, 0]
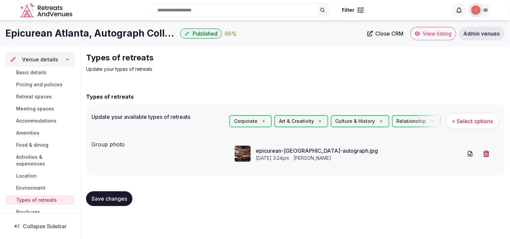
click at [115, 31] on h1 "Epicurean Atlanta, Autograph Collection" at bounding box center [91, 33] width 172 height 13
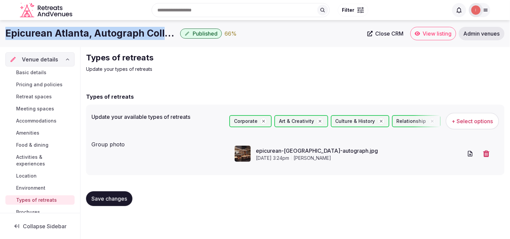
click at [115, 31] on h1 "Epicurean Atlanta, Autograph Collection" at bounding box center [91, 33] width 172 height 13
copy div "Epicurean Atlanta, Autograph Collection"
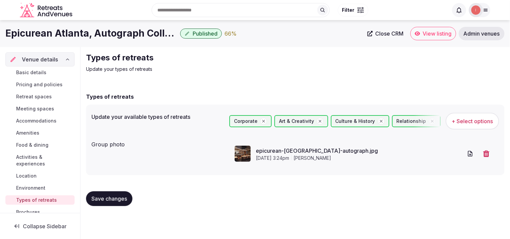
click at [31, 79] on div "Basic details Pricing and policies Retreat spaces Meeting spaces Accommodations…" at bounding box center [39, 143] width 69 height 152
click at [34, 72] on span "Basic details" at bounding box center [31, 72] width 30 height 7
click at [33, 72] on span "Basic details" at bounding box center [31, 72] width 30 height 7
click at [38, 75] on span "Basic details" at bounding box center [31, 72] width 30 height 7
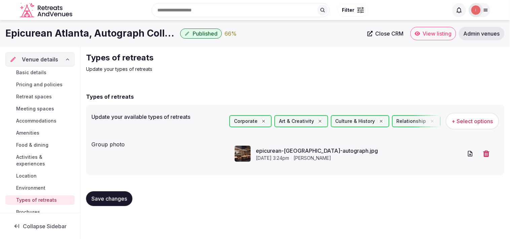
click at [35, 71] on span "Basic details" at bounding box center [31, 72] width 30 height 7
click at [39, 72] on span "Basic details" at bounding box center [31, 72] width 30 height 7
click at [26, 71] on span "Basic details" at bounding box center [31, 72] width 30 height 7
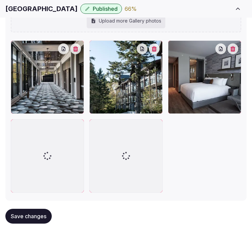
scroll to position [948, 0]
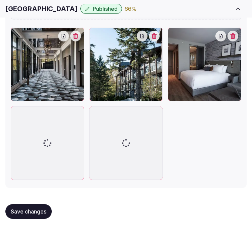
click at [39, 212] on span "Save changes" at bounding box center [29, 211] width 36 height 7
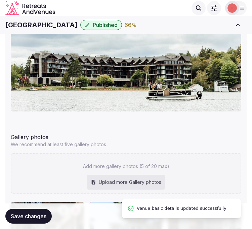
scroll to position [761, 0]
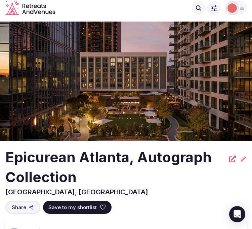
click at [185, 184] on h2 "Epicurean Atlanta, Autograph Collection" at bounding box center [115, 167] width 220 height 40
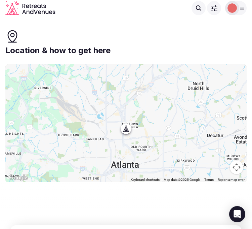
scroll to position [1494, 0]
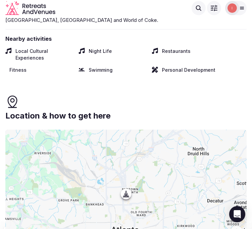
click at [106, 13] on div "Explore venues" at bounding box center [134, 8] width 144 height 14
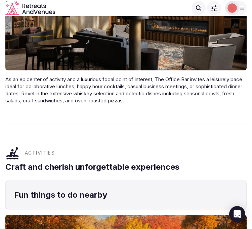
scroll to position [1083, 0]
